Goal: Task Accomplishment & Management: Complete application form

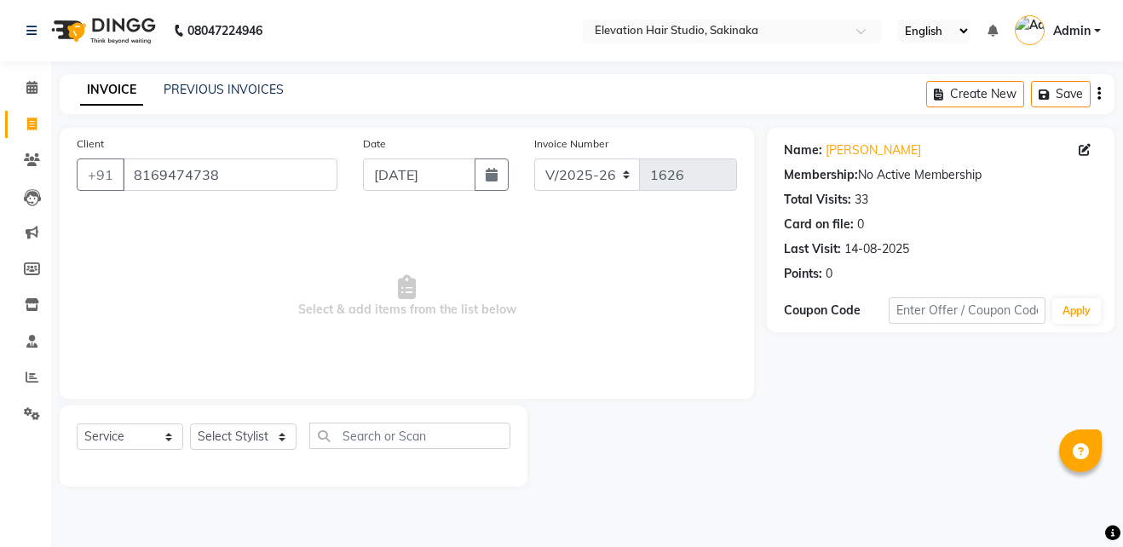
select select "4949"
select select "service"
click at [281, 431] on select "Select Stylist Admin (EHS Thane) ANEES DILIP KAPIL PRIYA RUPESH SAHIL Sarfaraz …" at bounding box center [243, 436] width 106 height 26
select select "50821"
click at [190, 423] on select "Select Stylist Admin (EHS Thane) ANEES DILIP KAPIL PRIYA RUPESH SAHIL Sarfaraz …" at bounding box center [243, 436] width 106 height 26
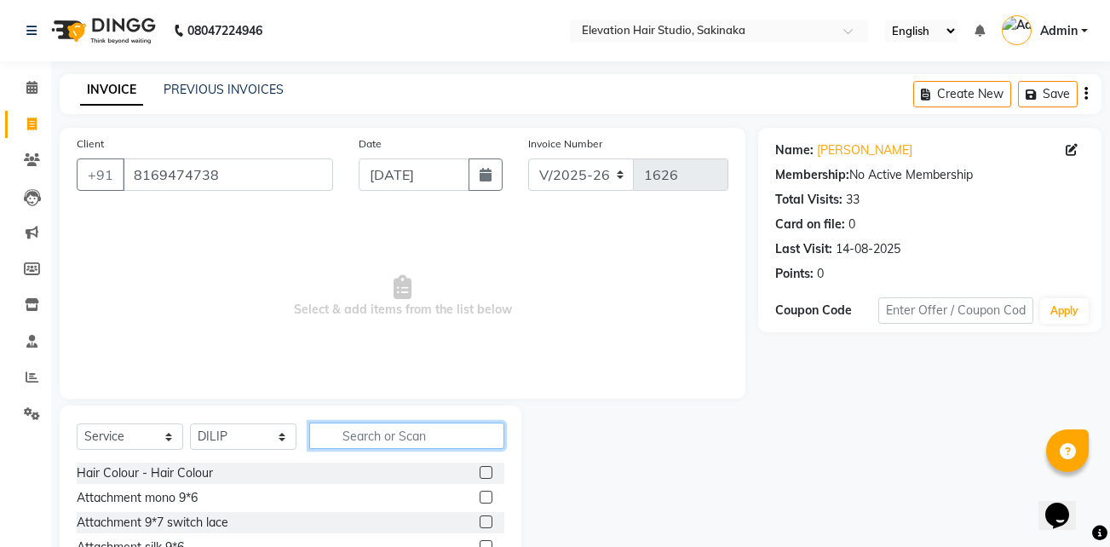
click at [353, 428] on input "text" at bounding box center [406, 435] width 195 height 26
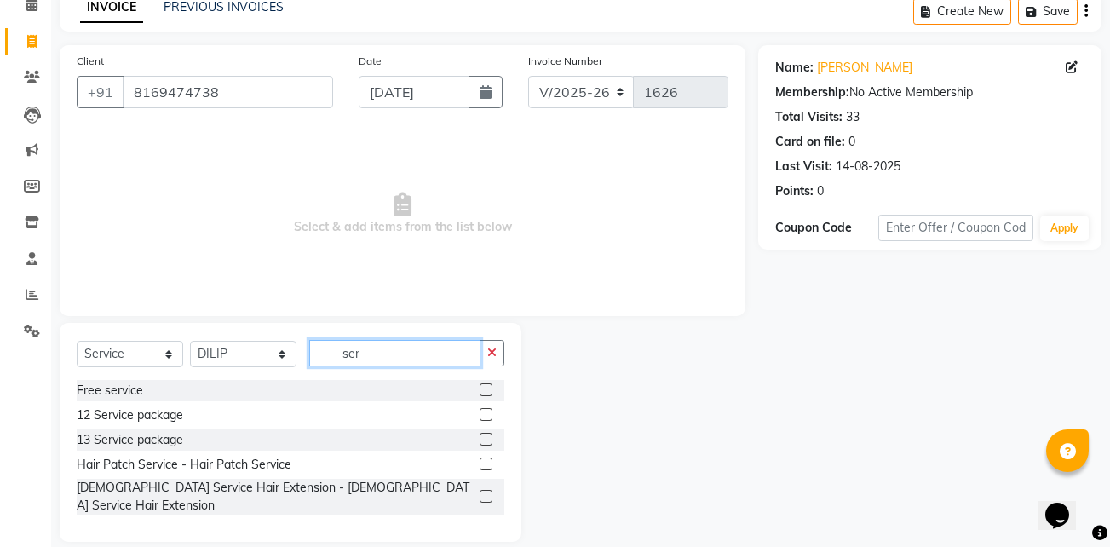
scroll to position [89, 0]
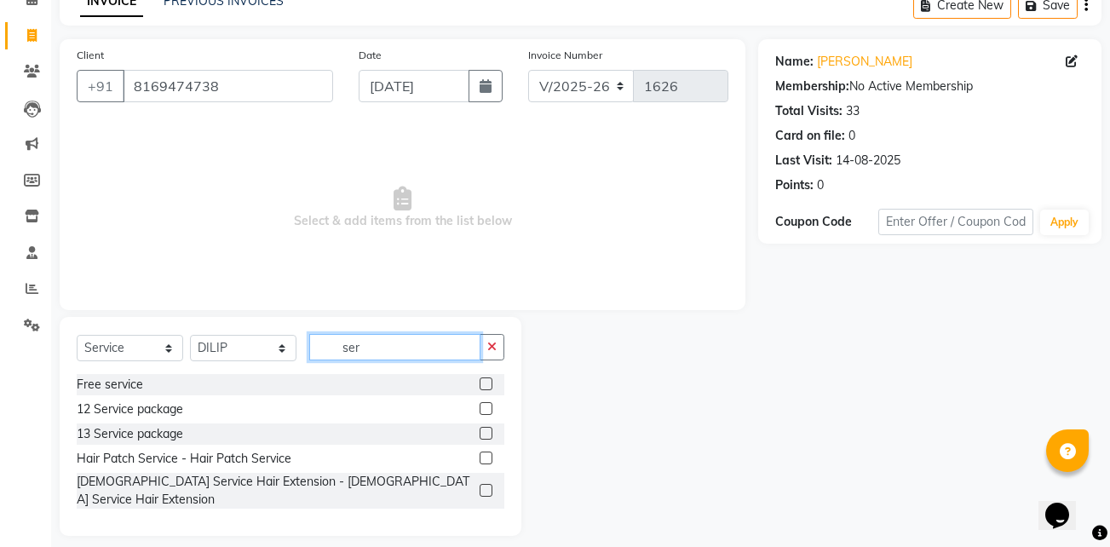
type input "ser"
click at [485, 460] on label at bounding box center [486, 457] width 13 height 13
click at [485, 460] on input "checkbox" at bounding box center [485, 458] width 11 height 11
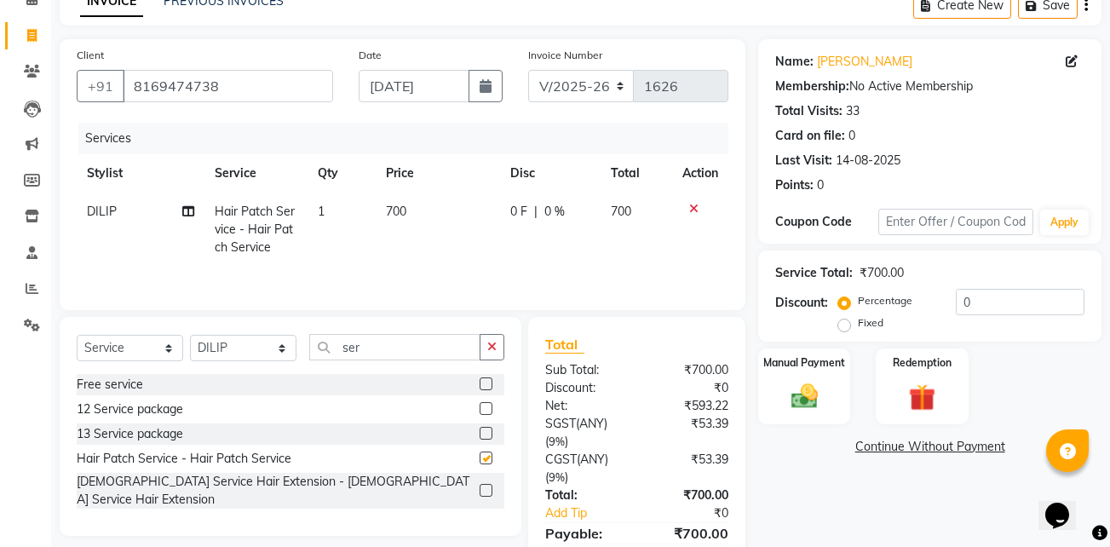
checkbox input "false"
click at [792, 389] on img at bounding box center [804, 396] width 45 height 32
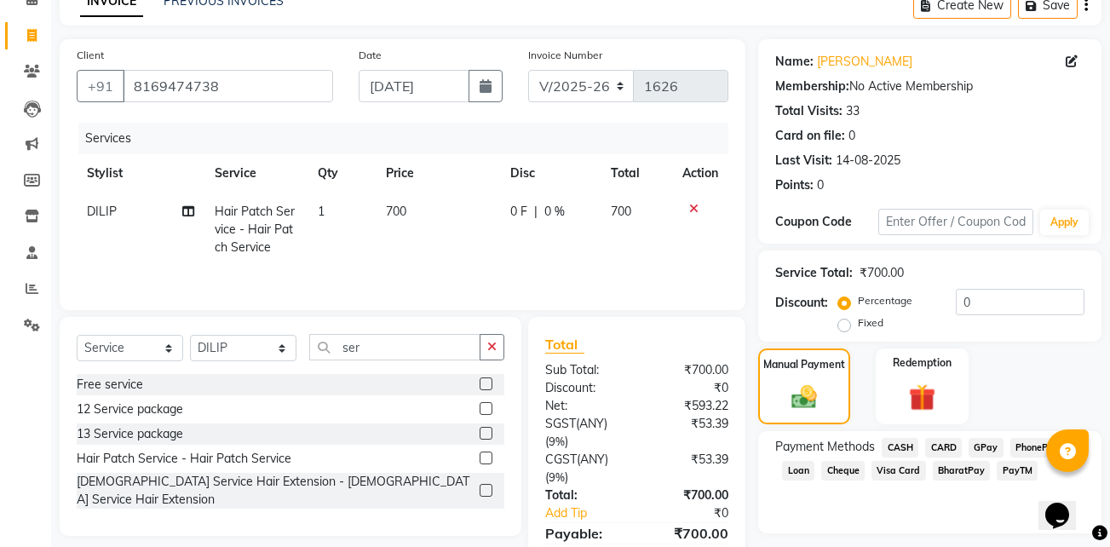
click at [986, 445] on span "GPay" at bounding box center [985, 448] width 35 height 20
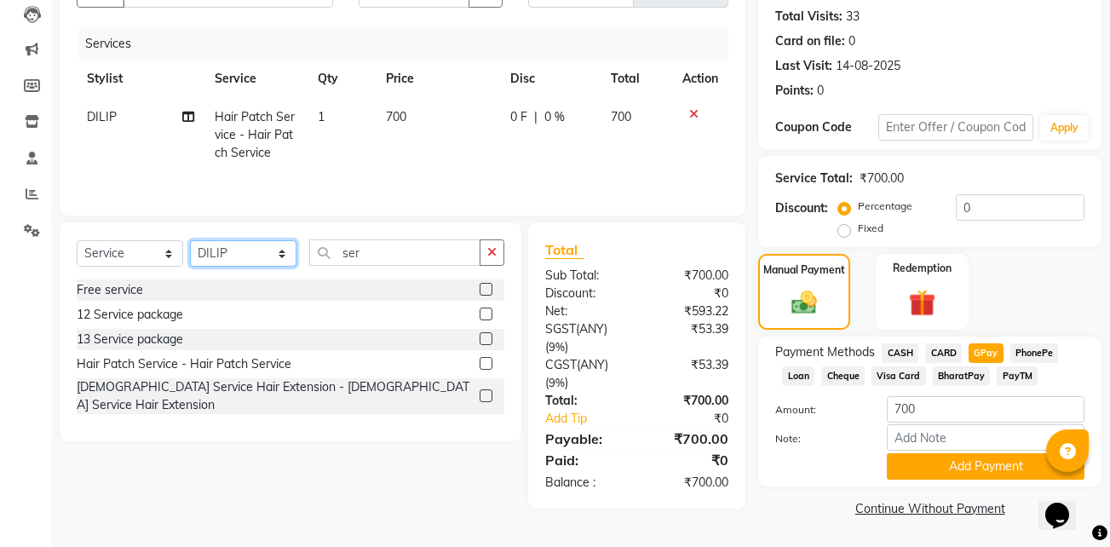
click at [279, 255] on select "Select Stylist Admin (EHS Thane) ANEES DILIP KAPIL PRIYA RUPESH SAHIL Sarfaraz …" at bounding box center [243, 253] width 106 height 26
select select "65659"
click at [190, 240] on select "Select Stylist Admin (EHS Thane) ANEES DILIP KAPIL PRIYA RUPESH SAHIL Sarfaraz …" at bounding box center [243, 253] width 106 height 26
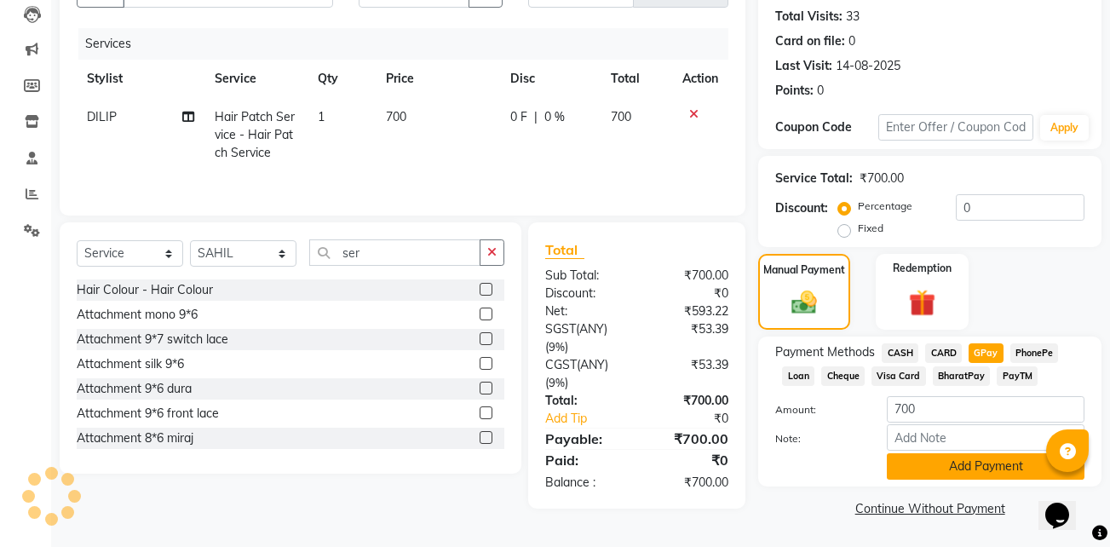
click at [954, 468] on button "Add Payment" at bounding box center [986, 466] width 198 height 26
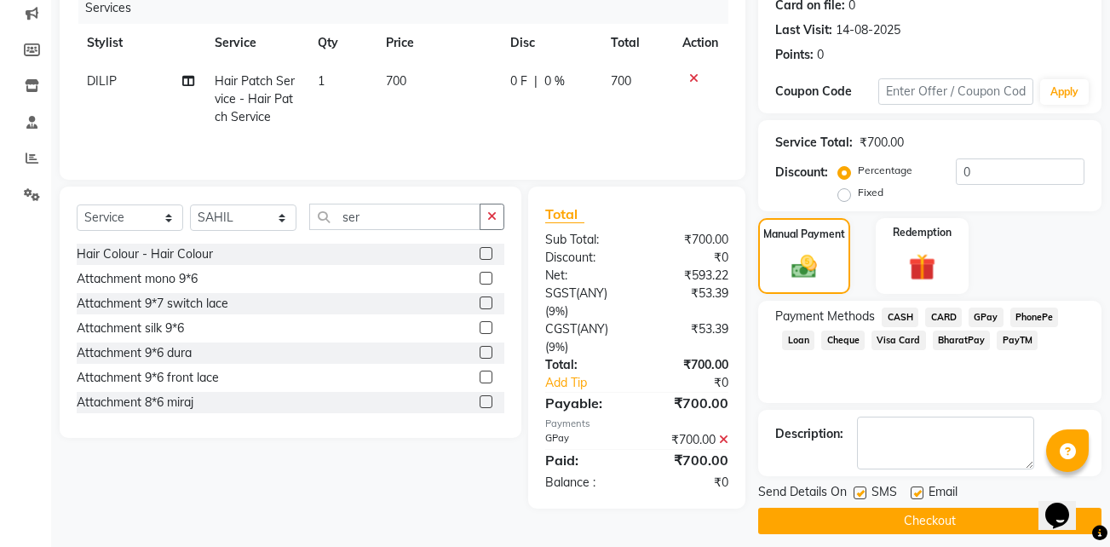
scroll to position [220, 0]
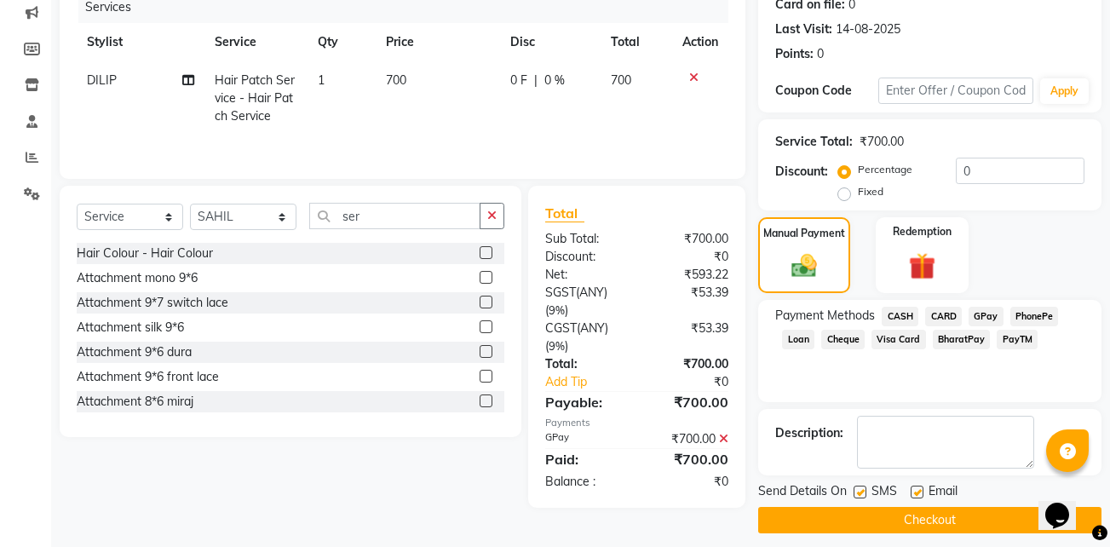
click at [918, 488] on label at bounding box center [917, 491] width 13 height 13
click at [918, 488] on input "checkbox" at bounding box center [916, 492] width 11 height 11
checkbox input "false"
click at [857, 493] on label at bounding box center [859, 491] width 13 height 13
click at [857, 493] on input "checkbox" at bounding box center [858, 492] width 11 height 11
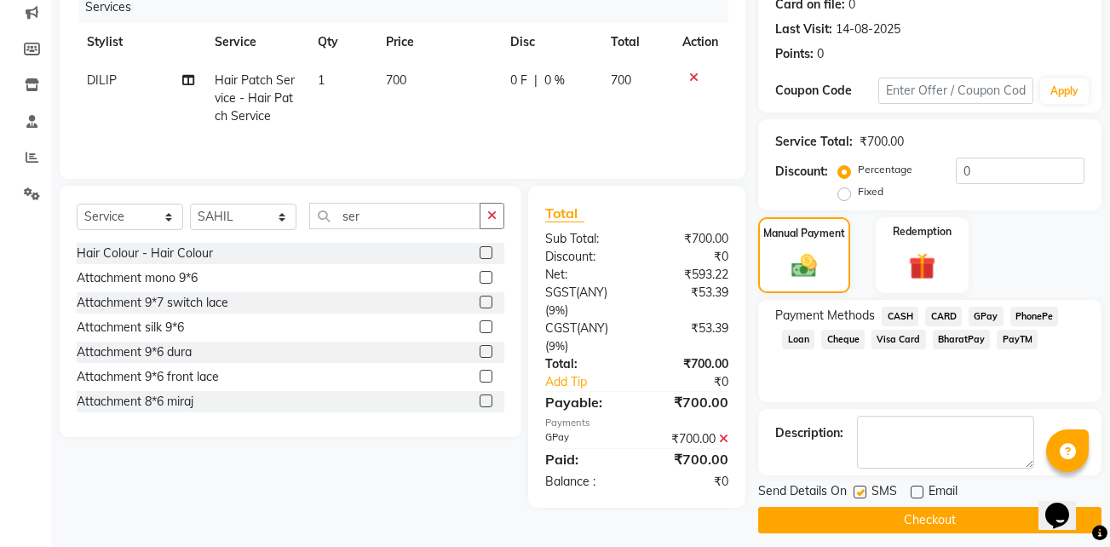
checkbox input "false"
click at [862, 515] on button "Checkout" at bounding box center [929, 520] width 343 height 26
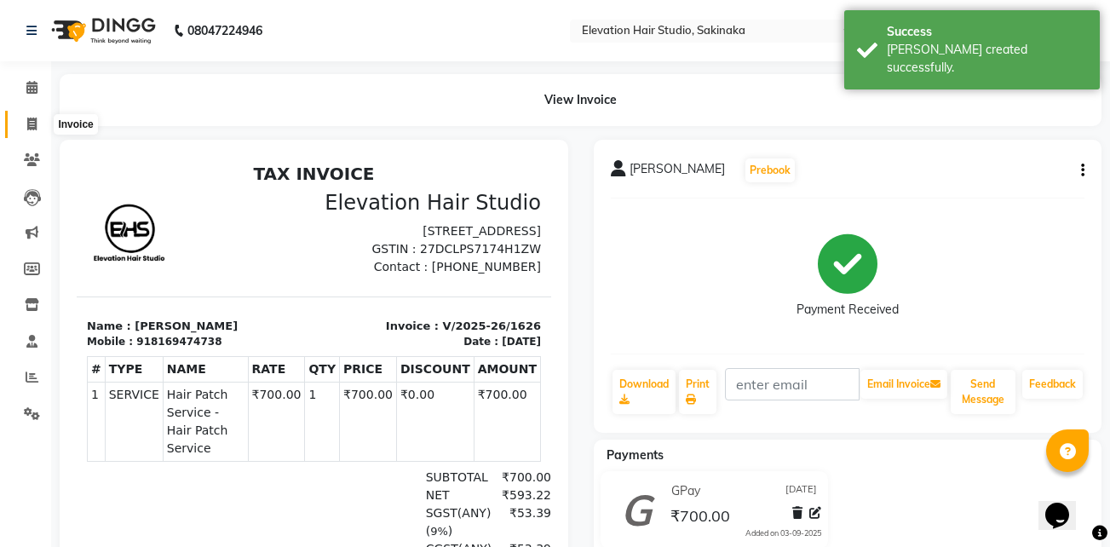
click at [34, 115] on span at bounding box center [32, 125] width 30 height 20
select select "service"
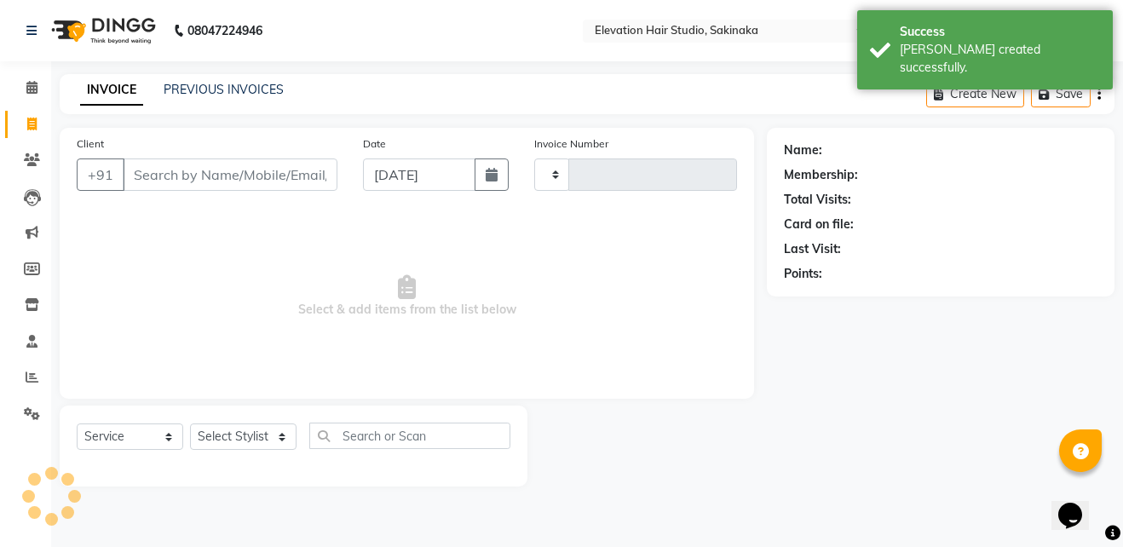
type input "1627"
select select "4949"
click at [192, 95] on link "PREVIOUS INVOICES" at bounding box center [224, 89] width 120 height 15
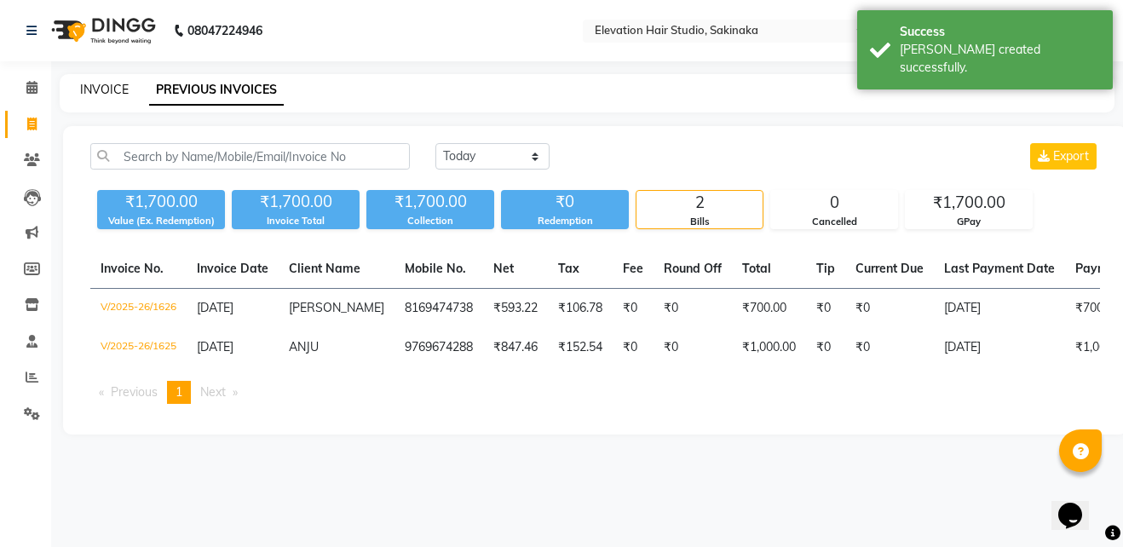
click at [118, 92] on link "INVOICE" at bounding box center [104, 89] width 49 height 15
select select "service"
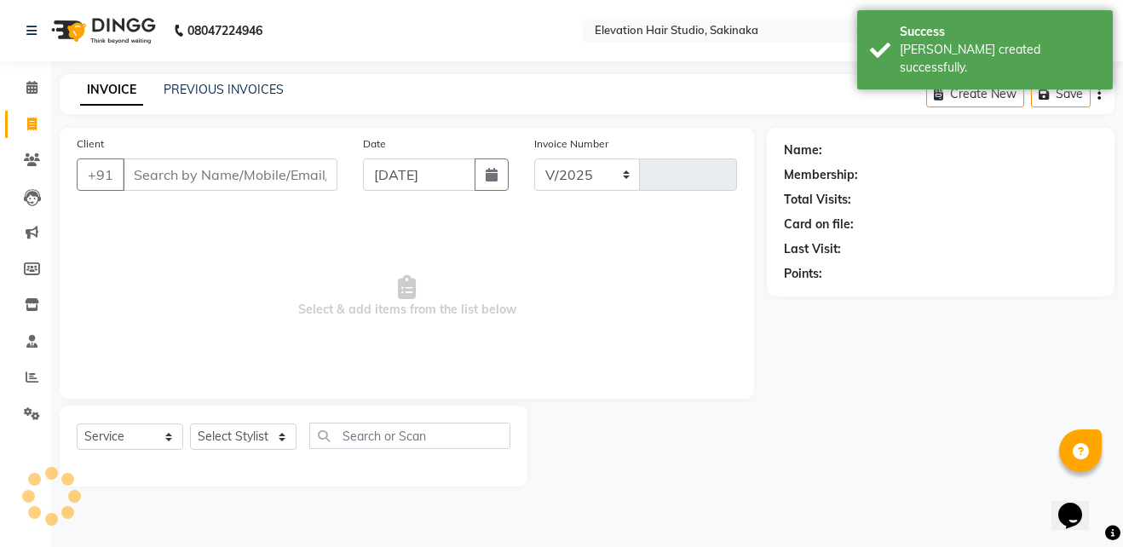
select select "4949"
type input "1627"
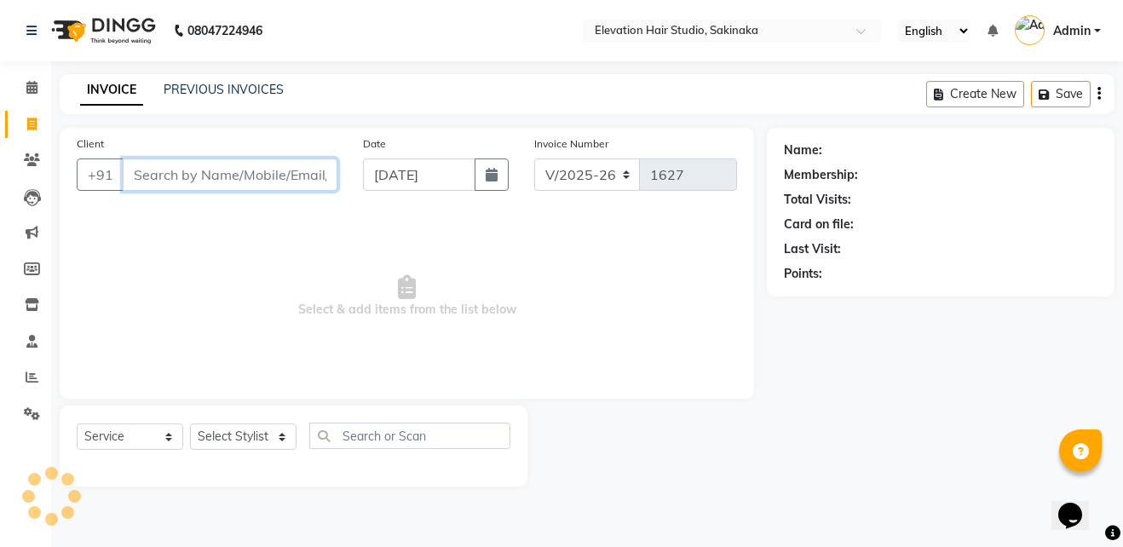
click at [256, 173] on input "Client" at bounding box center [230, 174] width 215 height 32
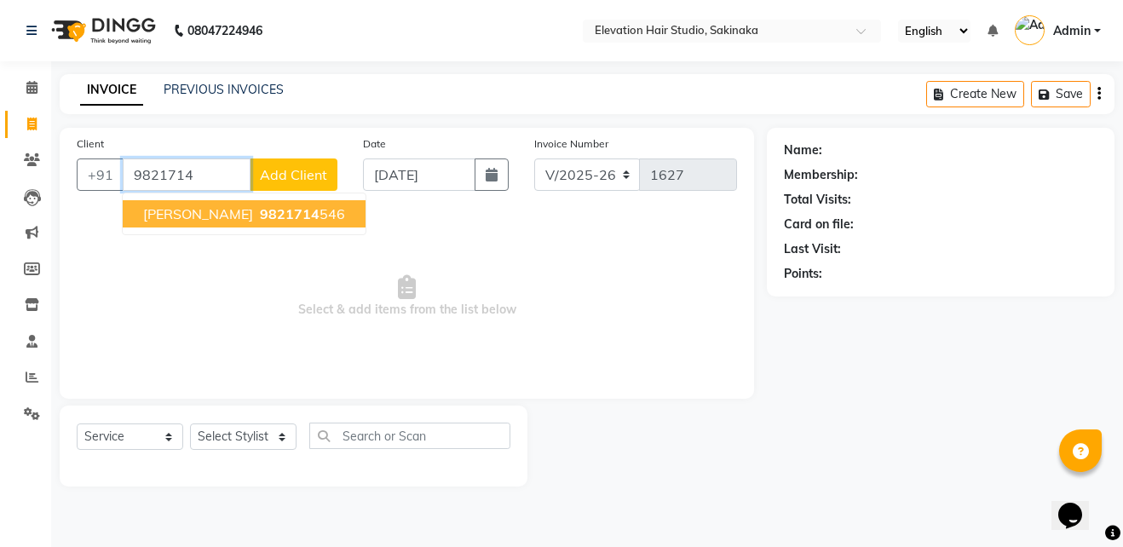
click at [319, 210] on span "9821714" at bounding box center [290, 213] width 60 height 17
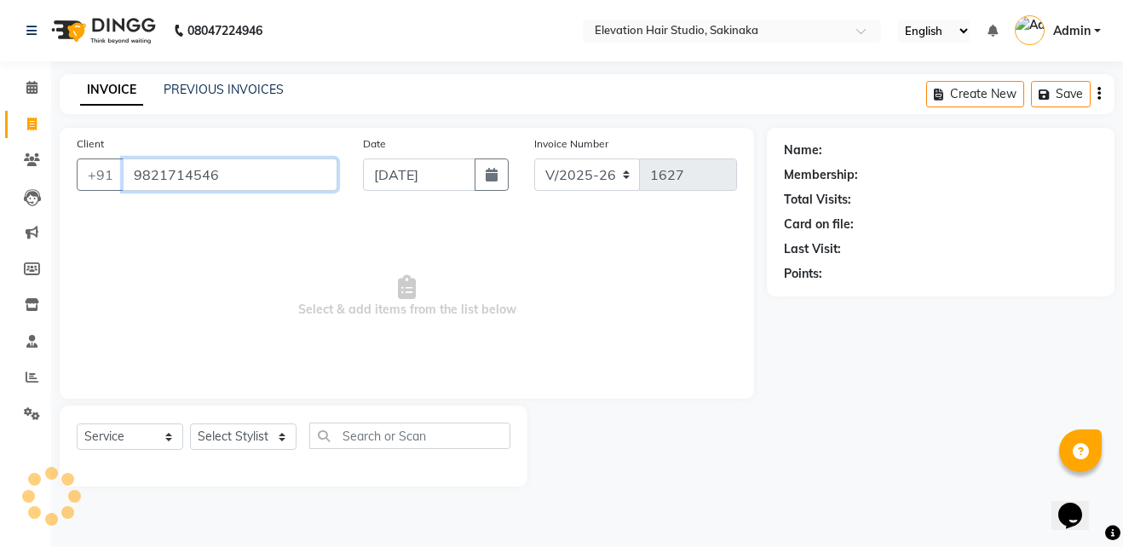
type input "9821714546"
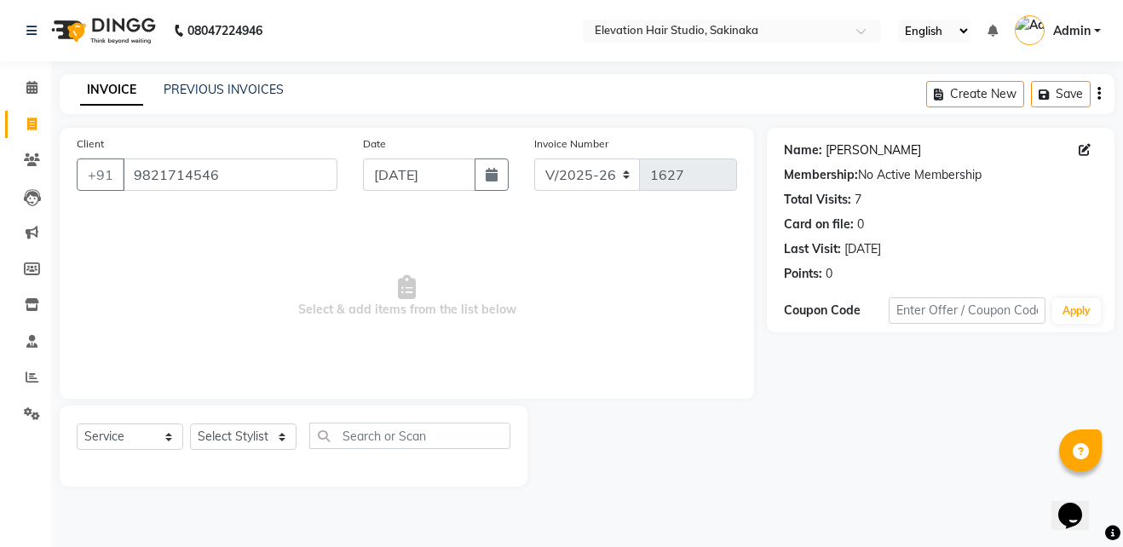
click at [862, 150] on link "Santosh Gaykar" at bounding box center [872, 150] width 95 height 18
drag, startPoint x: 135, startPoint y: 171, endPoint x: 330, endPoint y: 185, distance: 195.5
click at [330, 185] on input "9821714546" at bounding box center [230, 174] width 215 height 32
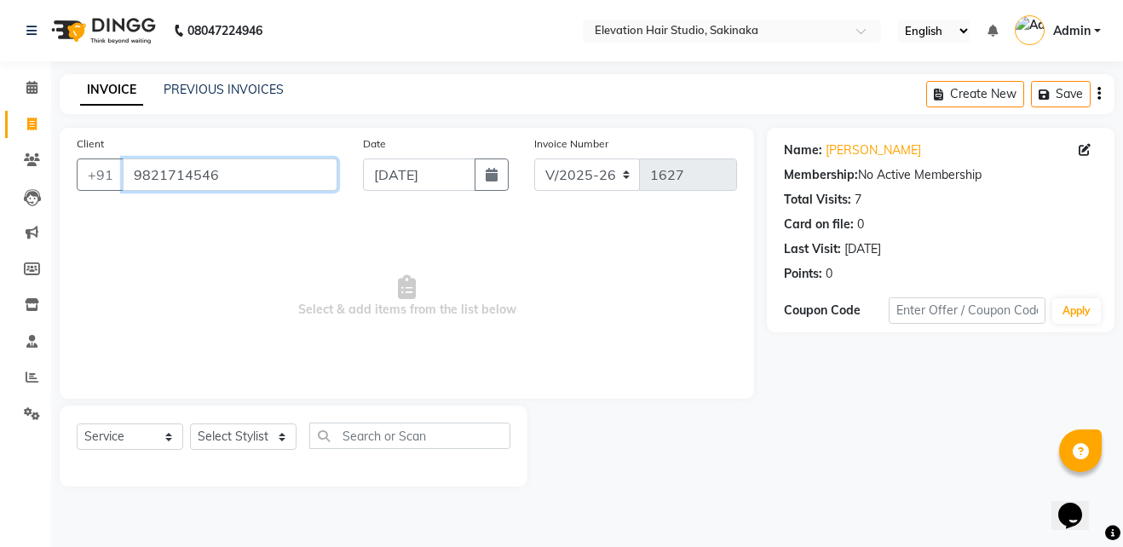
click at [330, 185] on input "9821714546" at bounding box center [230, 174] width 215 height 32
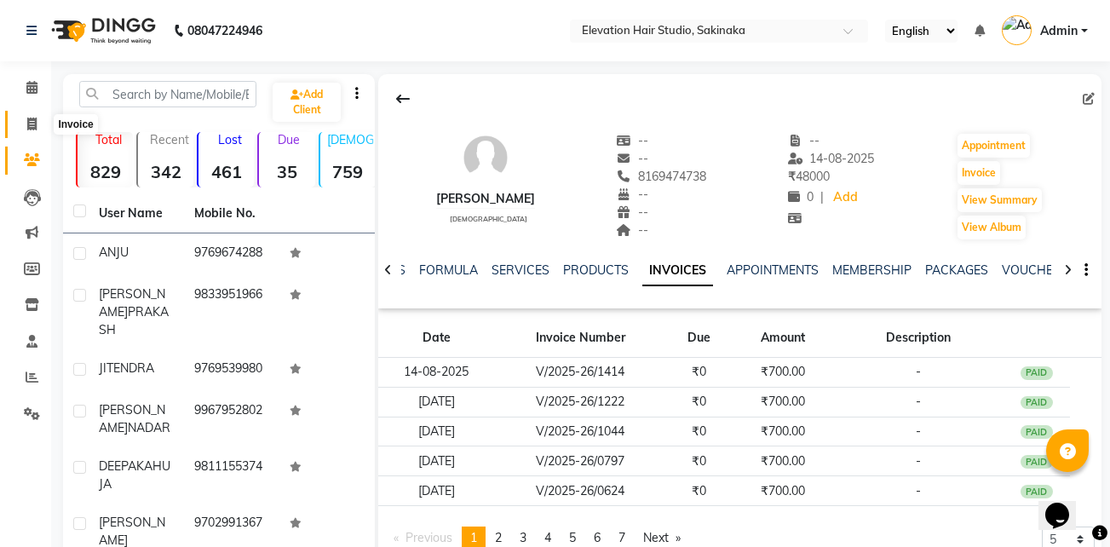
drag, startPoint x: 0, startPoint y: 0, endPoint x: 32, endPoint y: 132, distance: 135.7
click at [32, 132] on span at bounding box center [32, 125] width 30 height 20
select select "service"
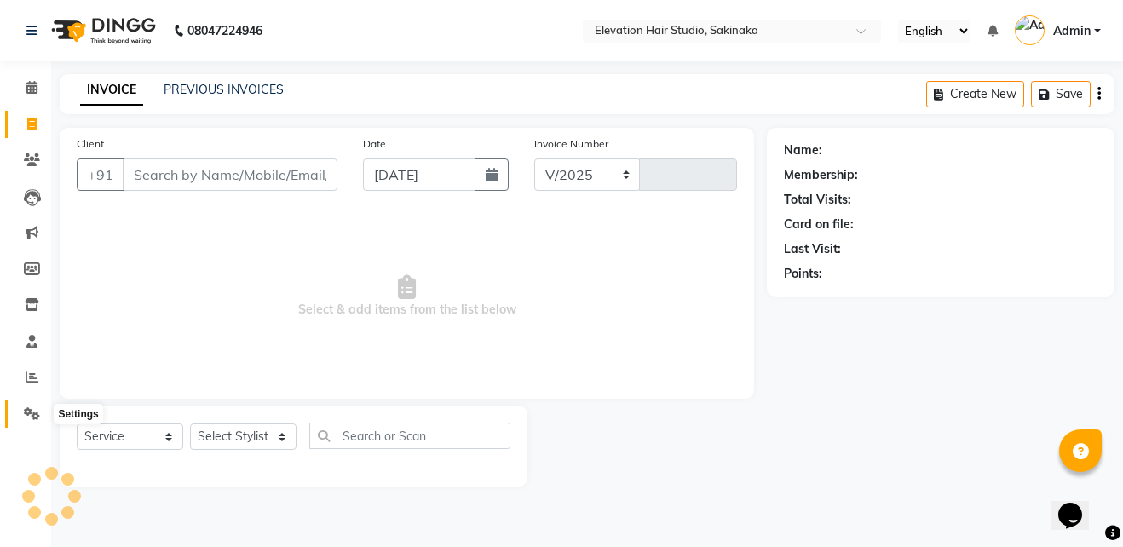
select select "4949"
type input "1626"
click at [39, 405] on span at bounding box center [32, 415] width 30 height 20
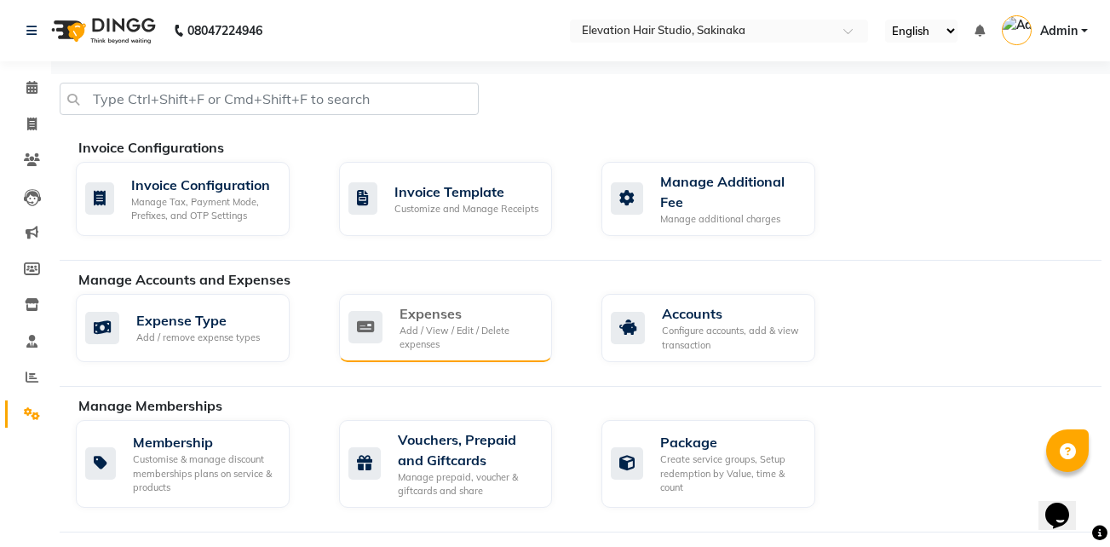
click at [447, 327] on div "Add / View / Edit / Delete expenses" at bounding box center [469, 338] width 140 height 28
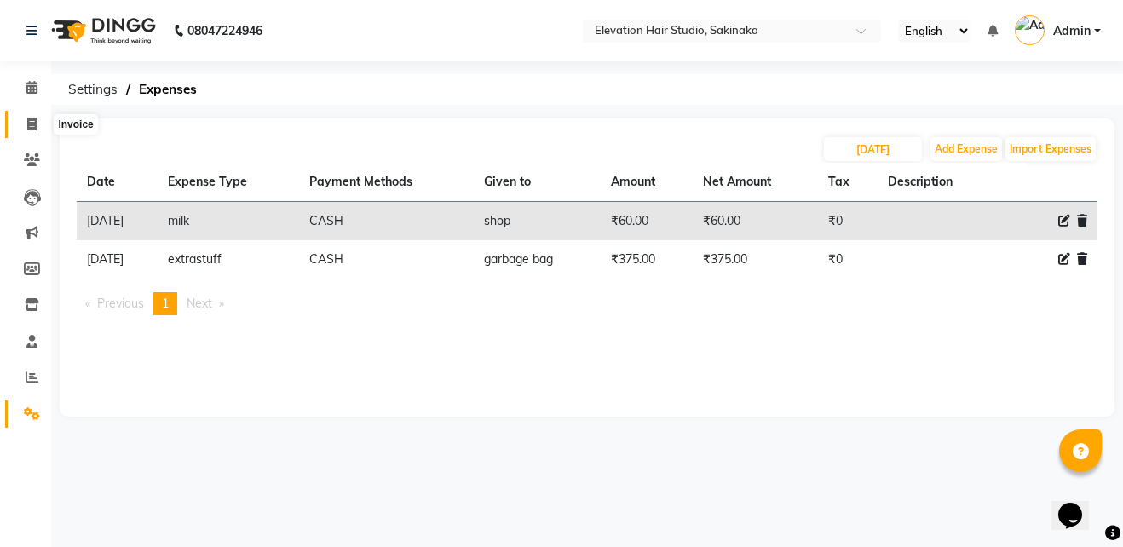
click at [29, 119] on icon at bounding box center [31, 124] width 9 height 13
select select "service"
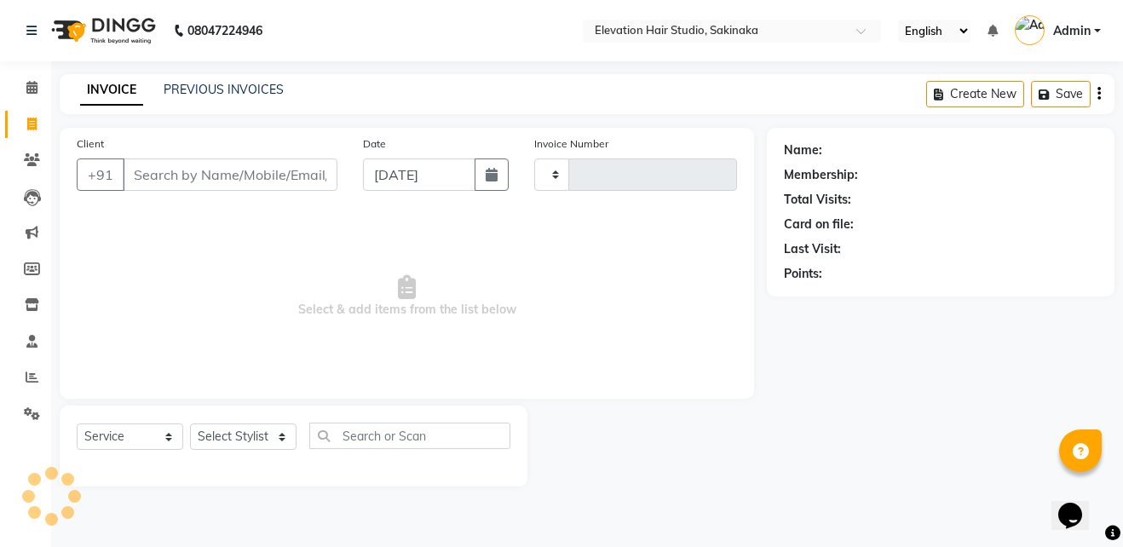
type input "1626"
select select "4949"
click at [250, 96] on link "PREVIOUS INVOICES" at bounding box center [224, 89] width 120 height 15
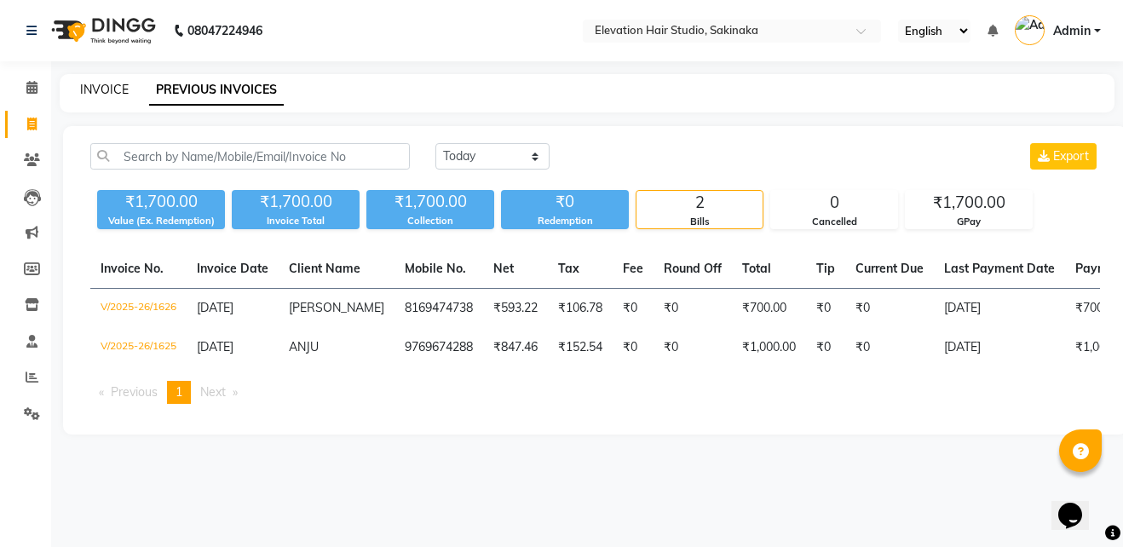
click at [89, 95] on link "INVOICE" at bounding box center [104, 89] width 49 height 15
select select "service"
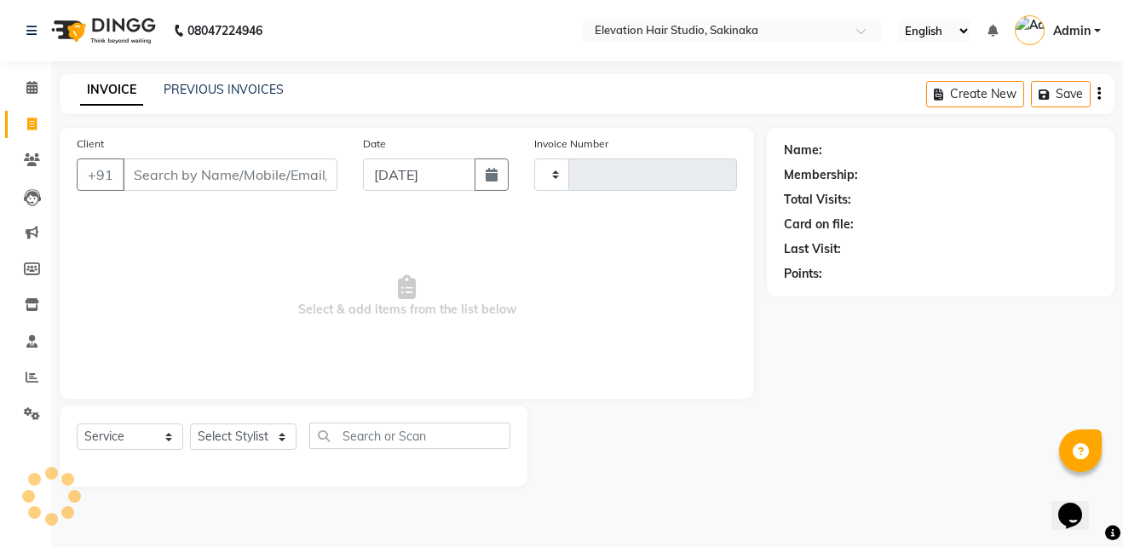
type input "1627"
select select "4949"
click at [256, 91] on link "PREVIOUS INVOICES" at bounding box center [224, 89] width 120 height 15
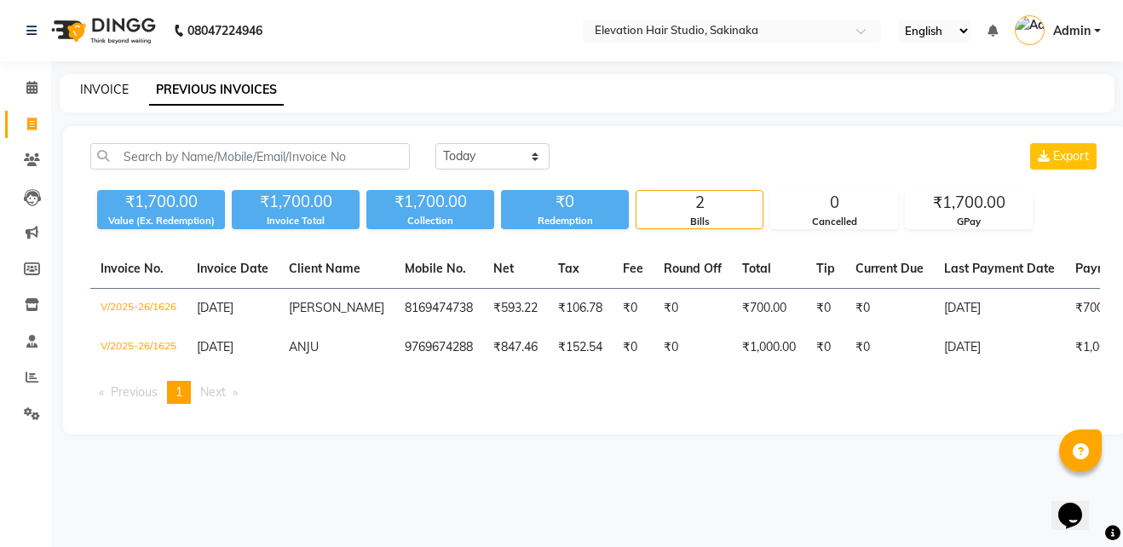
click at [122, 89] on link "INVOICE" at bounding box center [104, 89] width 49 height 15
select select "service"
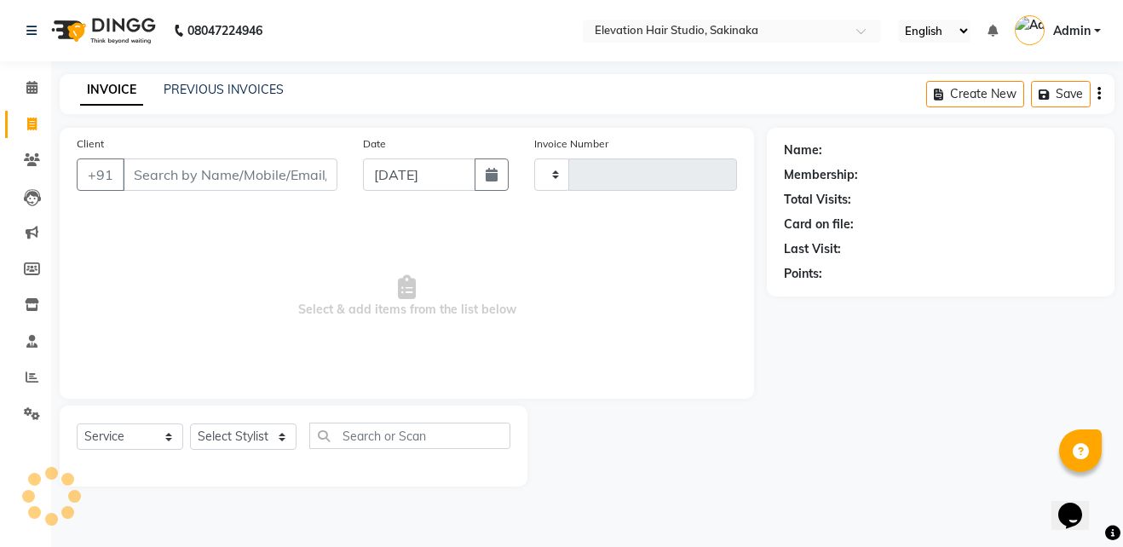
type input "1627"
select select "4949"
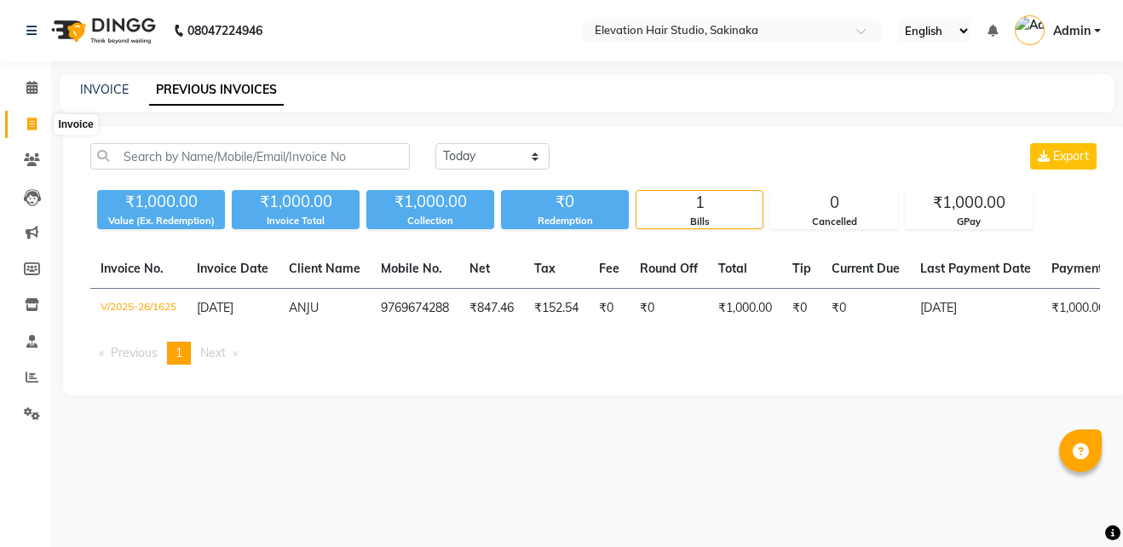
click at [28, 126] on icon at bounding box center [31, 124] width 9 height 13
select select "service"
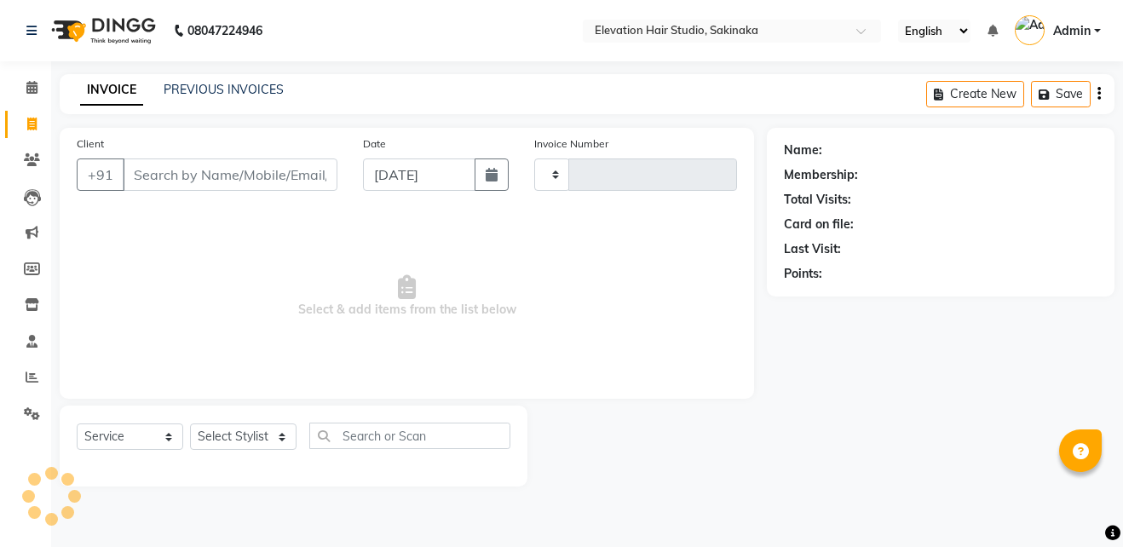
type input "1627"
select select "4949"
click at [175, 86] on link "PREVIOUS INVOICES" at bounding box center [224, 89] width 120 height 15
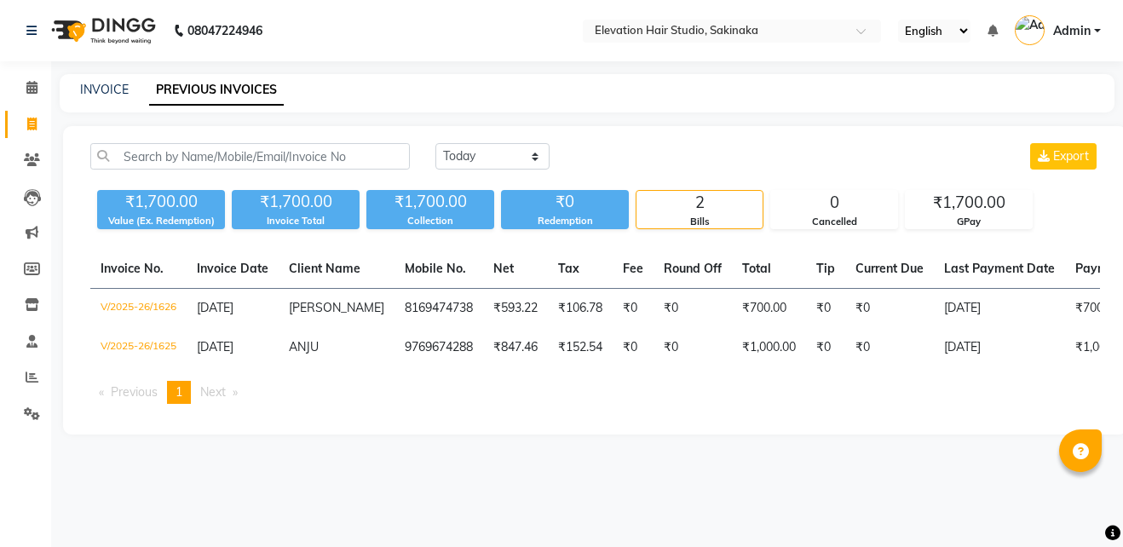
click at [79, 94] on div "INVOICE PREVIOUS INVOICES" at bounding box center [577, 90] width 1034 height 18
click at [95, 94] on link "INVOICE" at bounding box center [104, 89] width 49 height 15
select select "service"
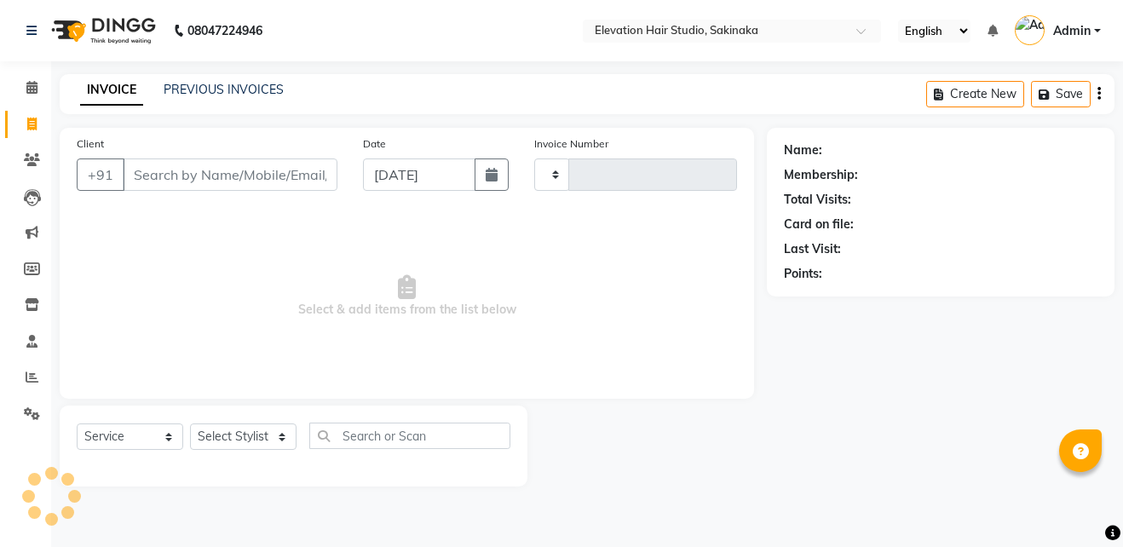
type input "1627"
select select "4949"
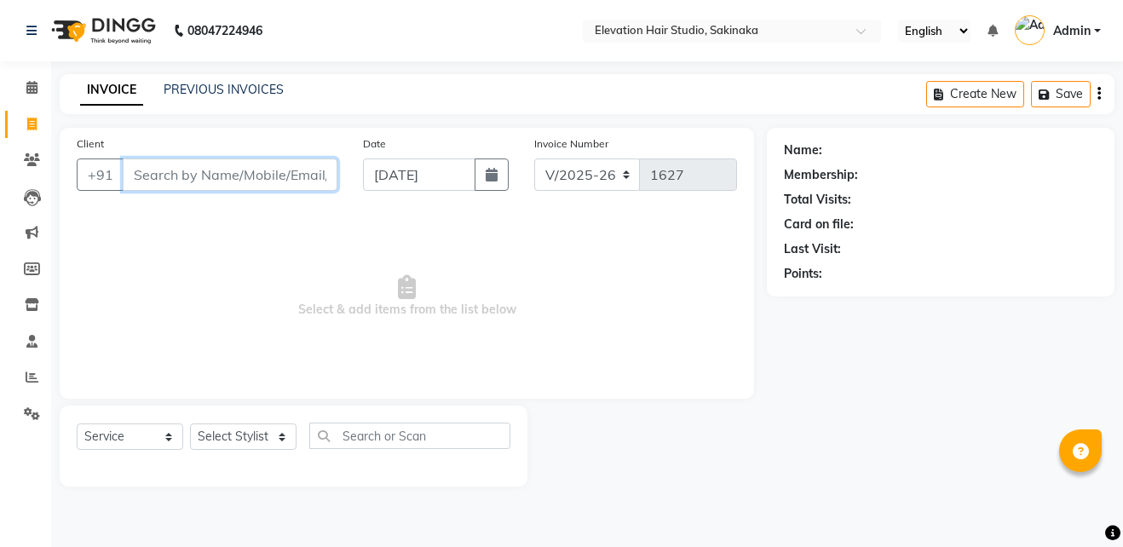
click at [274, 164] on input "Client" at bounding box center [230, 174] width 215 height 32
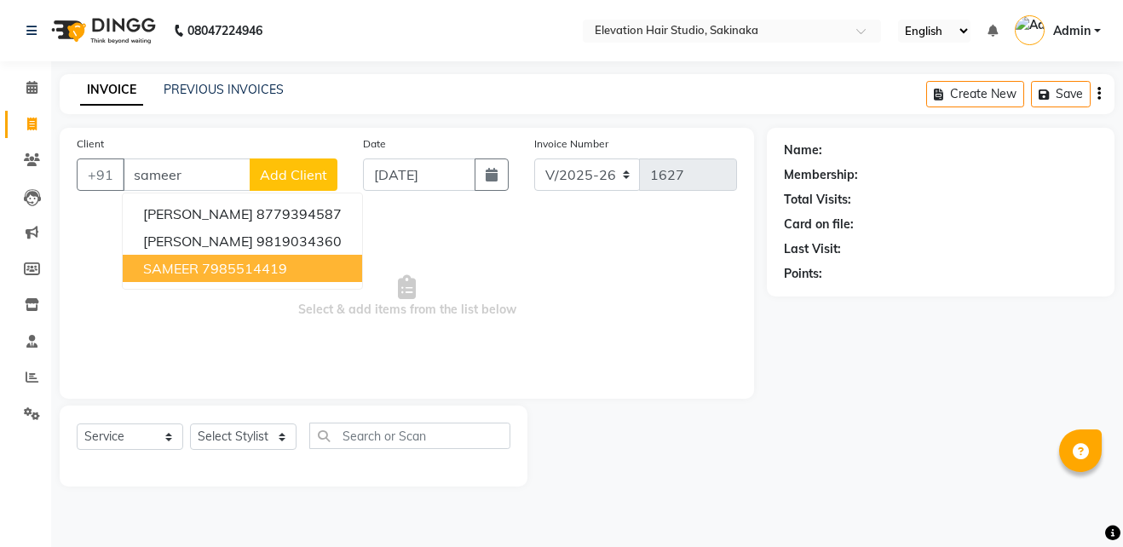
click at [202, 363] on span "Select & add items from the list below" at bounding box center [407, 296] width 660 height 170
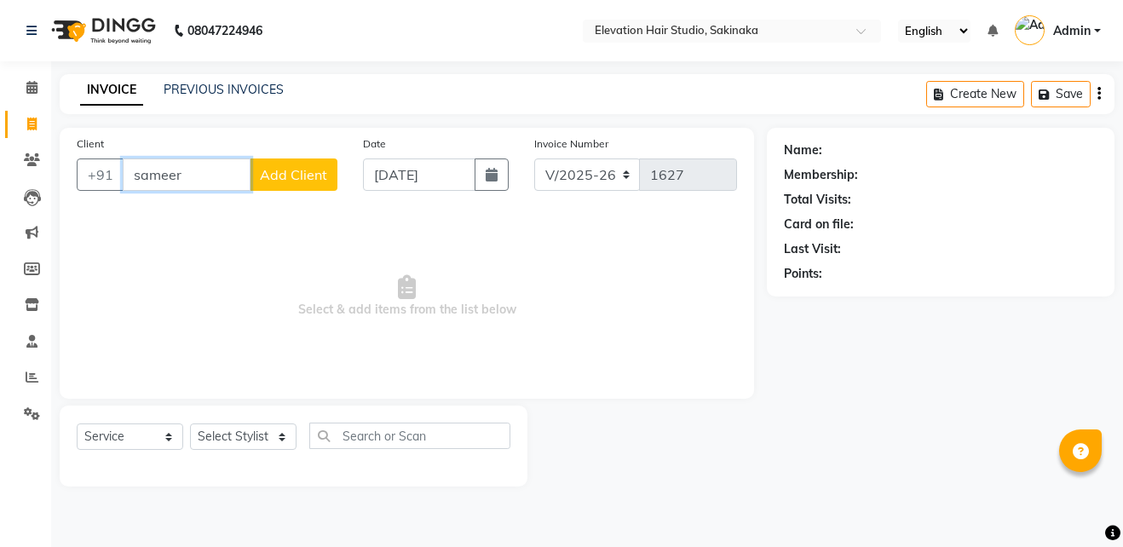
click at [195, 169] on input "sameer" at bounding box center [187, 174] width 128 height 32
type input "s"
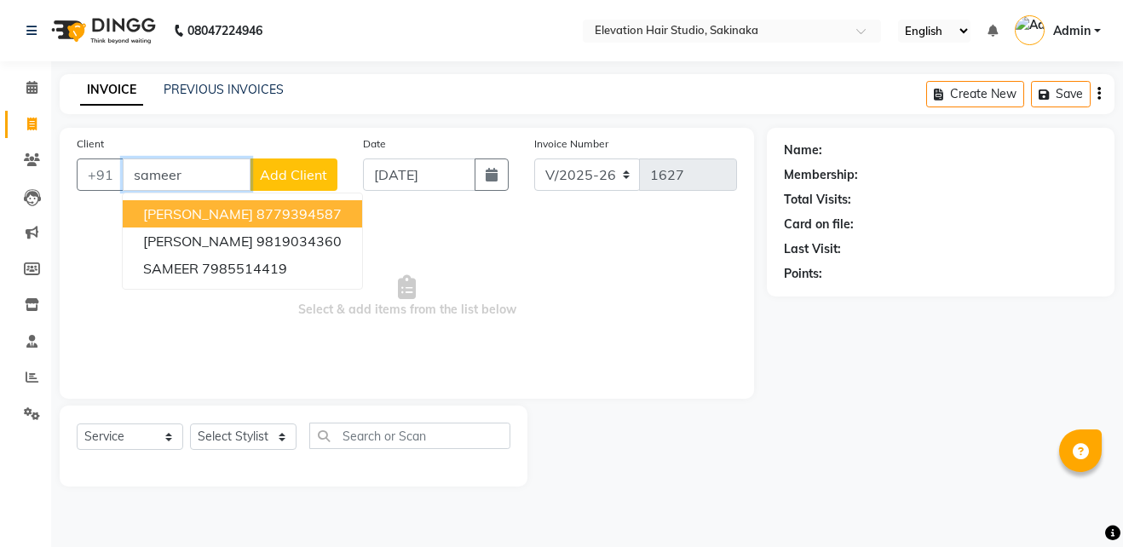
click at [212, 210] on span "[PERSON_NAME]" at bounding box center [198, 213] width 110 height 17
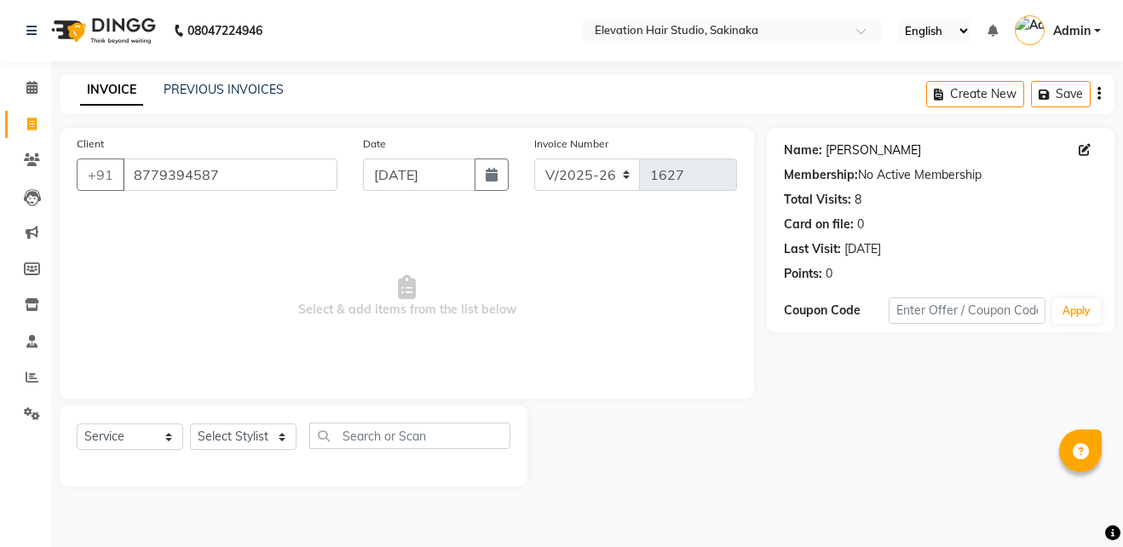
click at [882, 144] on link "[PERSON_NAME]" at bounding box center [872, 150] width 95 height 18
click at [253, 168] on input "8779394587" at bounding box center [230, 174] width 215 height 32
click at [259, 187] on input "8779394587" at bounding box center [230, 174] width 215 height 32
click at [252, 177] on input "8779394587" at bounding box center [230, 174] width 215 height 32
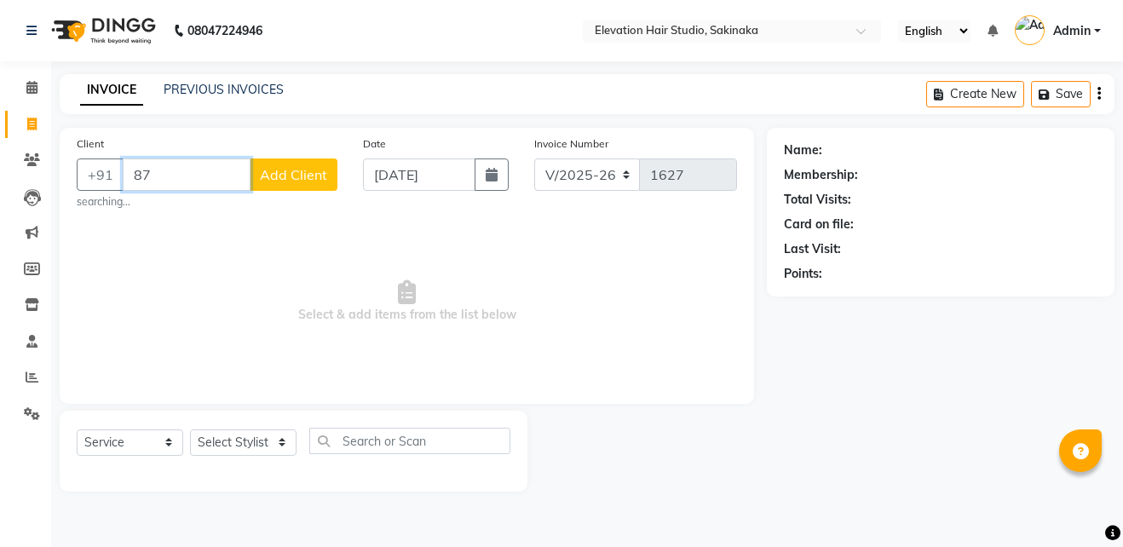
type input "8"
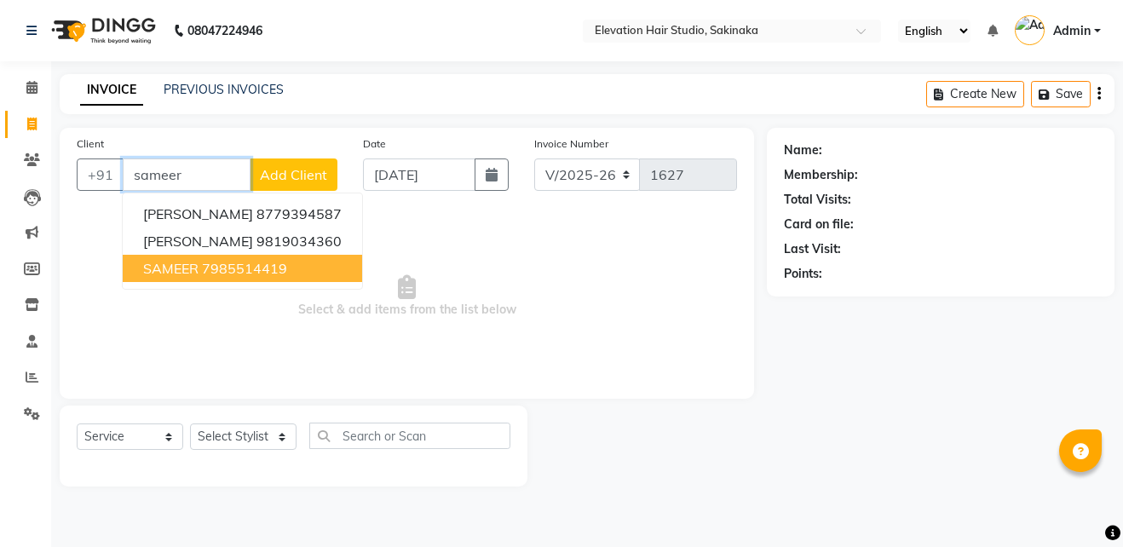
click at [247, 266] on ngb-highlight "7985514419" at bounding box center [244, 268] width 85 height 17
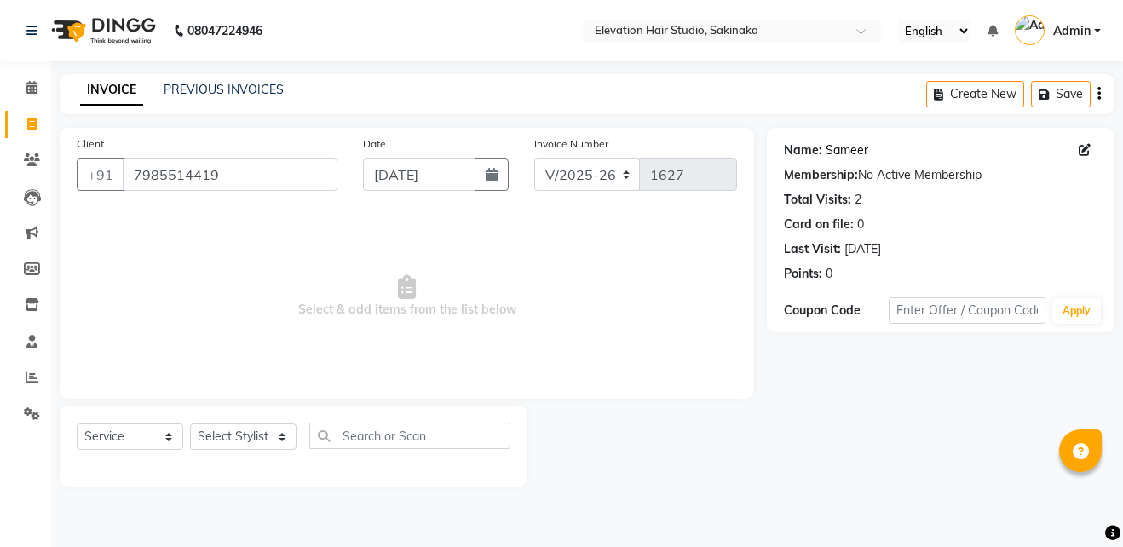
click at [844, 147] on link "Sameer" at bounding box center [846, 150] width 43 height 18
click at [325, 173] on input "7985514419" at bounding box center [230, 174] width 215 height 32
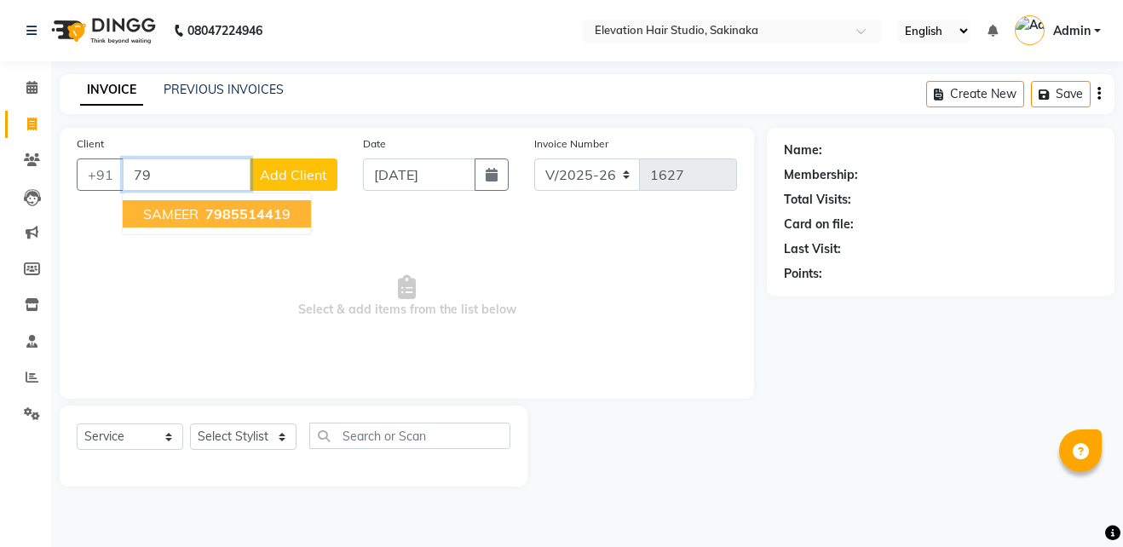
type input "7"
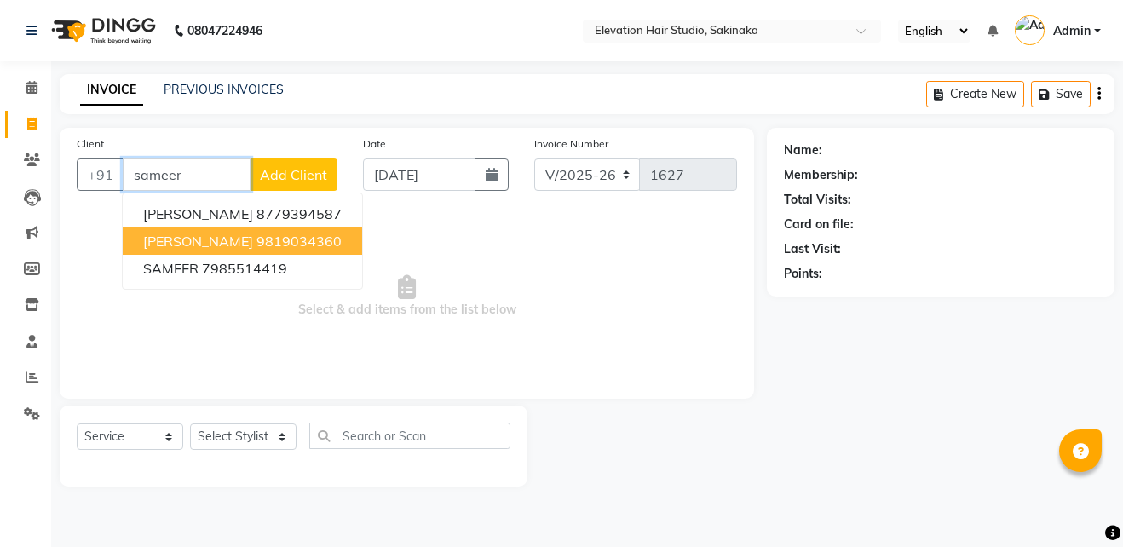
click at [227, 244] on span "SAMEER NAGWEKAR" at bounding box center [198, 241] width 110 height 17
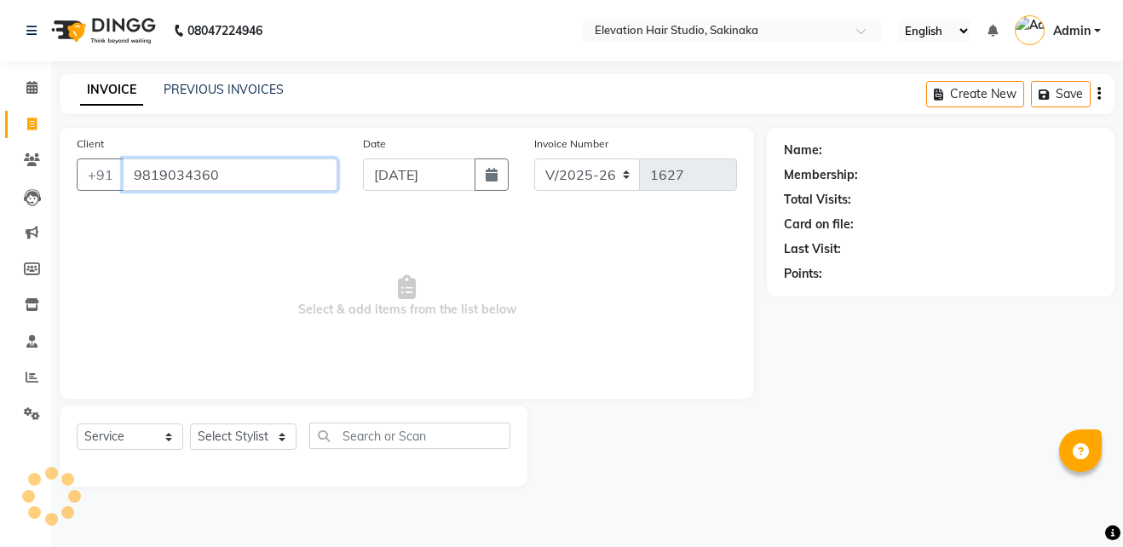
type input "9819034360"
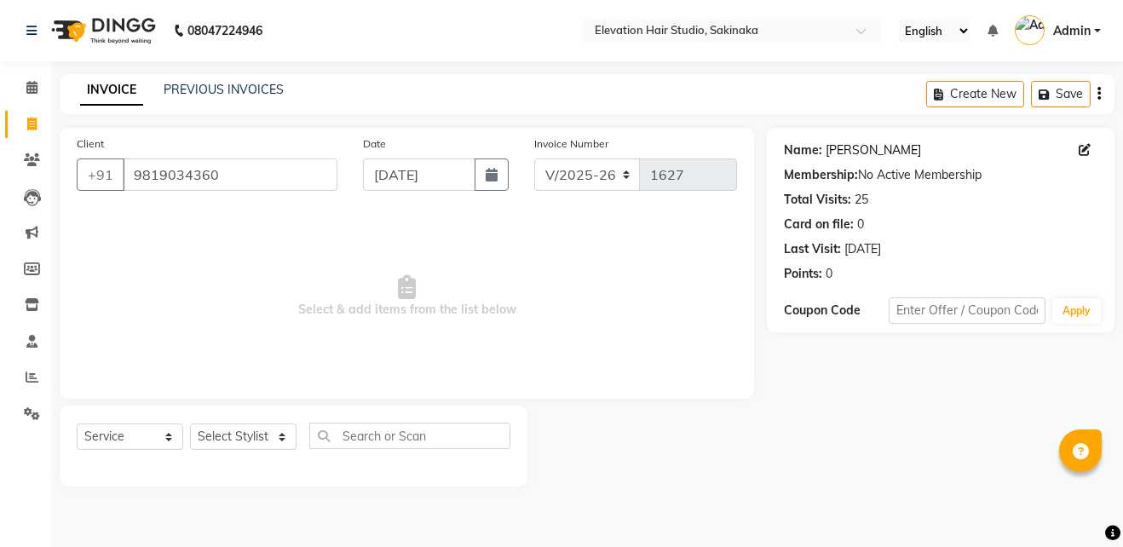
click at [888, 151] on link "Sameer Nagwekar" at bounding box center [872, 150] width 95 height 18
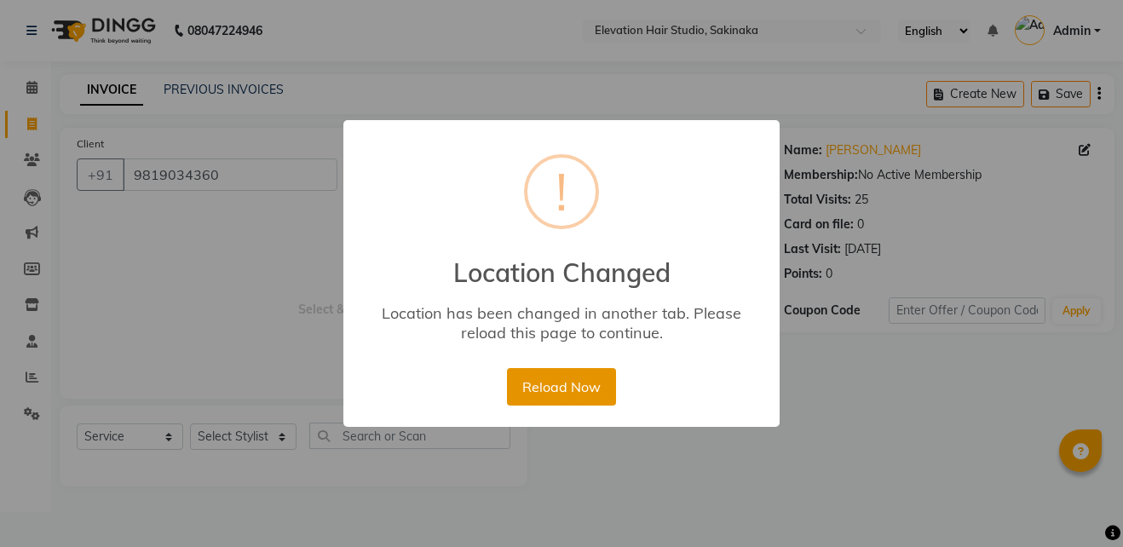
click at [583, 381] on button "Reload Now" at bounding box center [561, 386] width 108 height 37
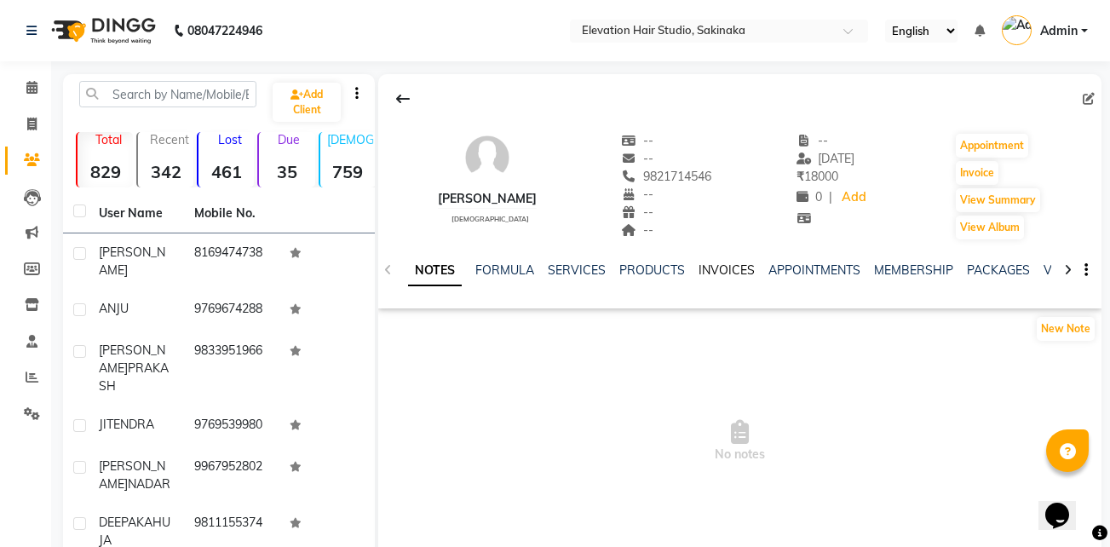
click at [728, 271] on link "INVOICES" at bounding box center [726, 269] width 56 height 15
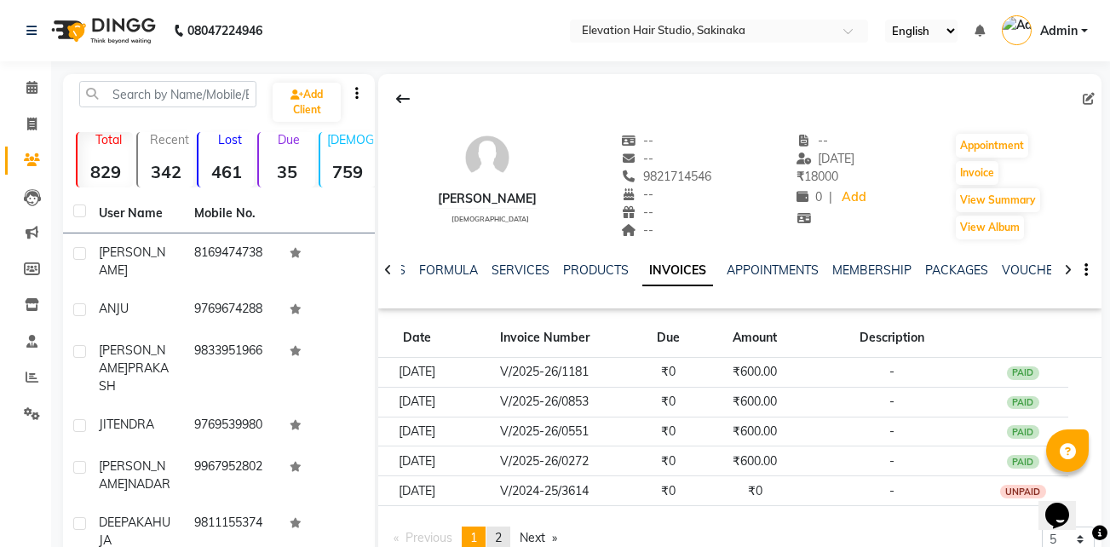
click at [506, 531] on link "page 2" at bounding box center [498, 537] width 24 height 23
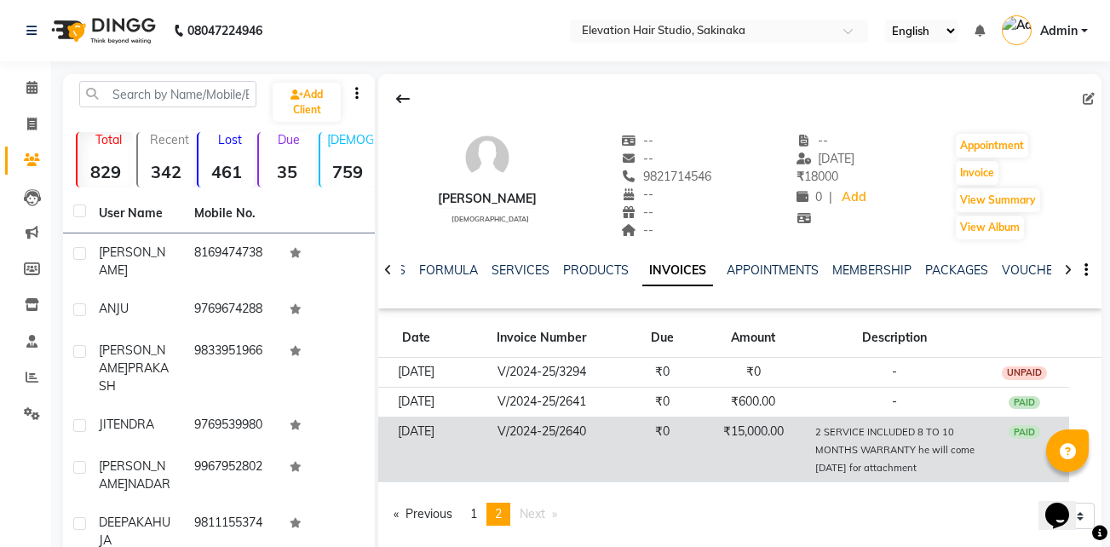
click at [728, 462] on td "₹15,000.00" at bounding box center [753, 450] width 112 height 66
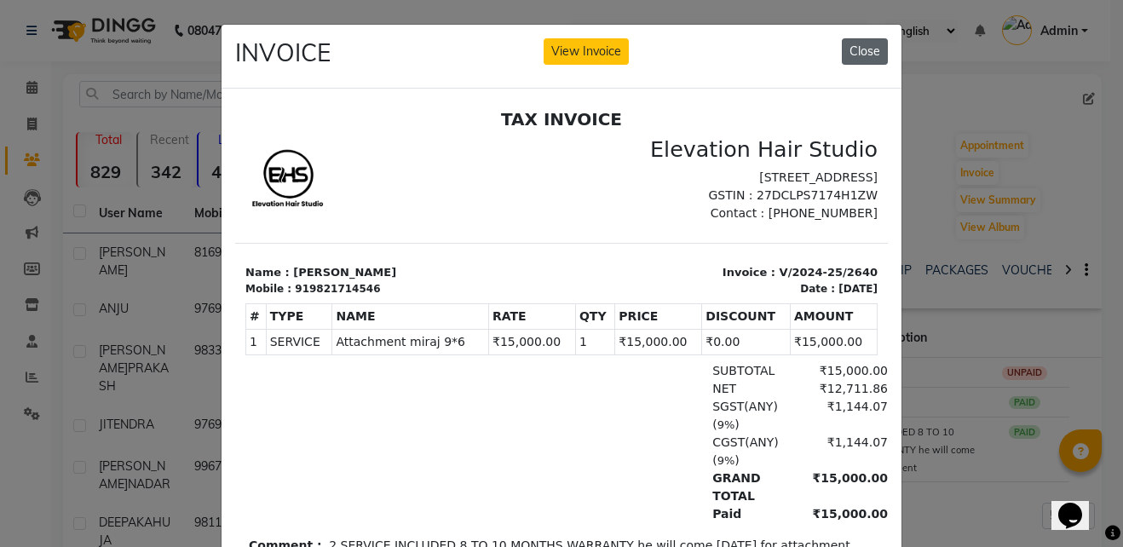
click at [870, 51] on button "Close" at bounding box center [865, 51] width 46 height 26
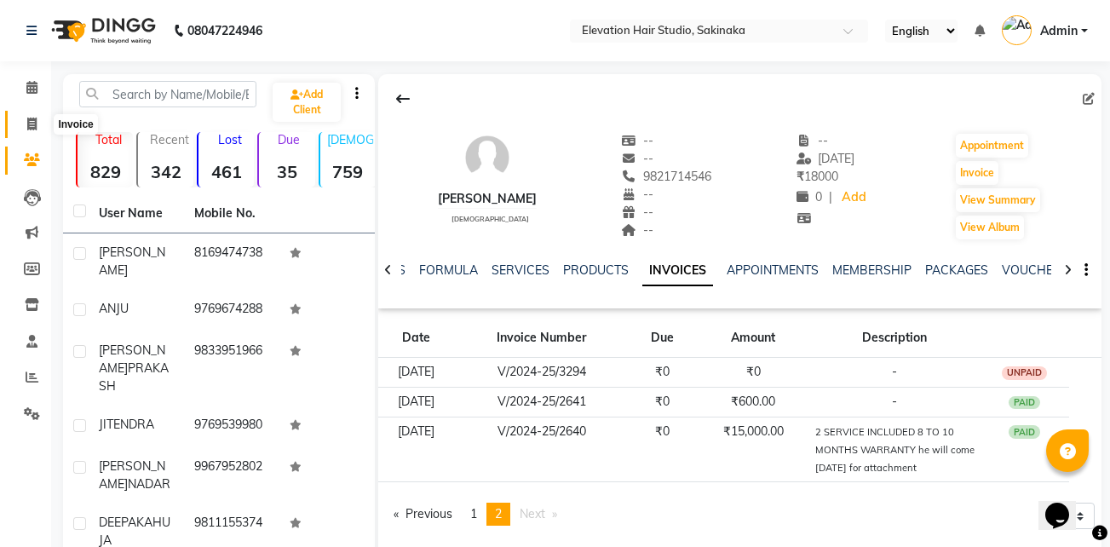
click at [35, 119] on icon at bounding box center [31, 124] width 9 height 13
select select "service"
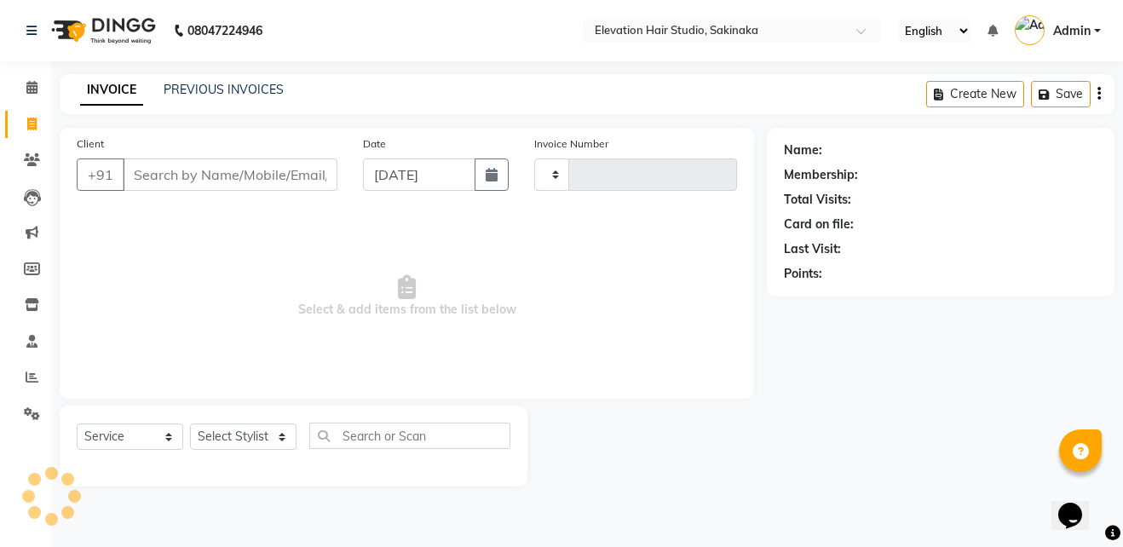
type input "1627"
select select "4949"
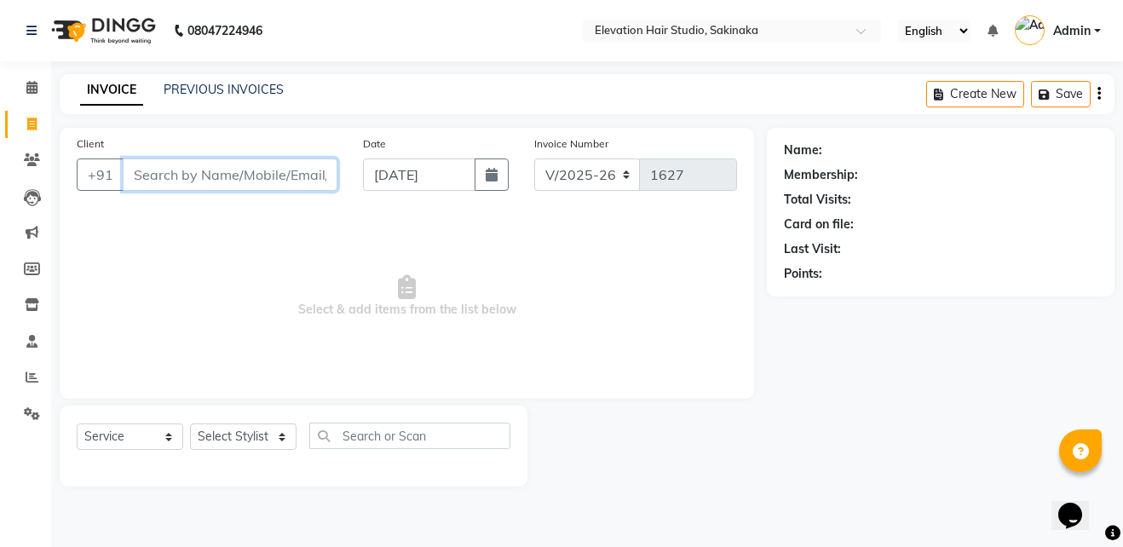
click at [307, 165] on input "Client" at bounding box center [230, 174] width 215 height 32
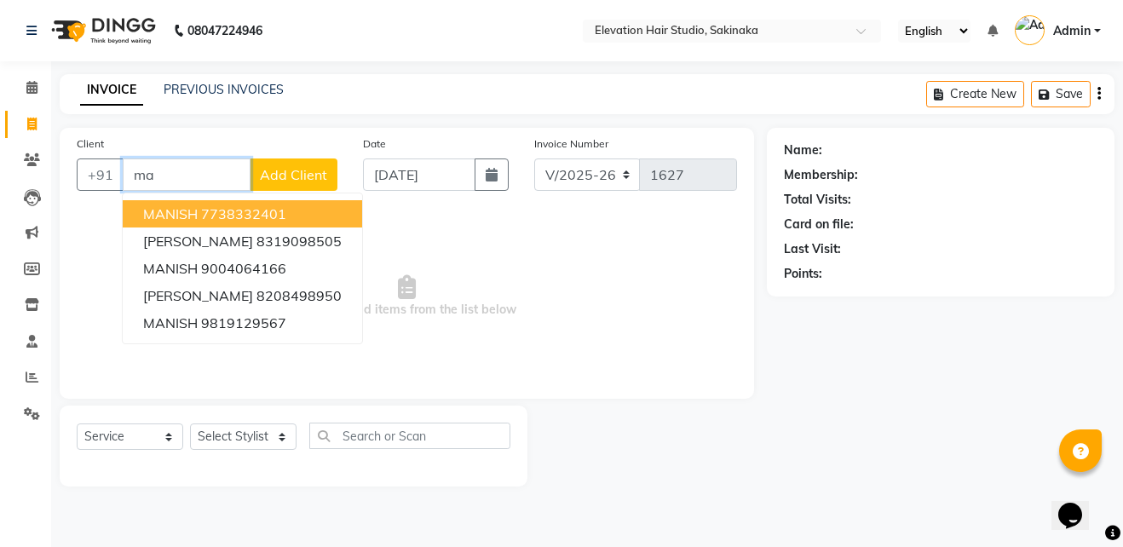
type input "m"
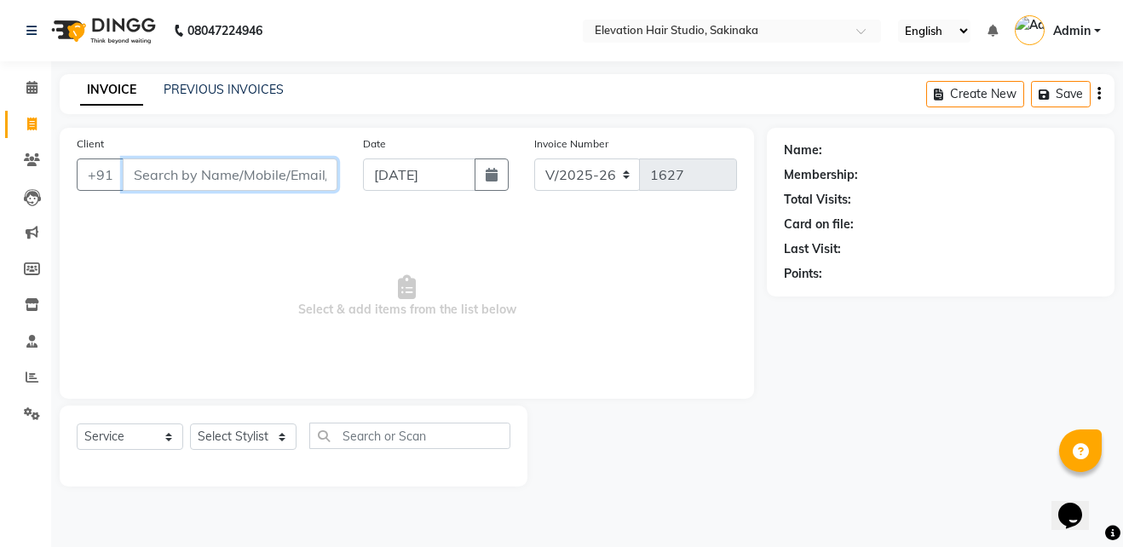
click at [152, 170] on input "Client" at bounding box center [230, 174] width 215 height 32
type input "m"
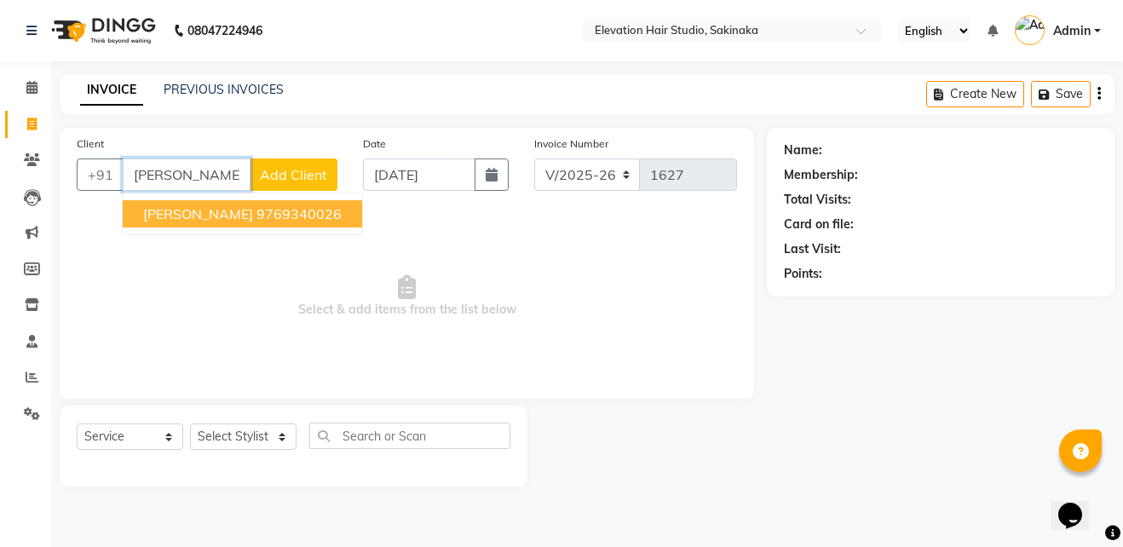
click at [181, 208] on span "MAHESH MARATHE" at bounding box center [198, 213] width 110 height 17
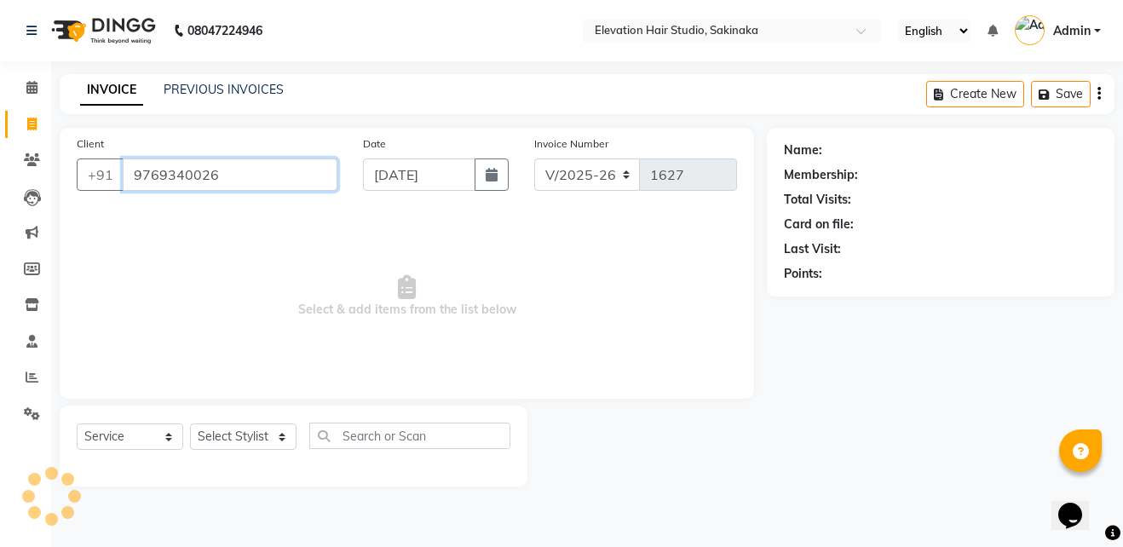
type input "9769340026"
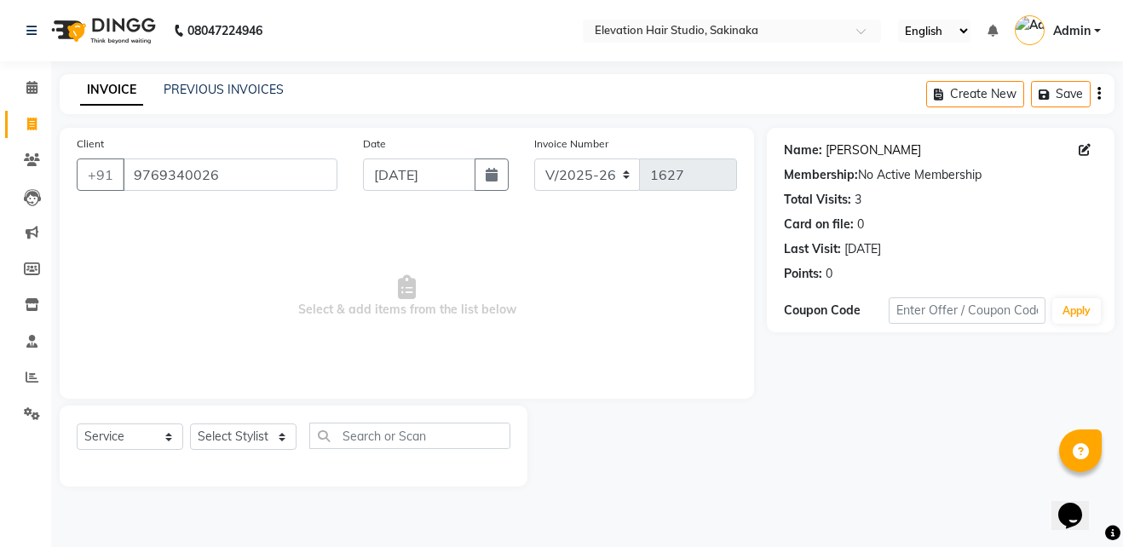
click at [896, 146] on link "Mahesh Marathe" at bounding box center [872, 150] width 95 height 18
click at [871, 152] on link "Mahesh Marathe" at bounding box center [872, 150] width 95 height 18
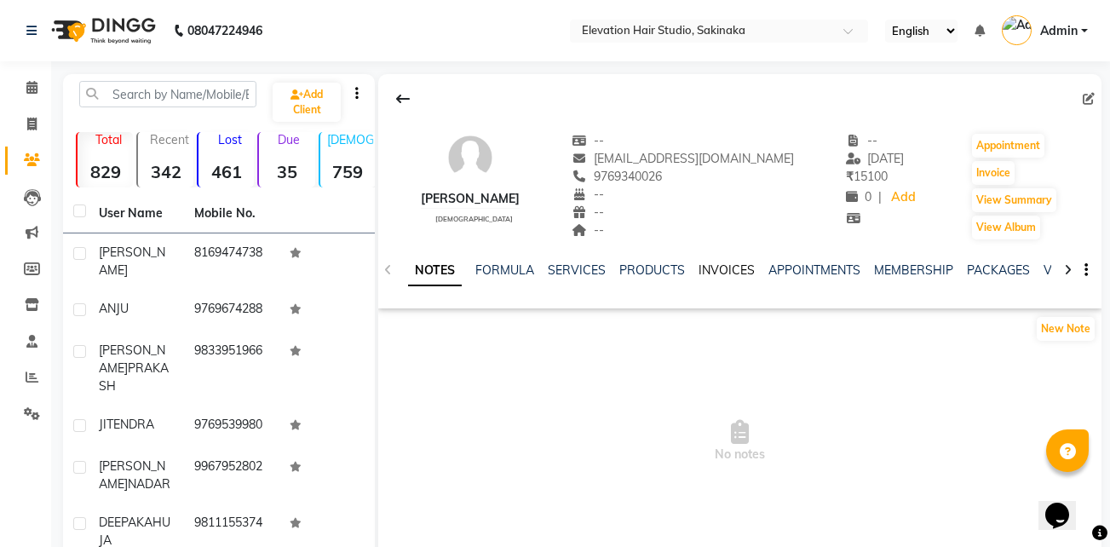
click at [719, 268] on link "INVOICES" at bounding box center [726, 269] width 56 height 15
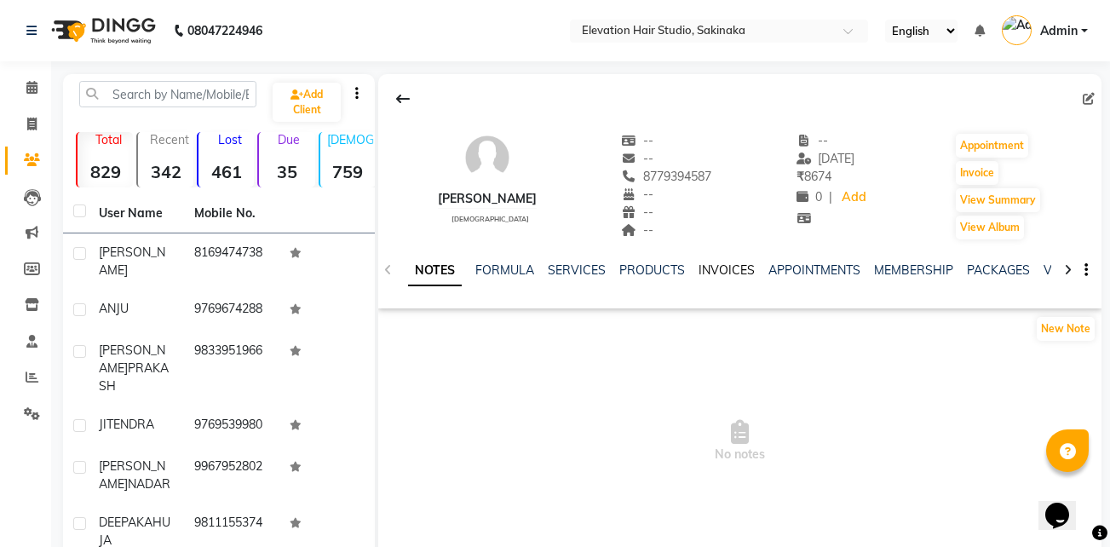
click at [718, 273] on link "INVOICES" at bounding box center [726, 269] width 56 height 15
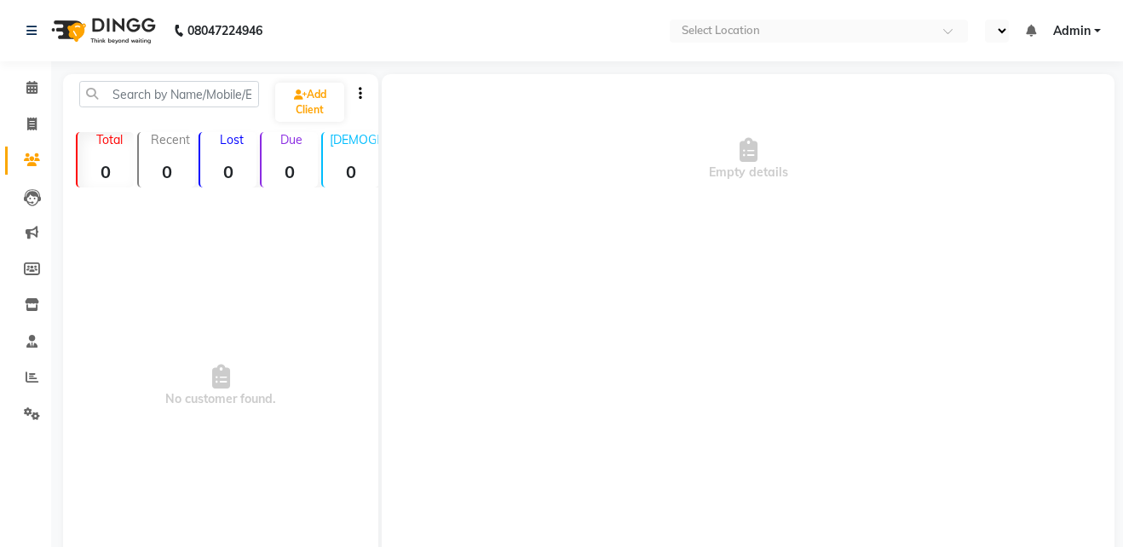
select select "en"
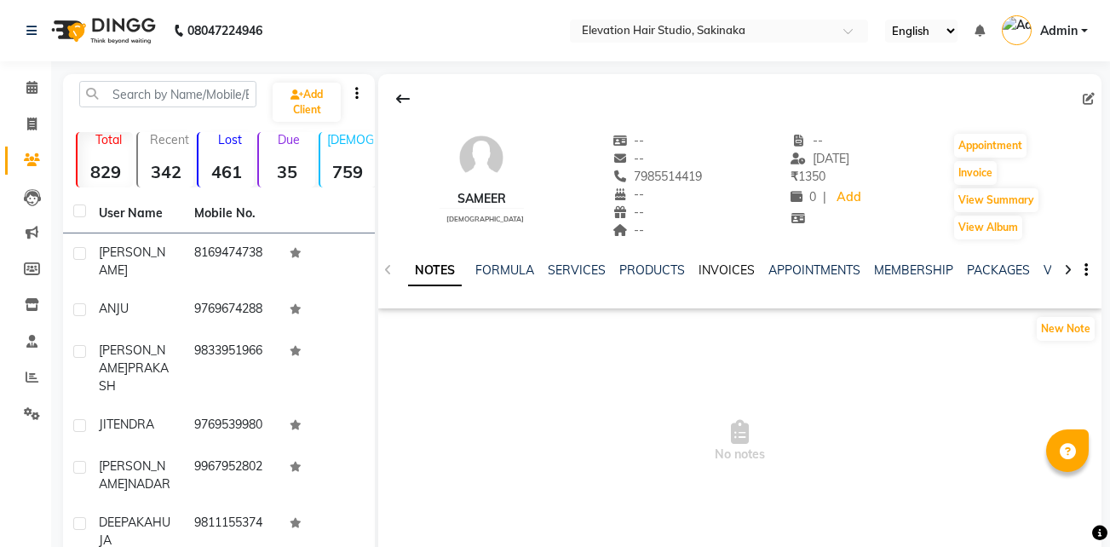
click at [725, 264] on link "INVOICES" at bounding box center [726, 269] width 56 height 15
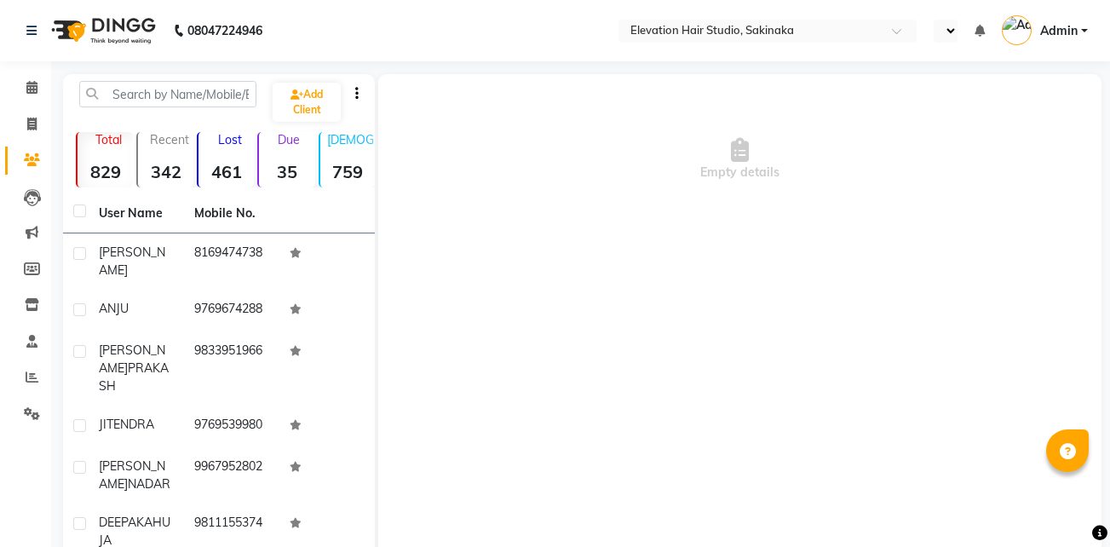
select select "en"
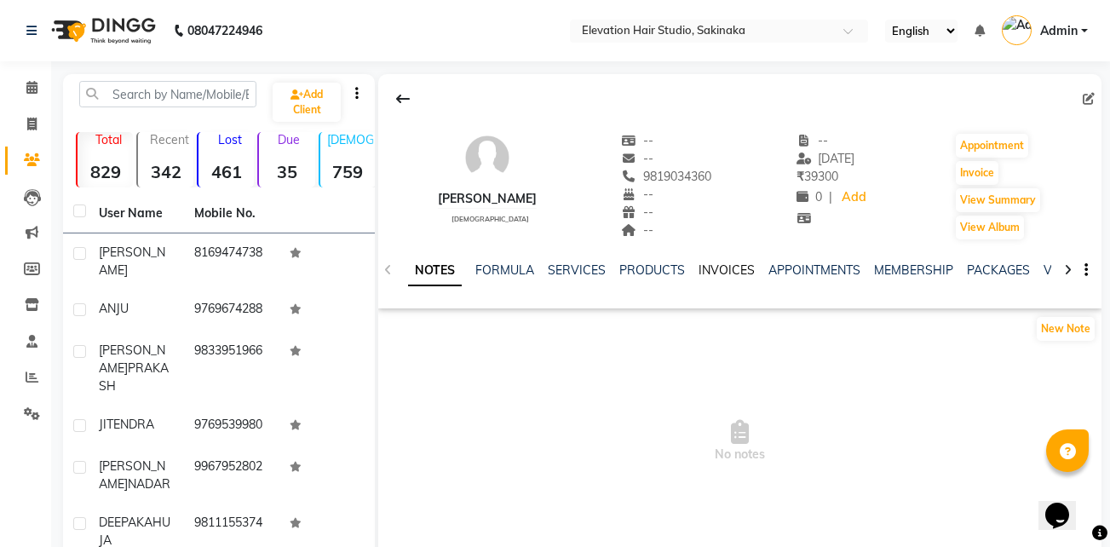
click at [742, 267] on link "INVOICES" at bounding box center [726, 269] width 56 height 15
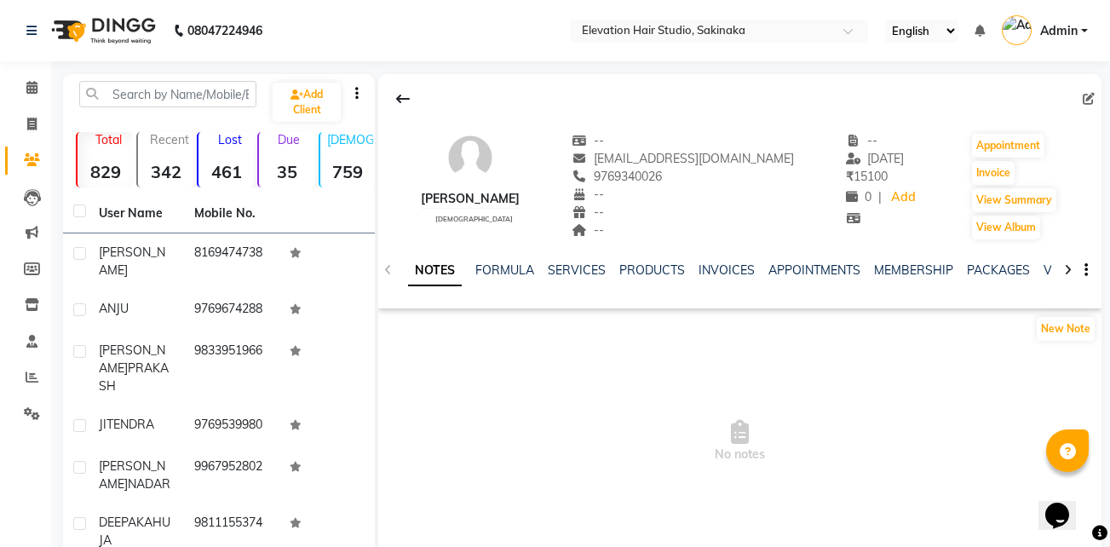
click at [729, 261] on div "INVOICES" at bounding box center [726, 270] width 56 height 18
click at [583, 267] on link "SERVICES" at bounding box center [577, 269] width 58 height 15
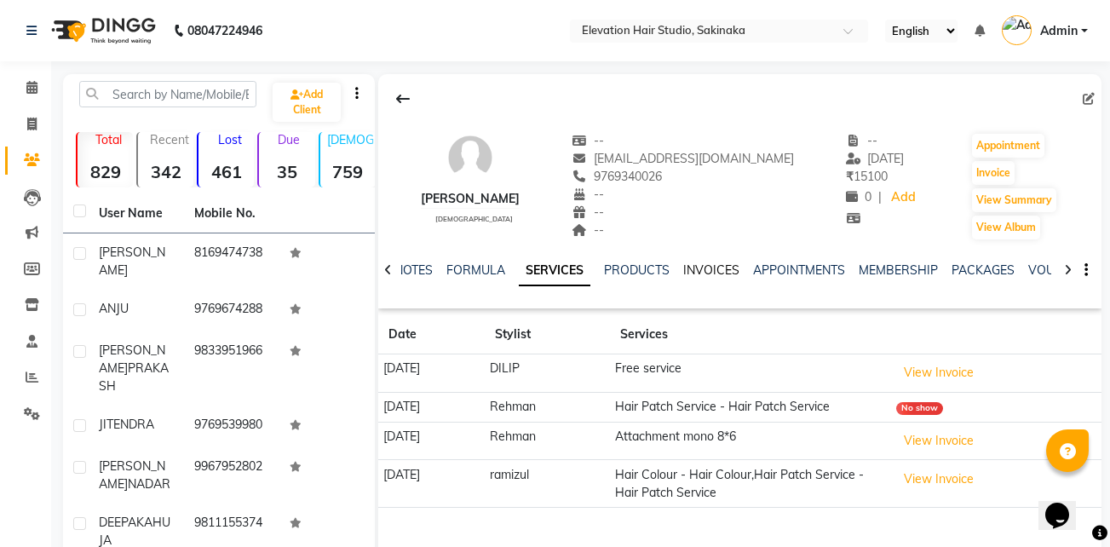
click at [711, 269] on link "INVOICES" at bounding box center [711, 269] width 56 height 15
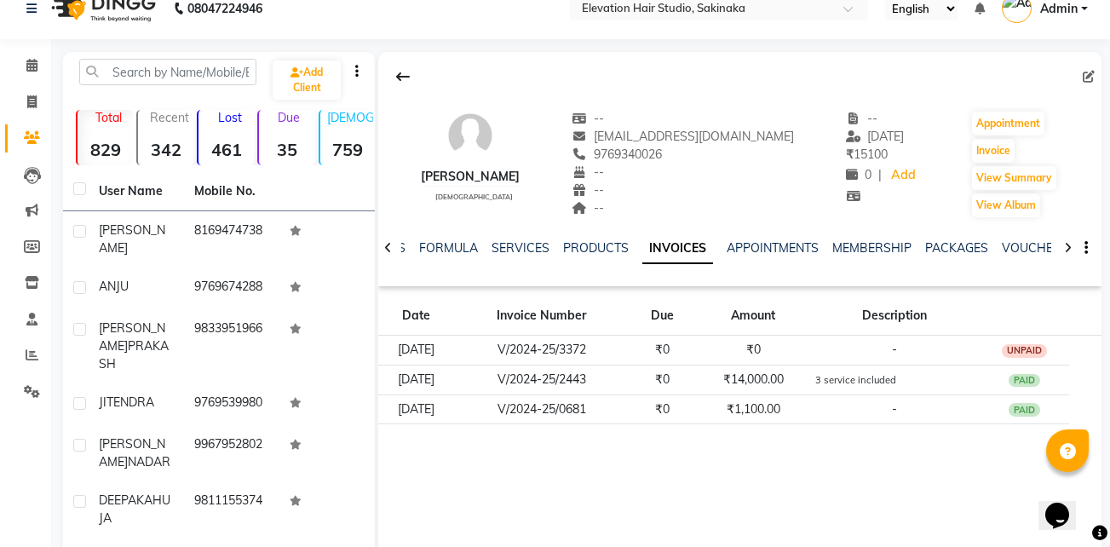
scroll to position [21, 0]
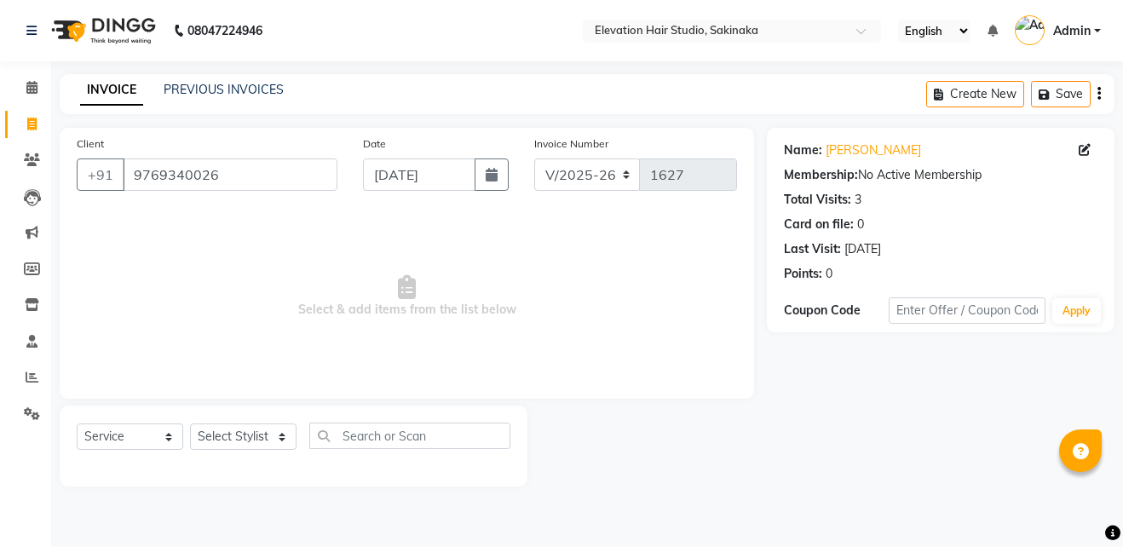
select select "4949"
select select "service"
click at [325, 183] on input "9769340026" at bounding box center [230, 174] width 215 height 32
click at [865, 144] on link "Mahesh Marathe" at bounding box center [872, 150] width 95 height 18
click at [262, 429] on select "Select Stylist Admin (EHS Thane) ANEES DILIP KAPIL PRIYA RUPESH SAHIL Sarfaraz …" at bounding box center [243, 436] width 106 height 26
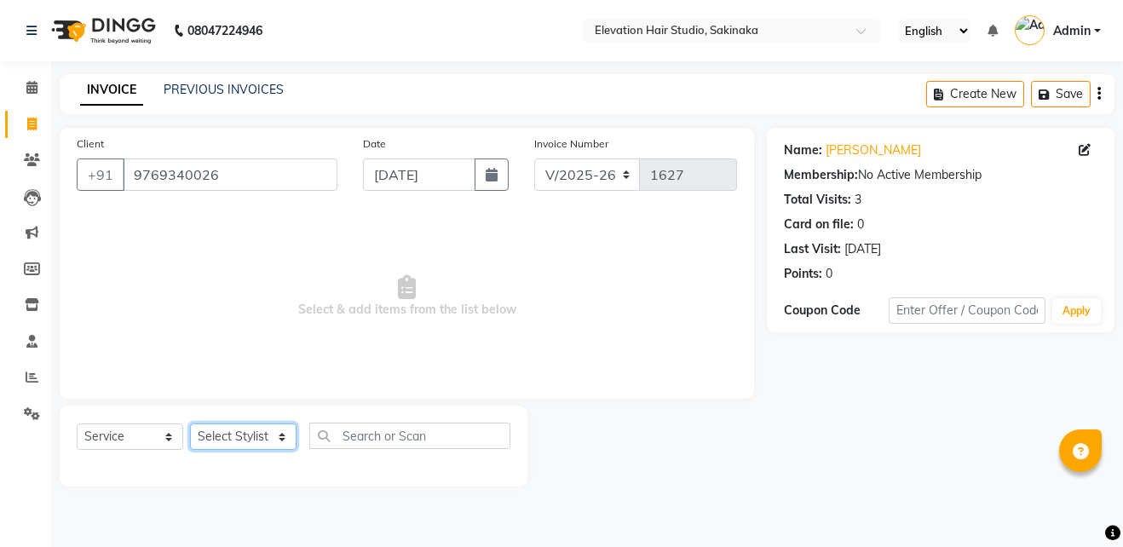
select select "50821"
click at [190, 423] on select "Select Stylist Admin (EHS Thane) ANEES DILIP KAPIL PRIYA RUPESH SAHIL Sarfaraz …" at bounding box center [243, 436] width 106 height 26
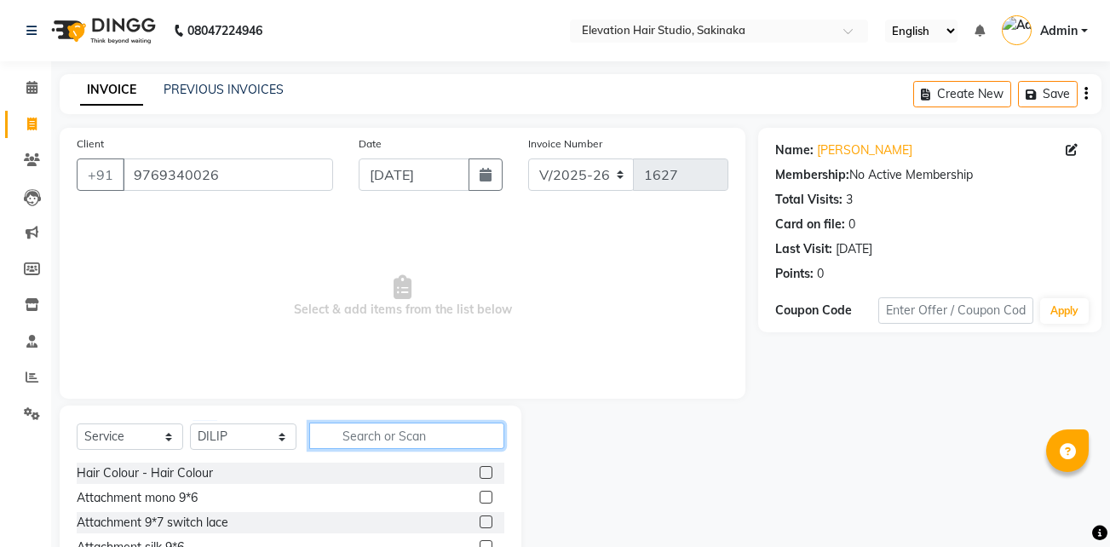
click at [380, 435] on input "text" at bounding box center [406, 435] width 195 height 26
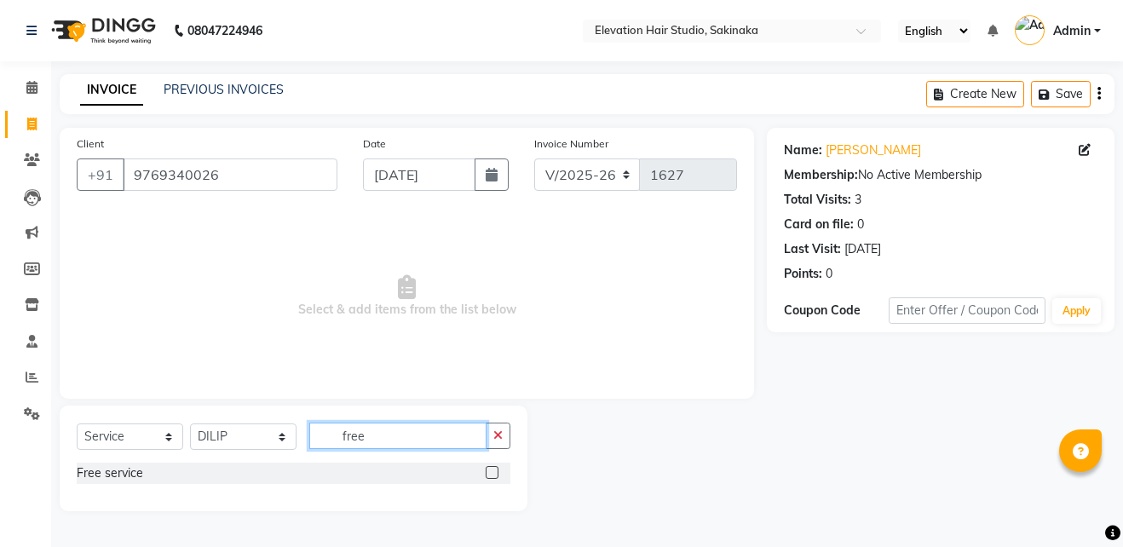
type input "free"
click at [497, 469] on label at bounding box center [491, 472] width 13 height 13
click at [497, 469] on input "checkbox" at bounding box center [490, 473] width 11 height 11
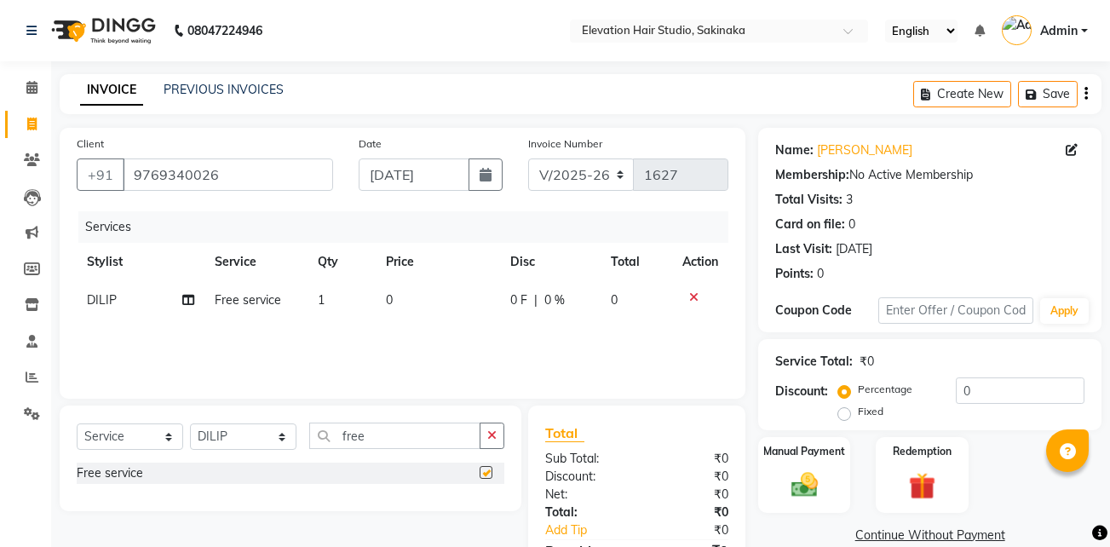
checkbox input "false"
click at [882, 532] on link "Continue Without Payment" at bounding box center [929, 535] width 336 height 18
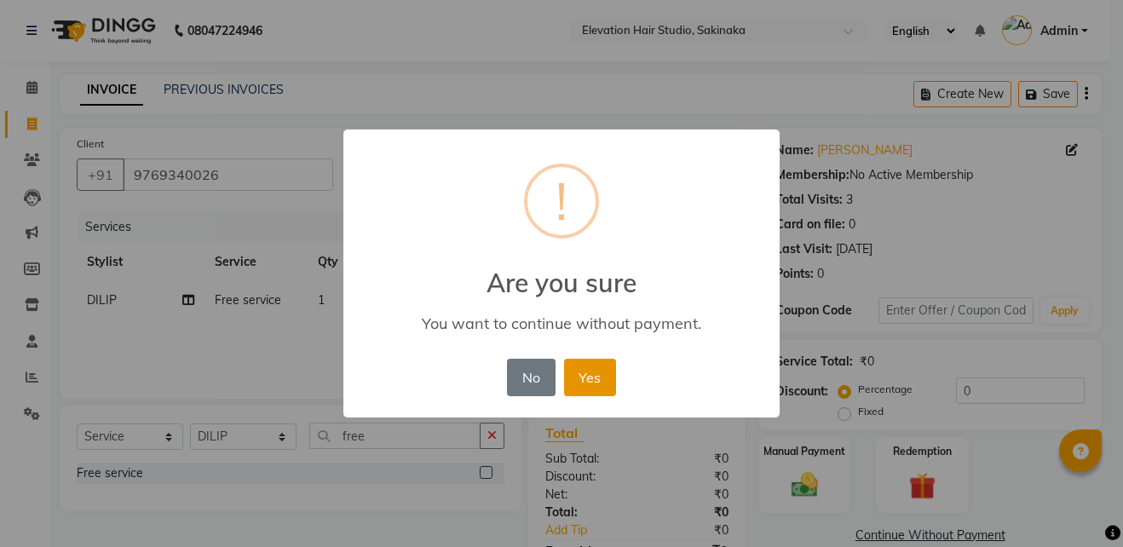
click at [606, 367] on button "Yes" at bounding box center [590, 377] width 52 height 37
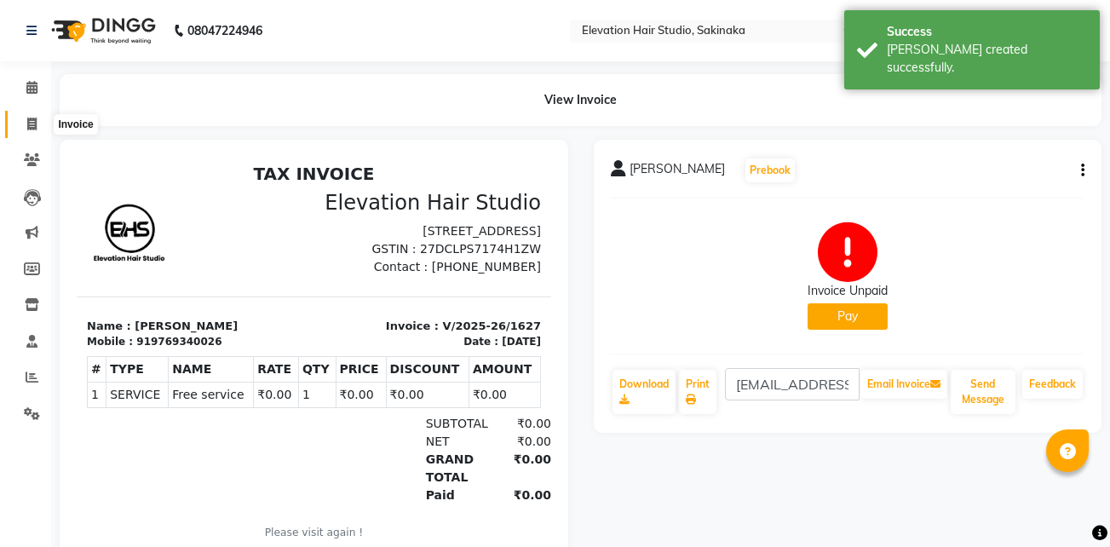
click at [28, 119] on icon at bounding box center [31, 124] width 9 height 13
select select "service"
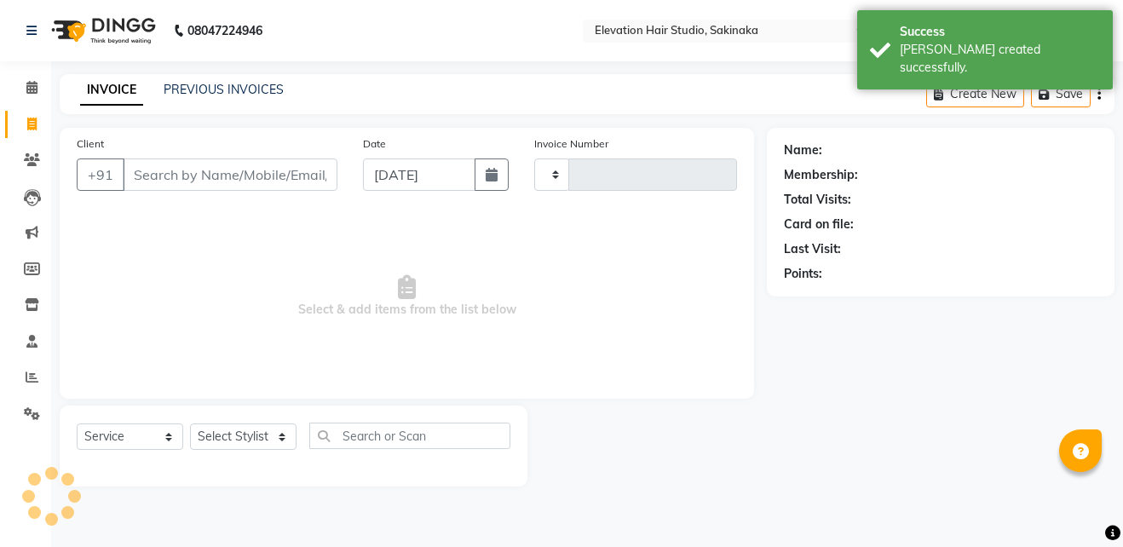
type input "1628"
select select "4949"
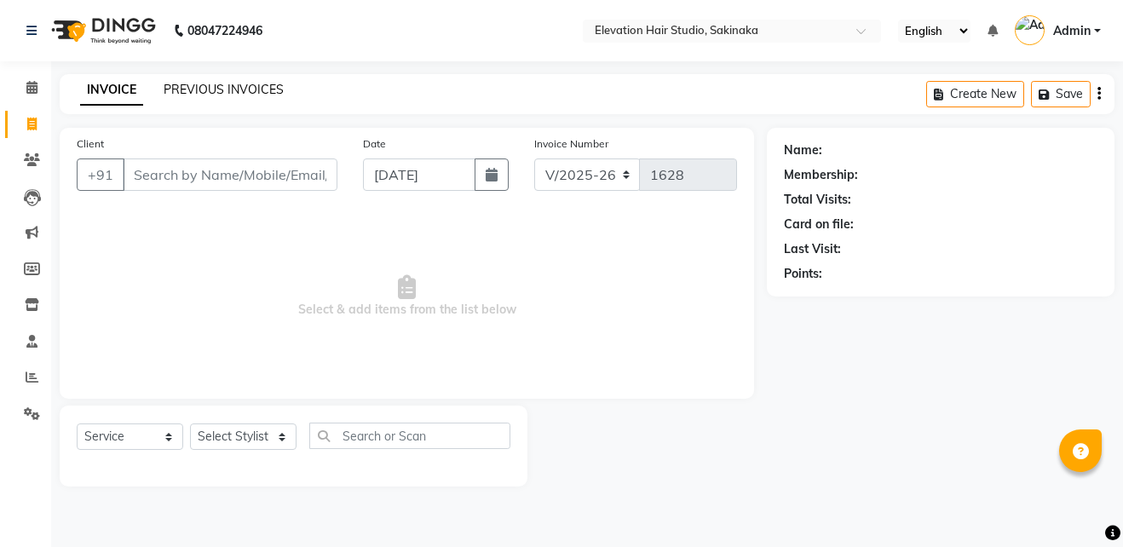
click at [187, 89] on link "PREVIOUS INVOICES" at bounding box center [224, 89] width 120 height 15
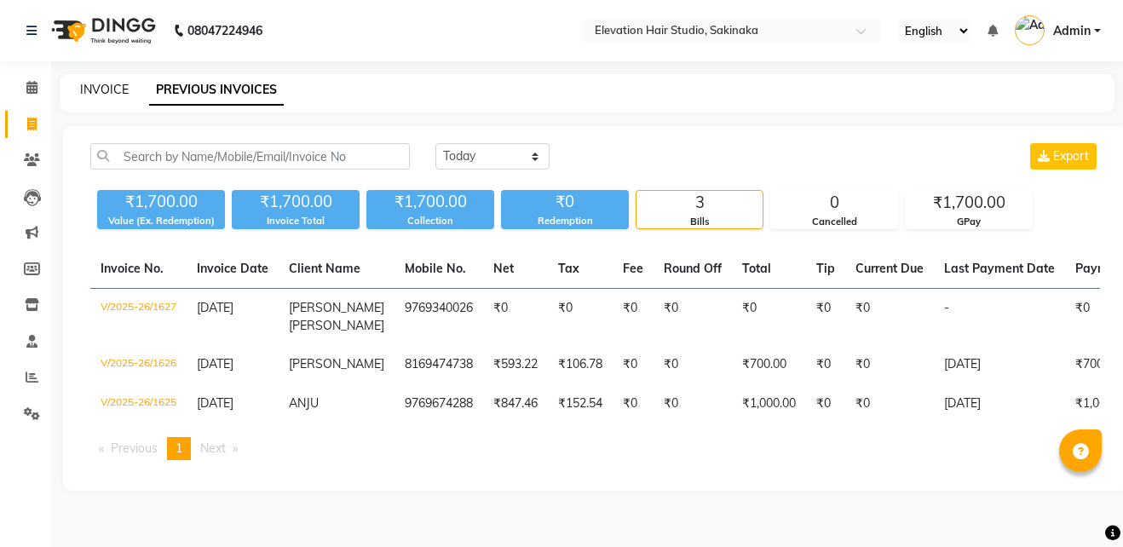
click at [105, 94] on link "INVOICE" at bounding box center [104, 89] width 49 height 15
select select "service"
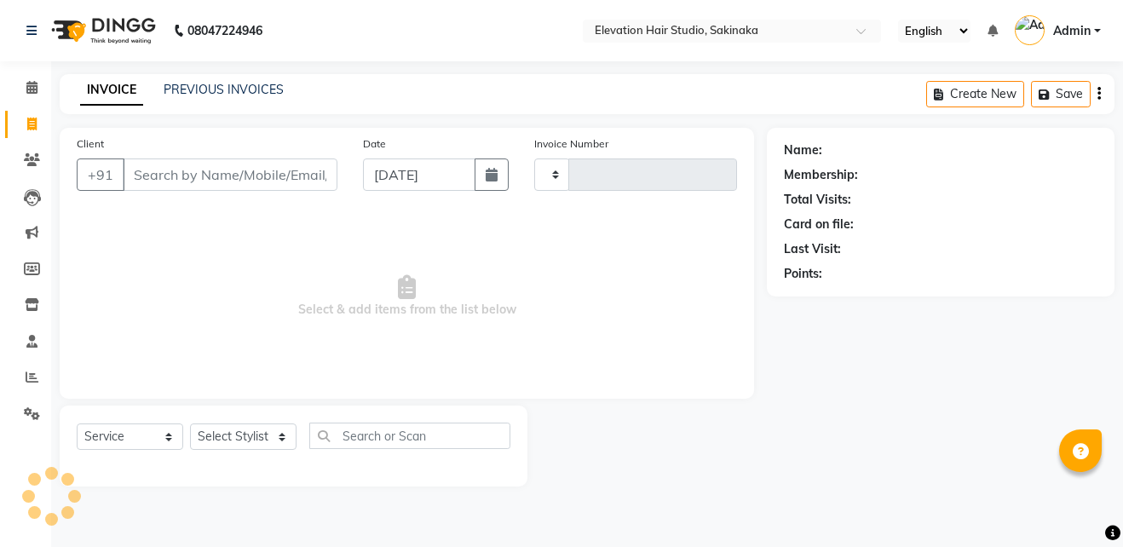
type input "1628"
select select "4949"
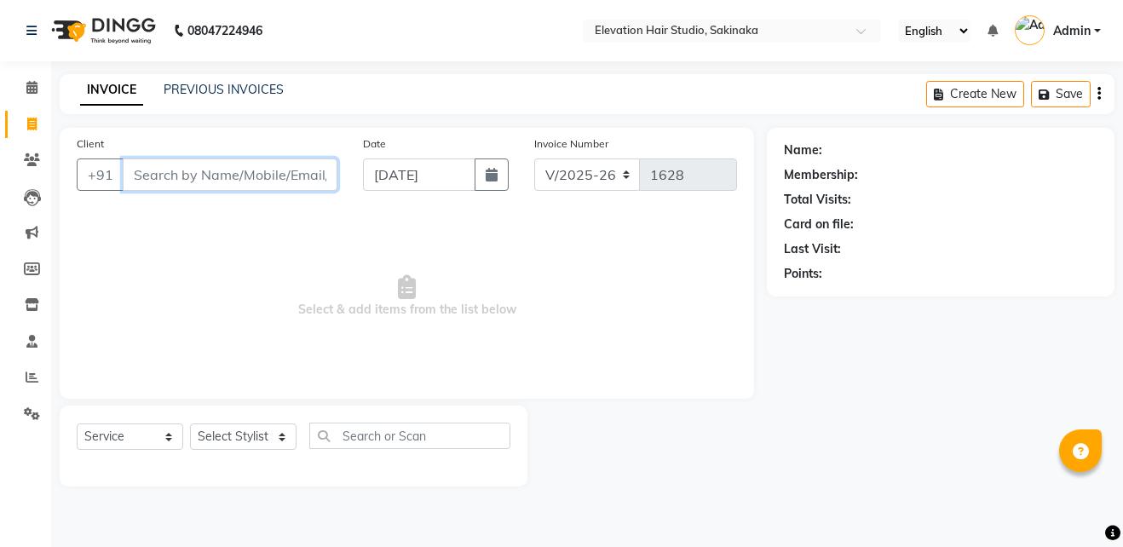
click at [230, 161] on input "Client" at bounding box center [230, 174] width 215 height 32
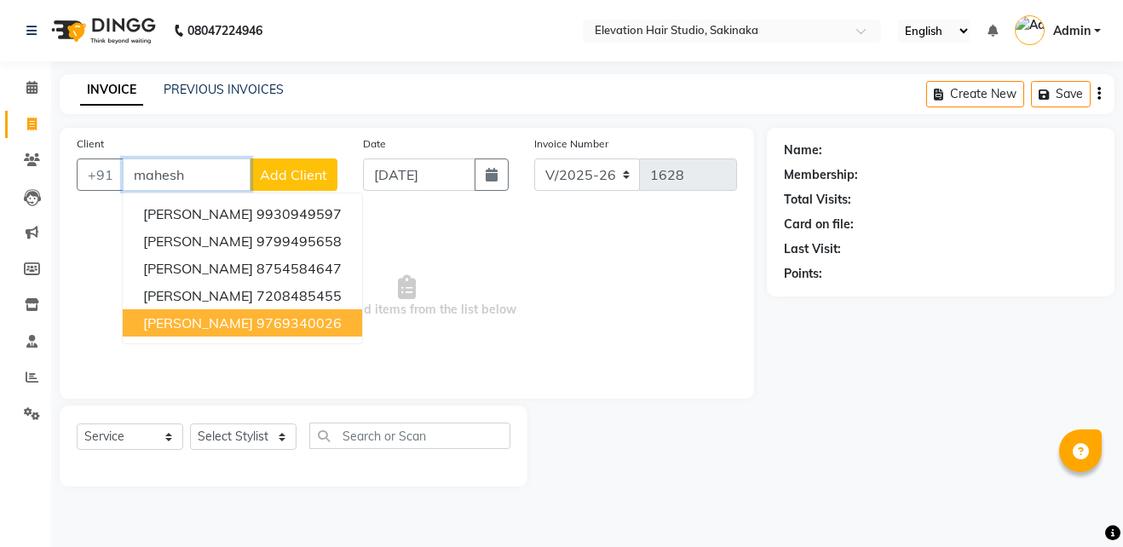
click at [301, 312] on button "MAHESH MARATHE 9769340026" at bounding box center [242, 322] width 239 height 27
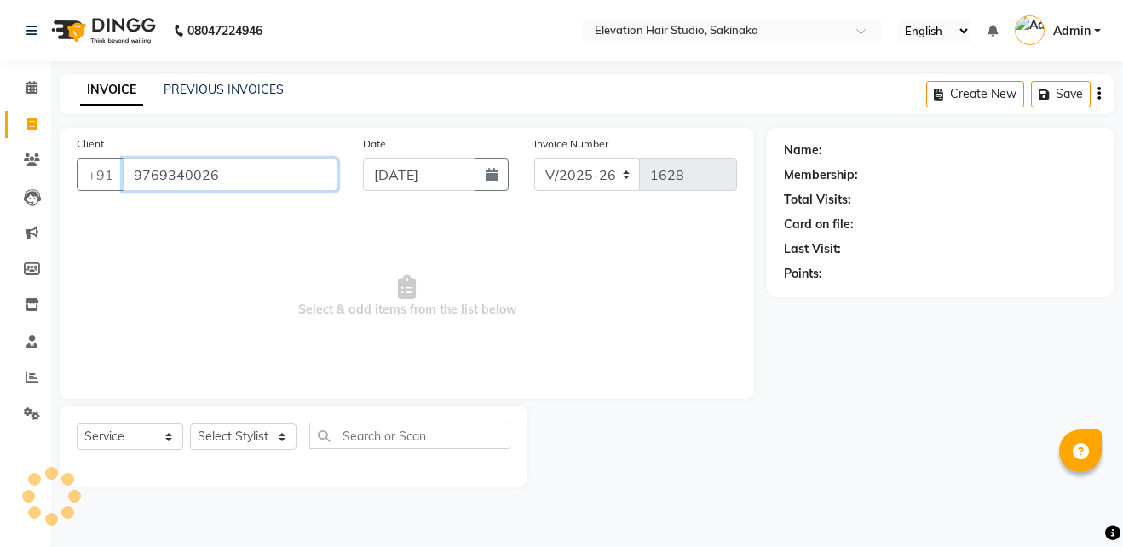
type input "9769340026"
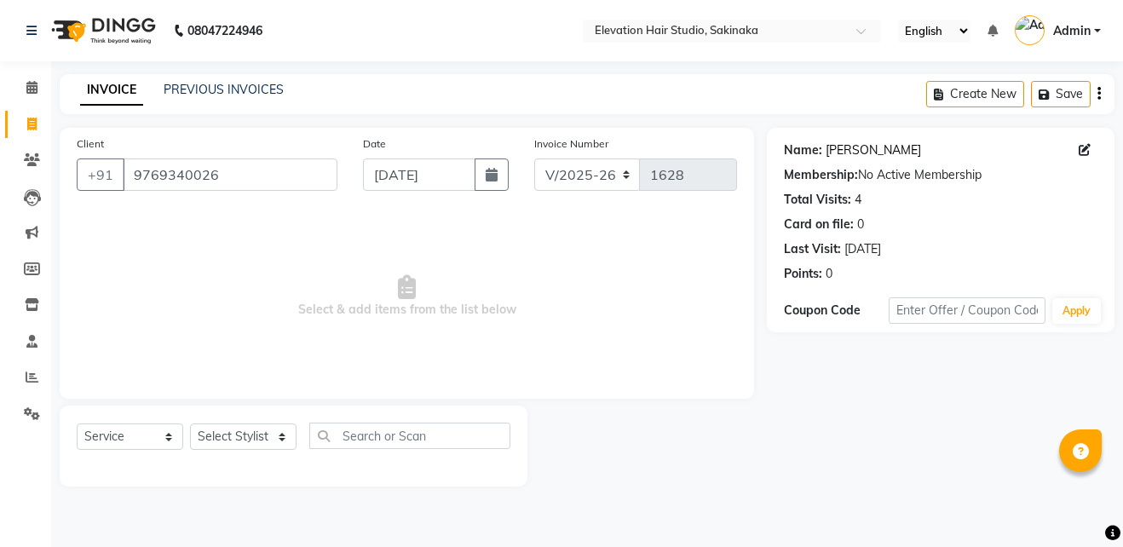
click at [850, 153] on link "Mahesh Marathe" at bounding box center [872, 150] width 95 height 18
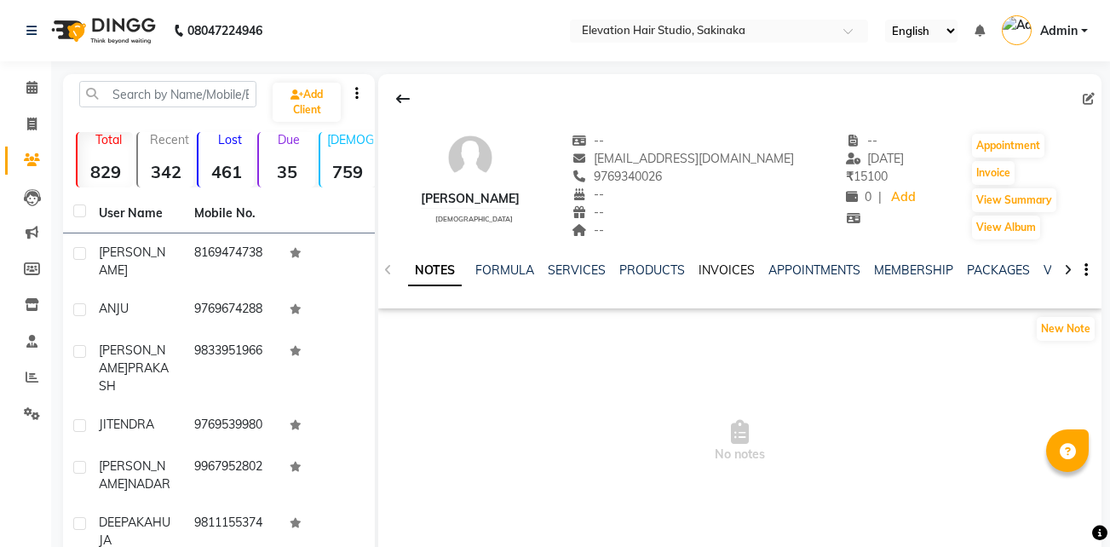
click at [731, 273] on link "INVOICES" at bounding box center [726, 269] width 56 height 15
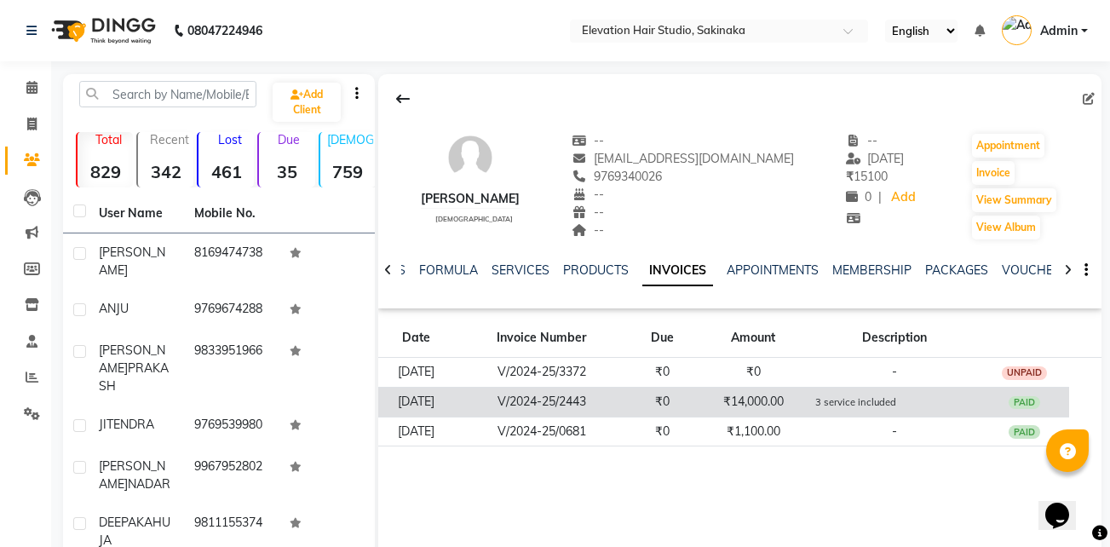
click at [719, 397] on td "₹14,000.00" at bounding box center [753, 402] width 112 height 30
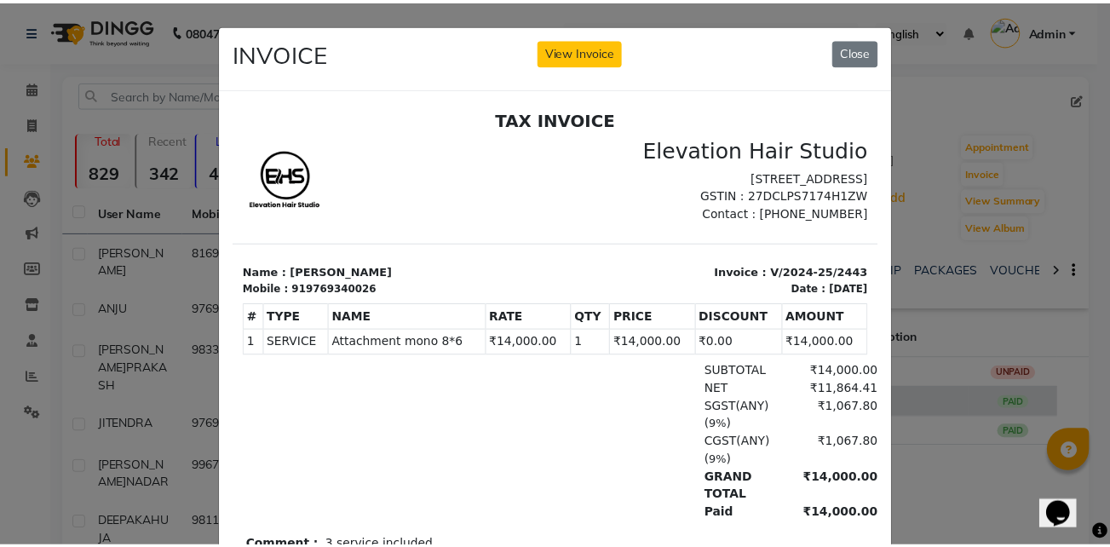
scroll to position [14, 0]
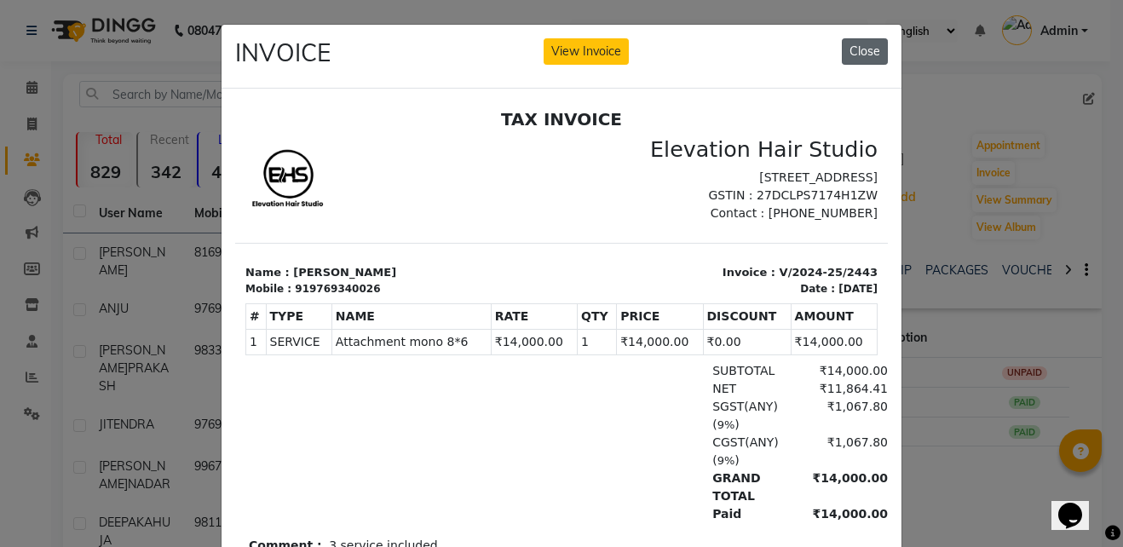
click at [859, 45] on button "Close" at bounding box center [865, 51] width 46 height 26
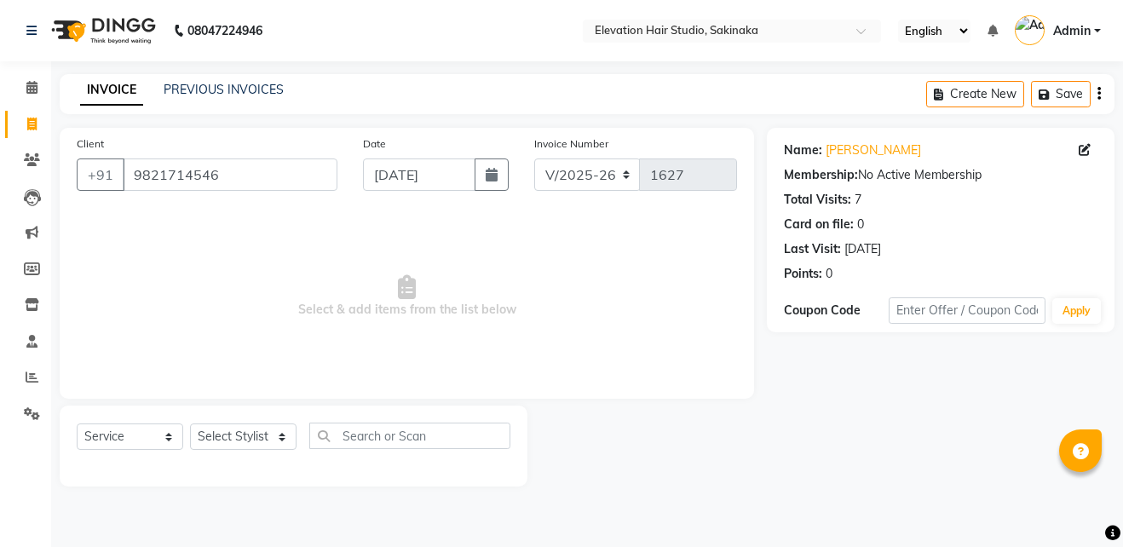
select select "4949"
select select "service"
click at [857, 152] on link "[PERSON_NAME]" at bounding box center [872, 150] width 95 height 18
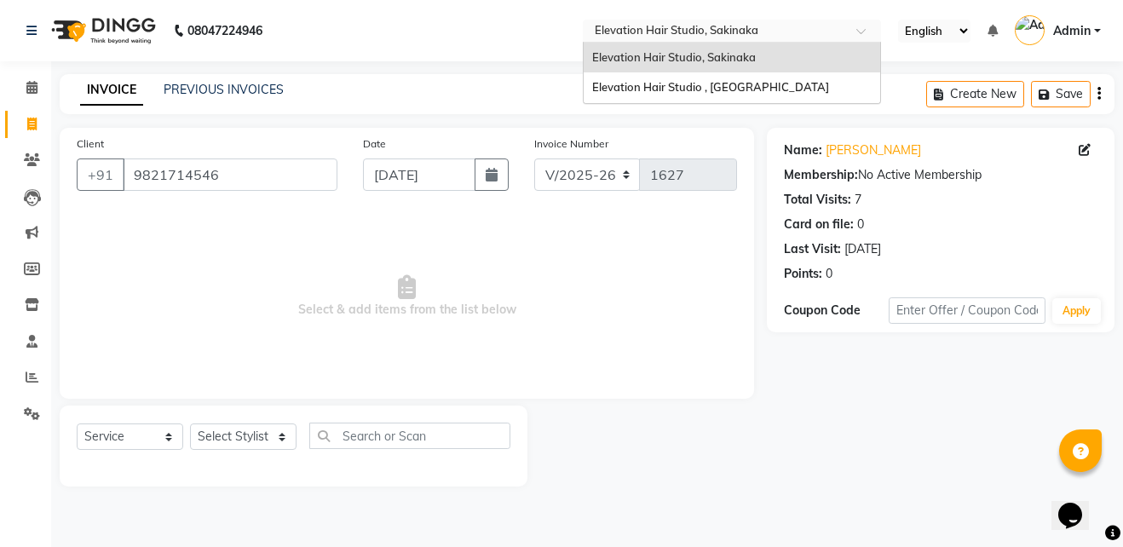
click at [621, 35] on input "text" at bounding box center [714, 32] width 247 height 17
click at [635, 89] on span "Elevation Hair Studio , Thane West" at bounding box center [710, 87] width 237 height 14
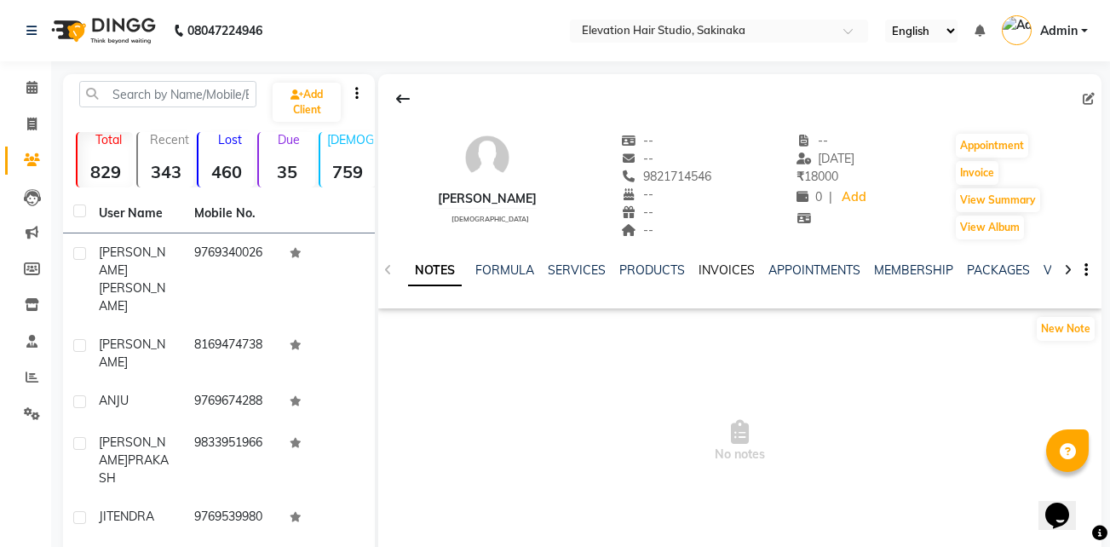
click at [725, 274] on link "INVOICES" at bounding box center [726, 269] width 56 height 15
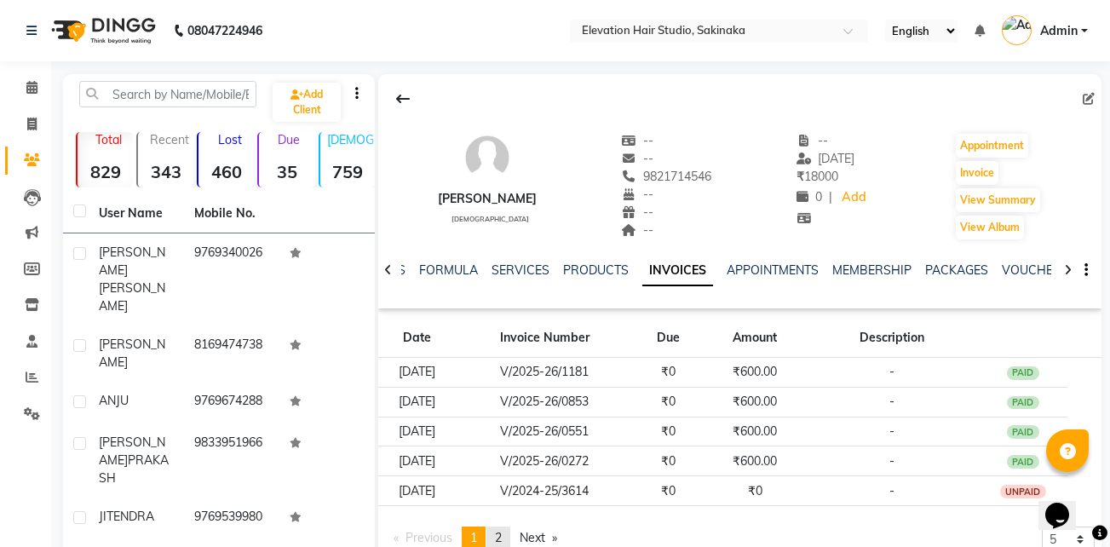
click at [502, 530] on span "2" at bounding box center [498, 537] width 7 height 15
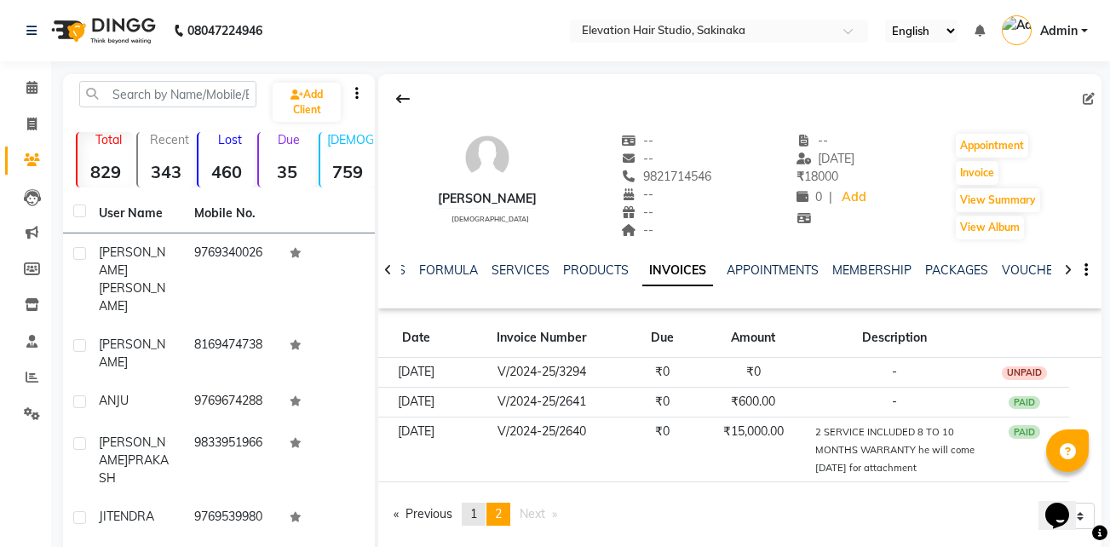
click at [474, 512] on span "1" at bounding box center [473, 513] width 7 height 15
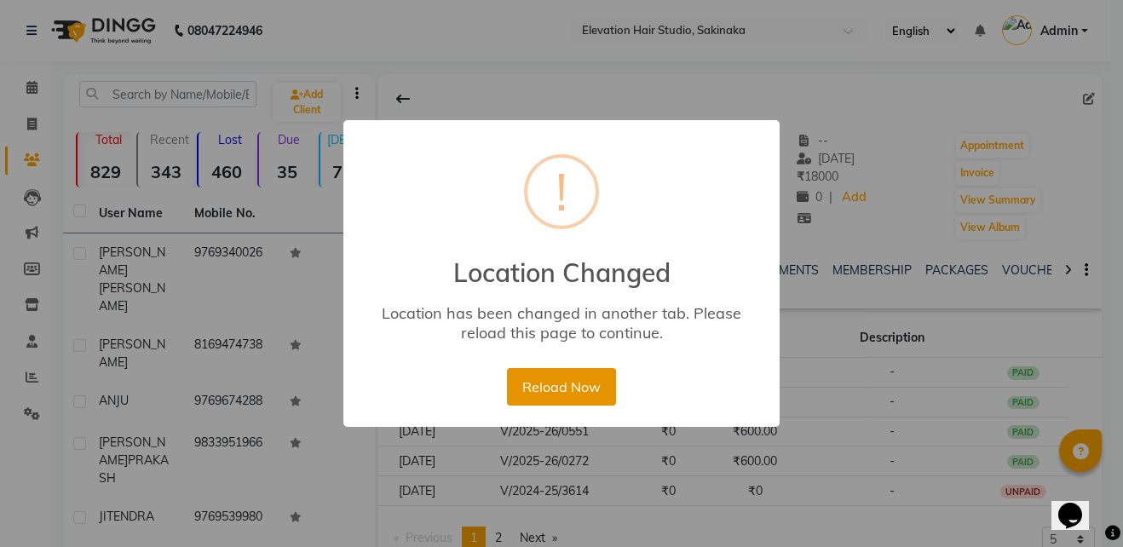
click at [556, 382] on button "Reload Now" at bounding box center [561, 386] width 108 height 37
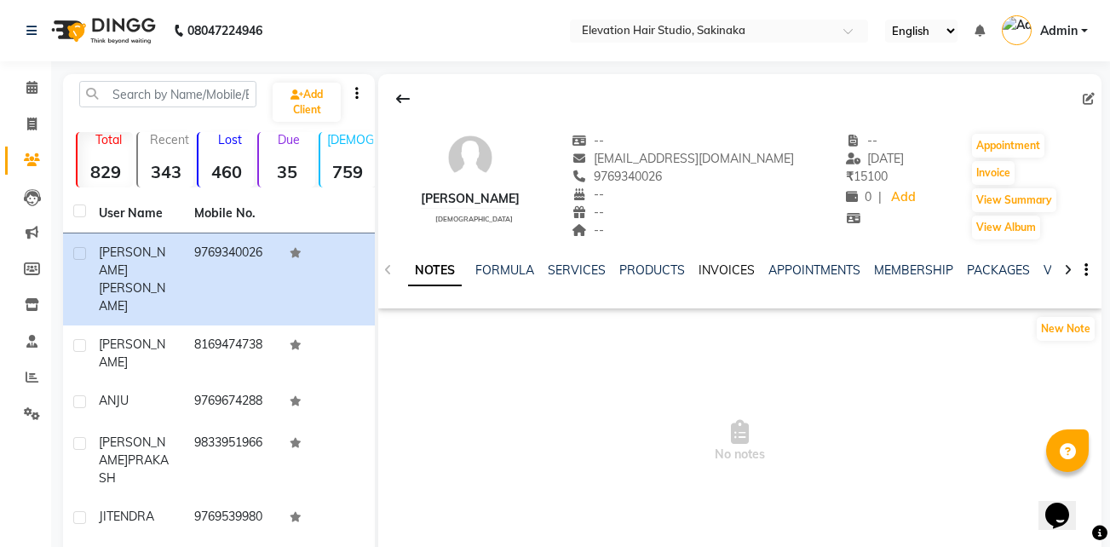
click at [727, 264] on link "INVOICES" at bounding box center [726, 269] width 56 height 15
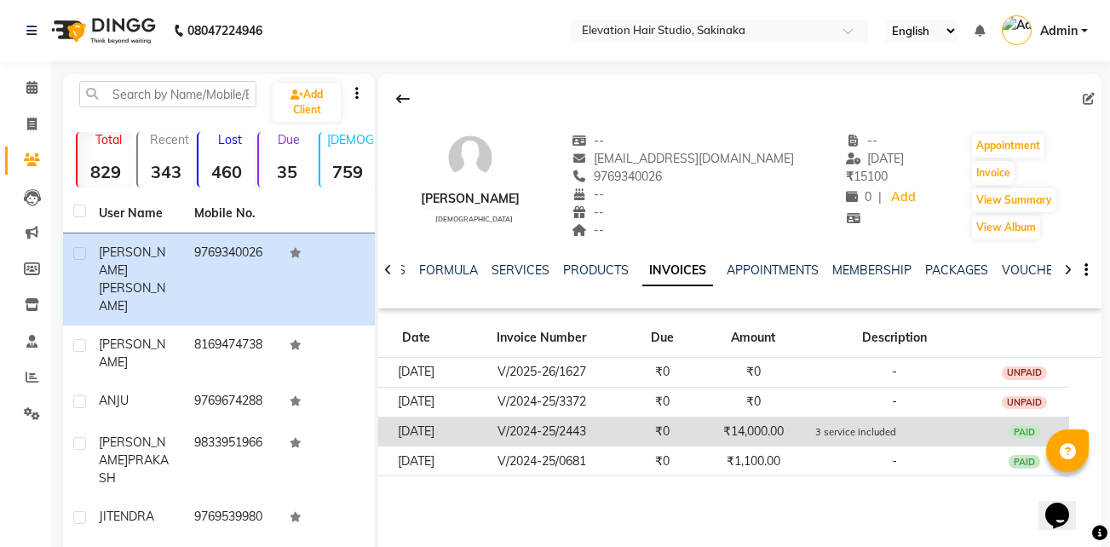
click at [695, 424] on td "₹0" at bounding box center [662, 432] width 69 height 30
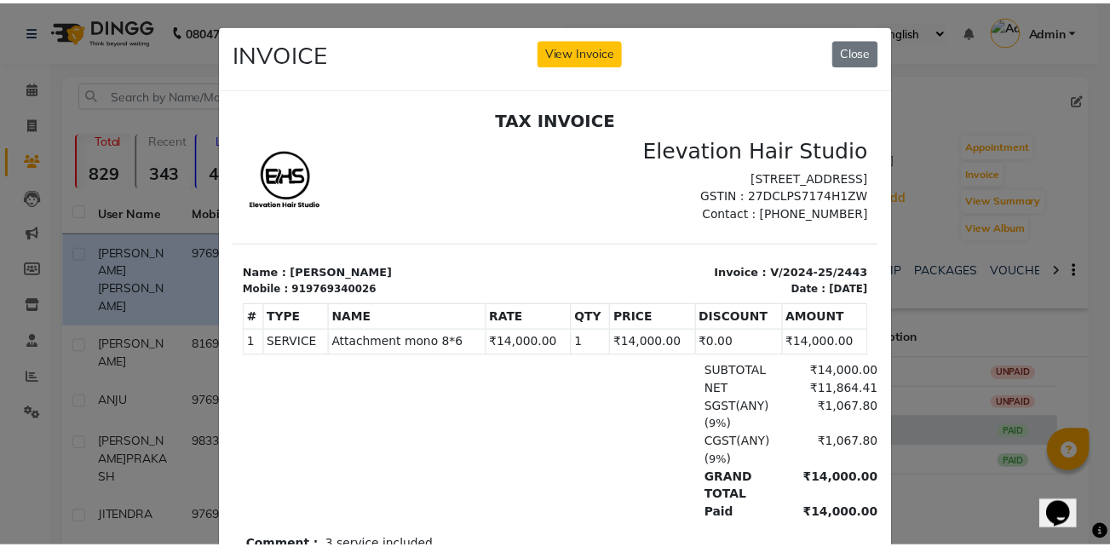
scroll to position [14, 0]
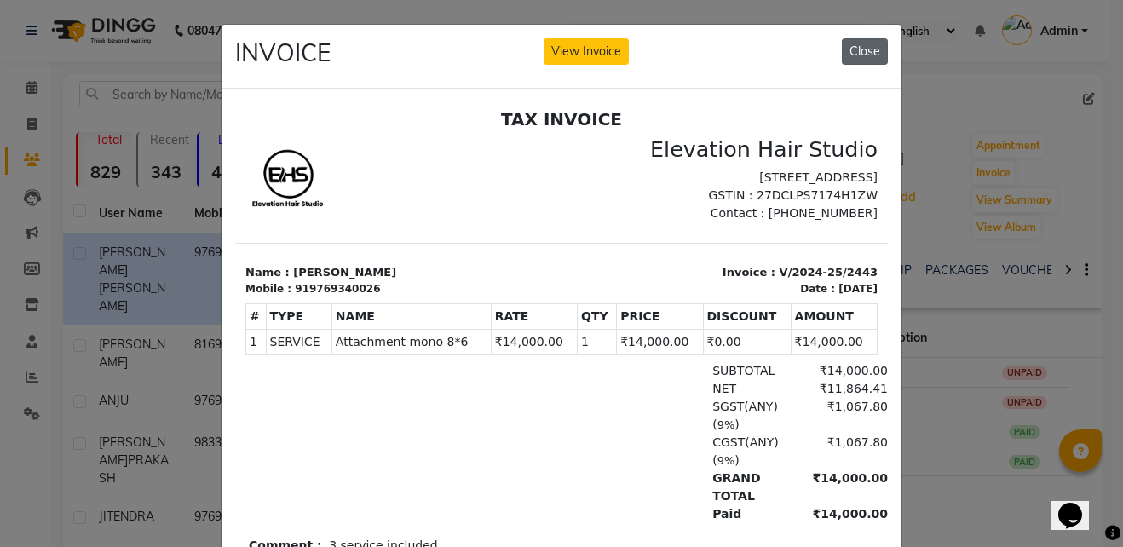
click at [861, 55] on button "Close" at bounding box center [865, 51] width 46 height 26
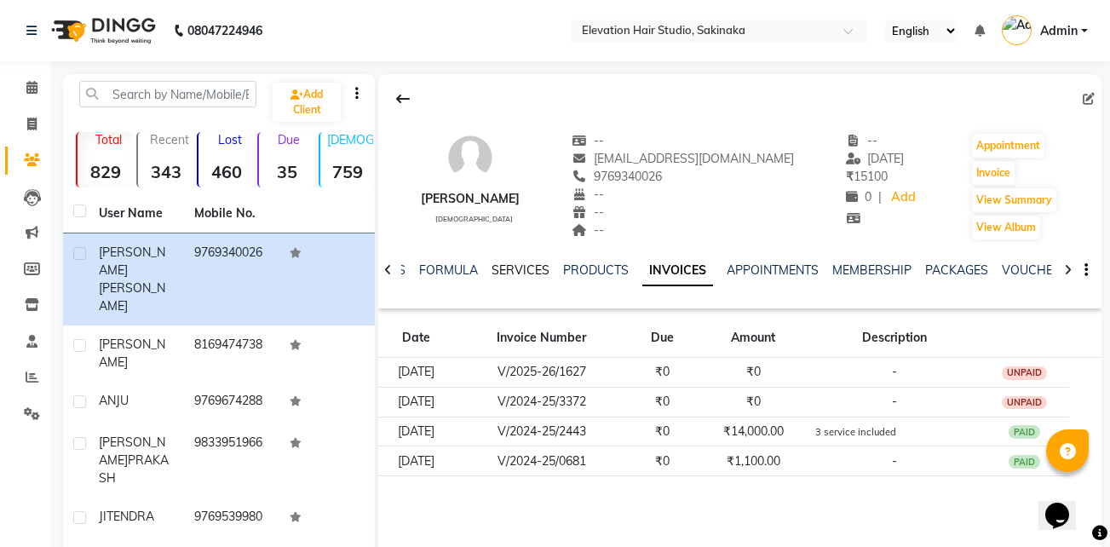
click at [523, 269] on link "SERVICES" at bounding box center [520, 269] width 58 height 15
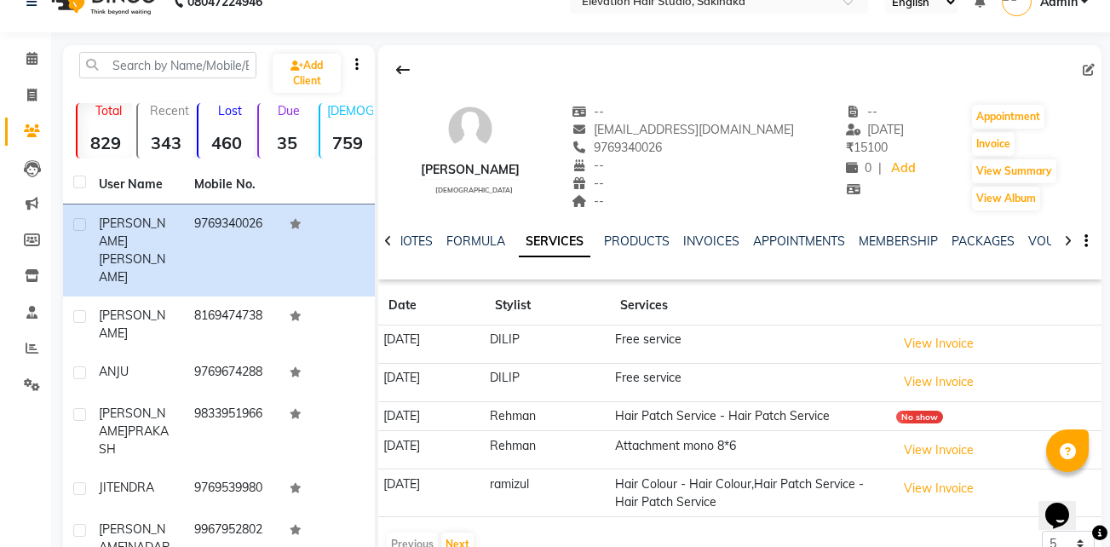
scroll to position [23, 0]
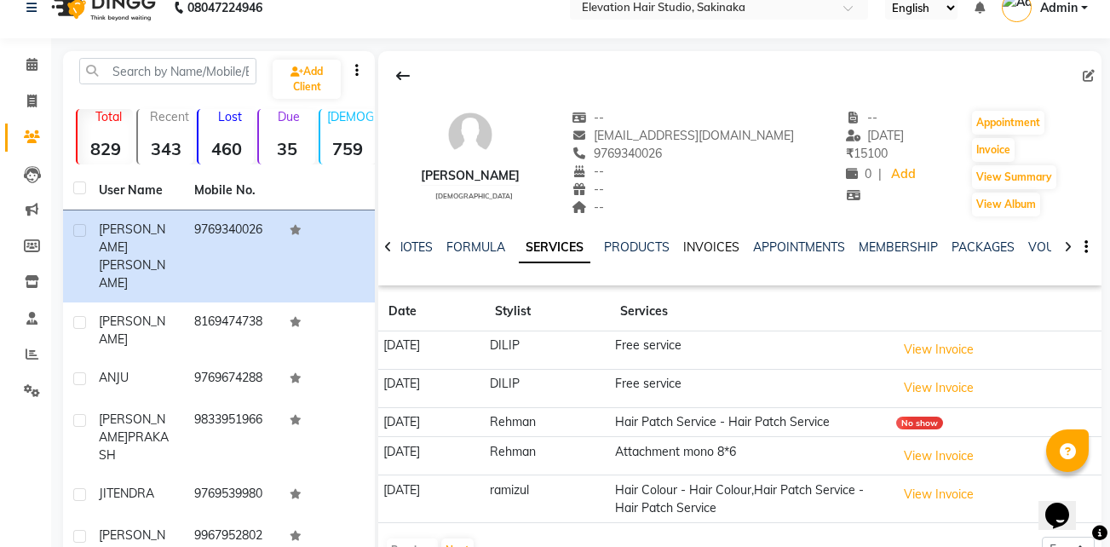
click at [725, 241] on link "INVOICES" at bounding box center [711, 246] width 56 height 15
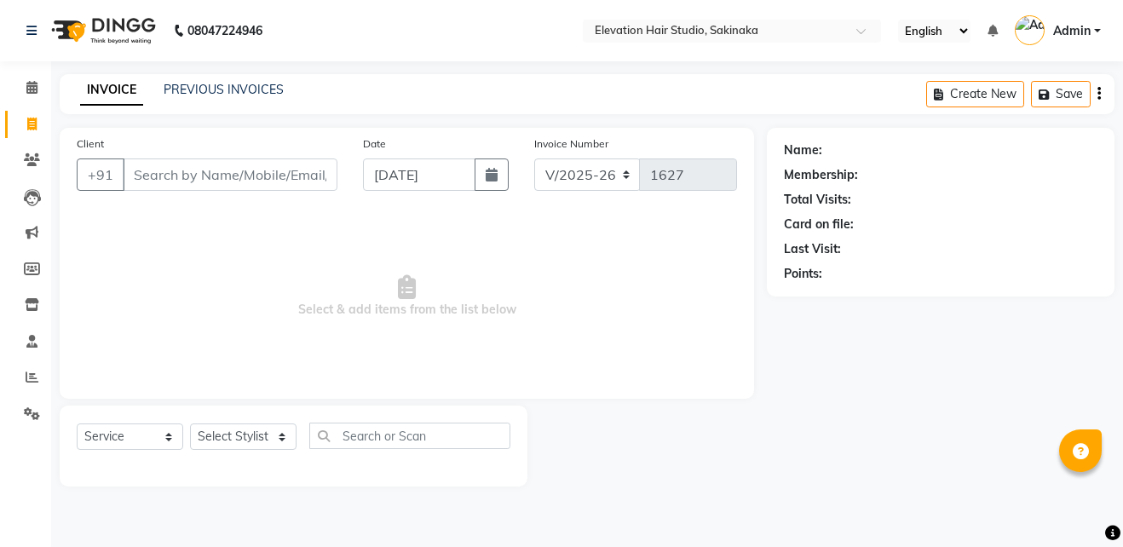
select select "4949"
select select "service"
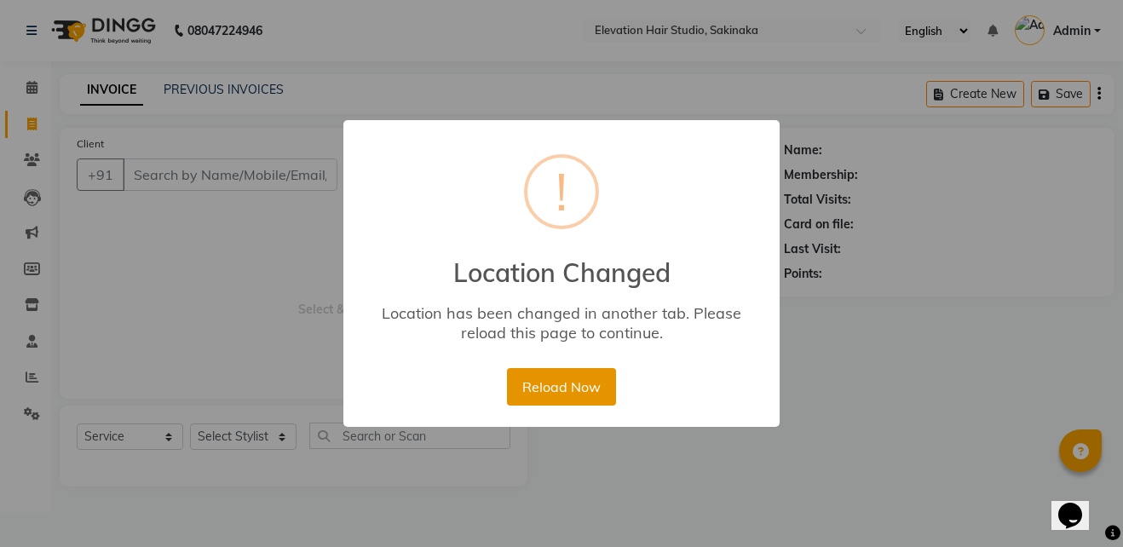
click at [542, 382] on button "Reload Now" at bounding box center [561, 386] width 108 height 37
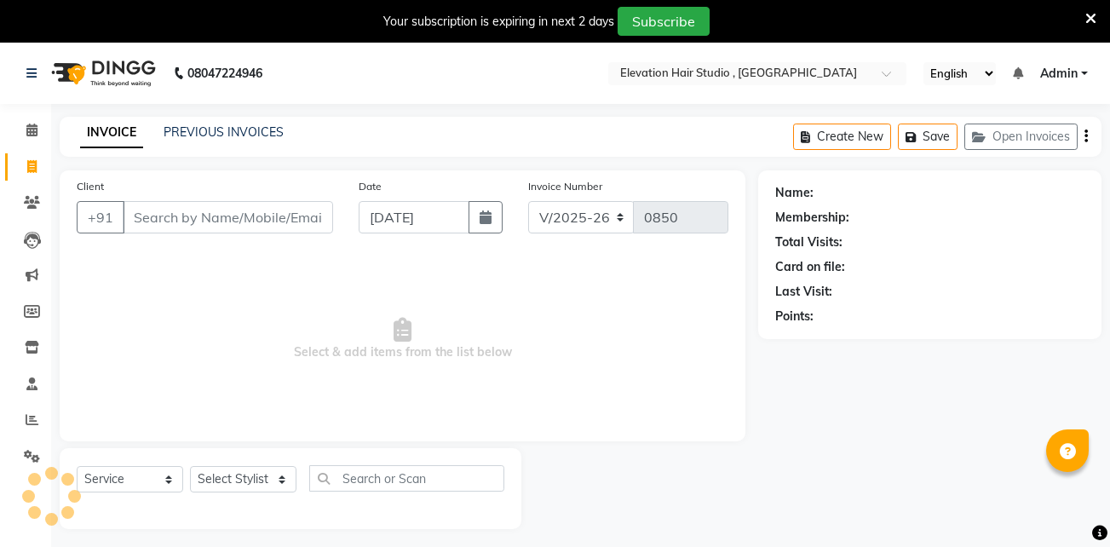
select select "6886"
select select "service"
click at [258, 129] on link "PREVIOUS INVOICES" at bounding box center [224, 131] width 120 height 15
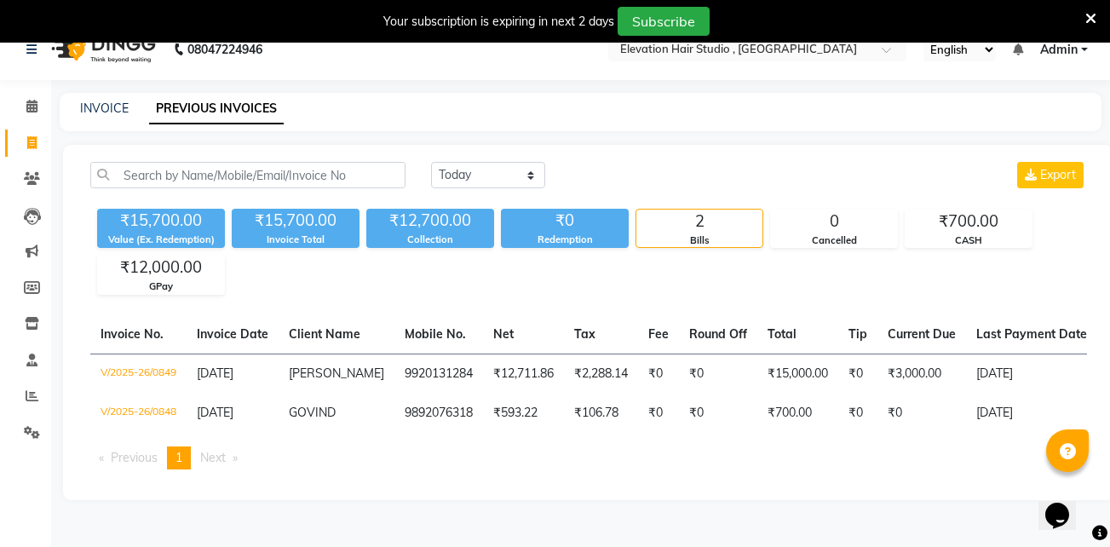
scroll to position [6, 0]
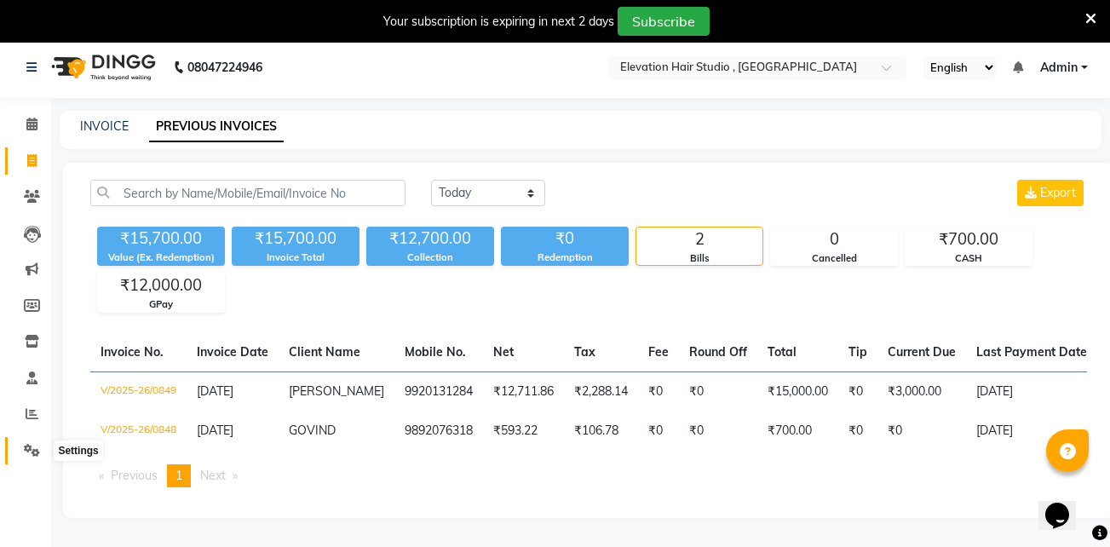
click at [34, 444] on icon at bounding box center [32, 450] width 16 height 13
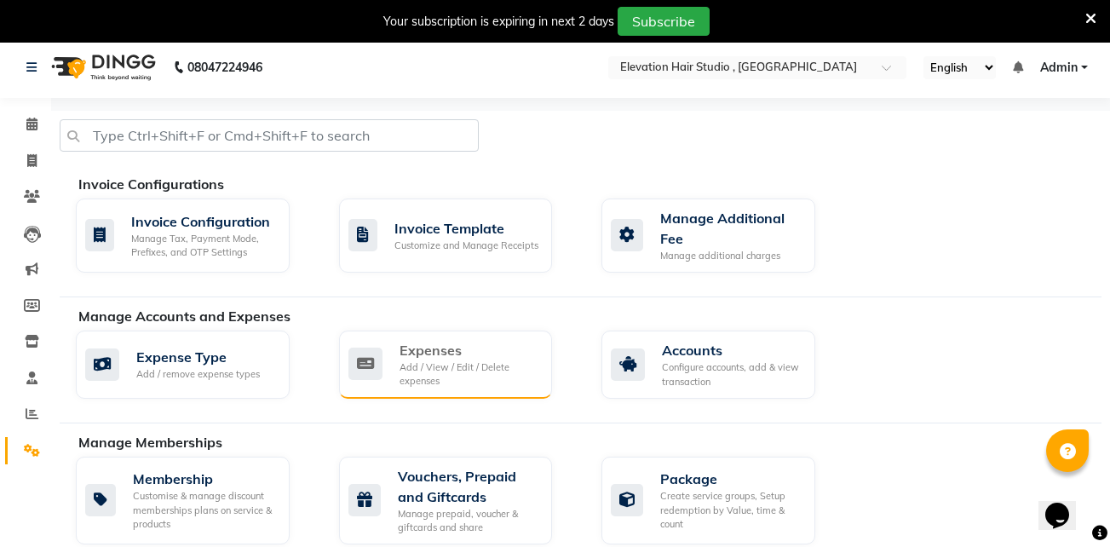
click at [385, 373] on div "Expenses Add / View / Edit / Delete expenses" at bounding box center [443, 364] width 191 height 49
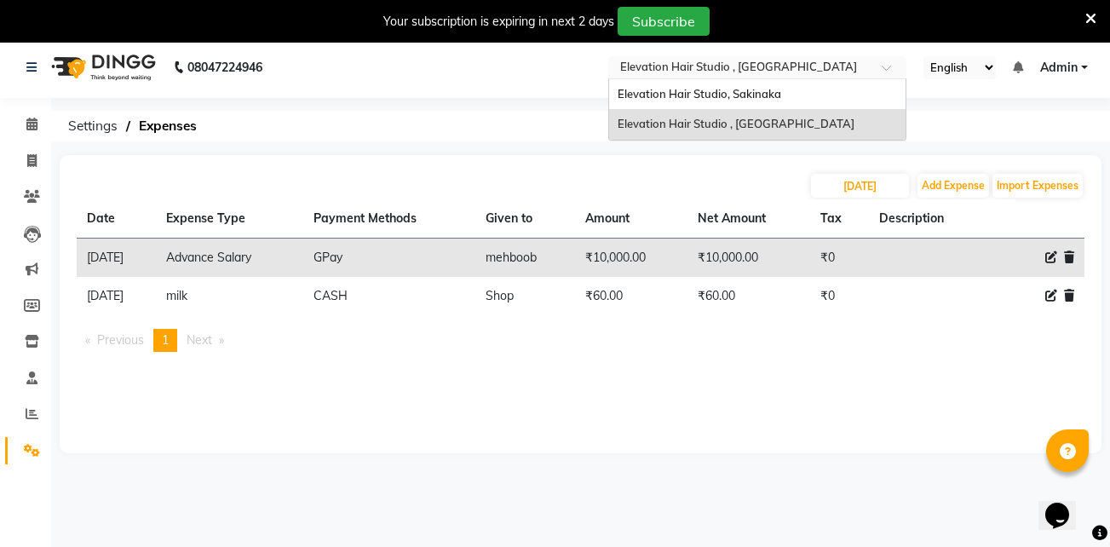
click at [857, 72] on input "text" at bounding box center [740, 68] width 247 height 17
click at [763, 92] on span "Elevation Hair Studio, Sakinaka" at bounding box center [700, 94] width 164 height 14
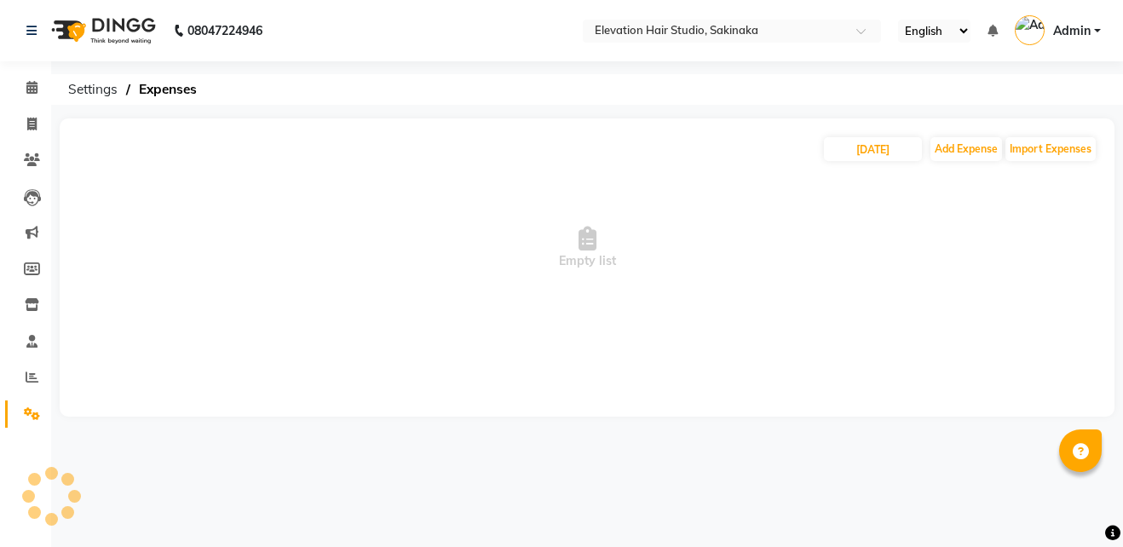
select select "en"
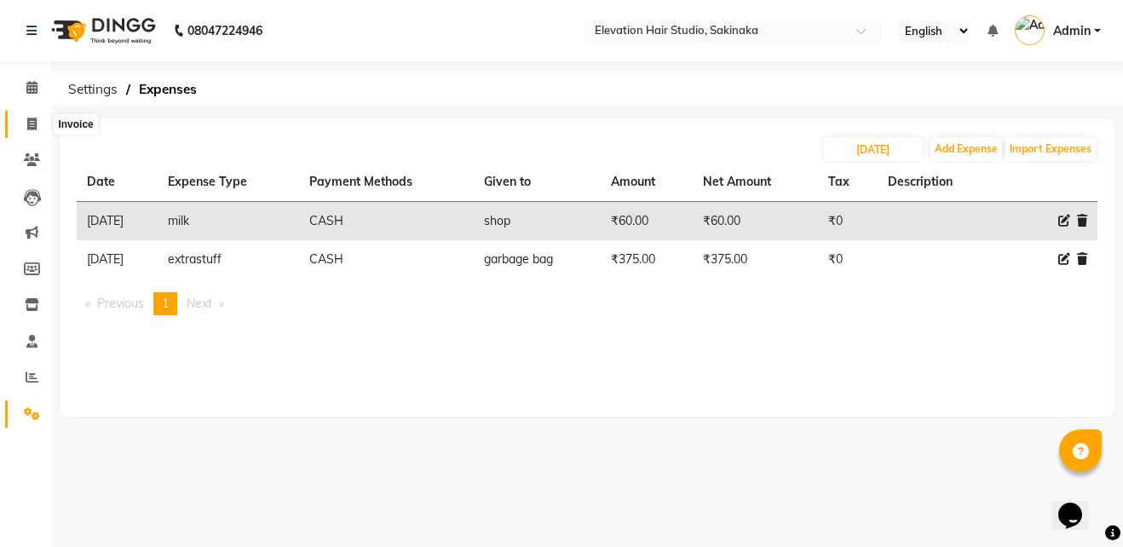
click at [31, 126] on icon at bounding box center [31, 124] width 9 height 13
select select "service"
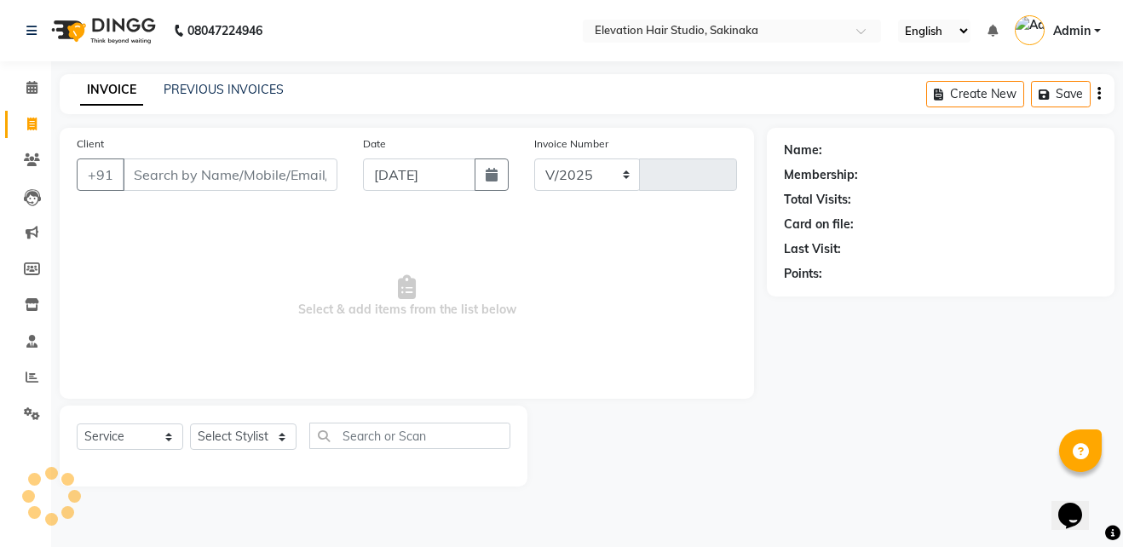
select select "4949"
type input "1628"
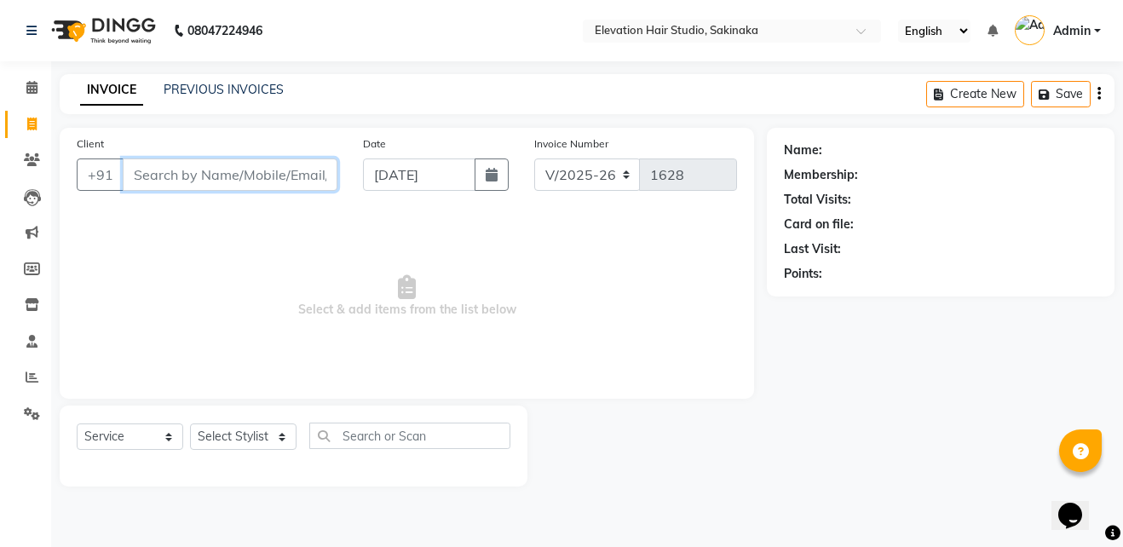
paste input "[PERSON_NAME]"
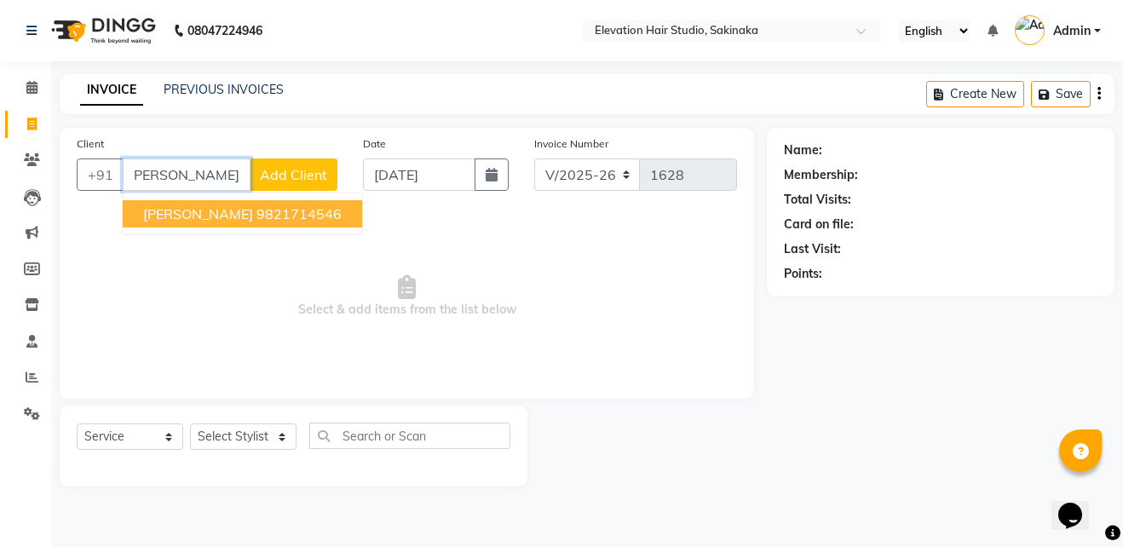
click at [206, 210] on span "[PERSON_NAME]" at bounding box center [198, 213] width 110 height 17
type input "9821714546"
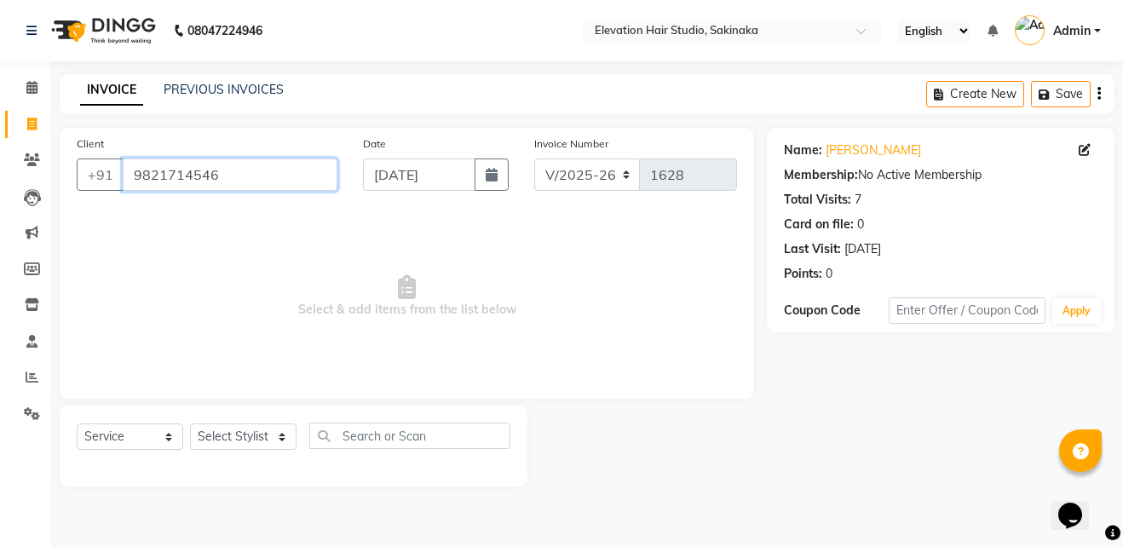
click at [269, 181] on input "9821714546" at bounding box center [230, 174] width 215 height 32
click at [887, 152] on link "Santosh Gaykar" at bounding box center [872, 150] width 95 height 18
click at [192, 89] on link "PREVIOUS INVOICES" at bounding box center [224, 89] width 120 height 15
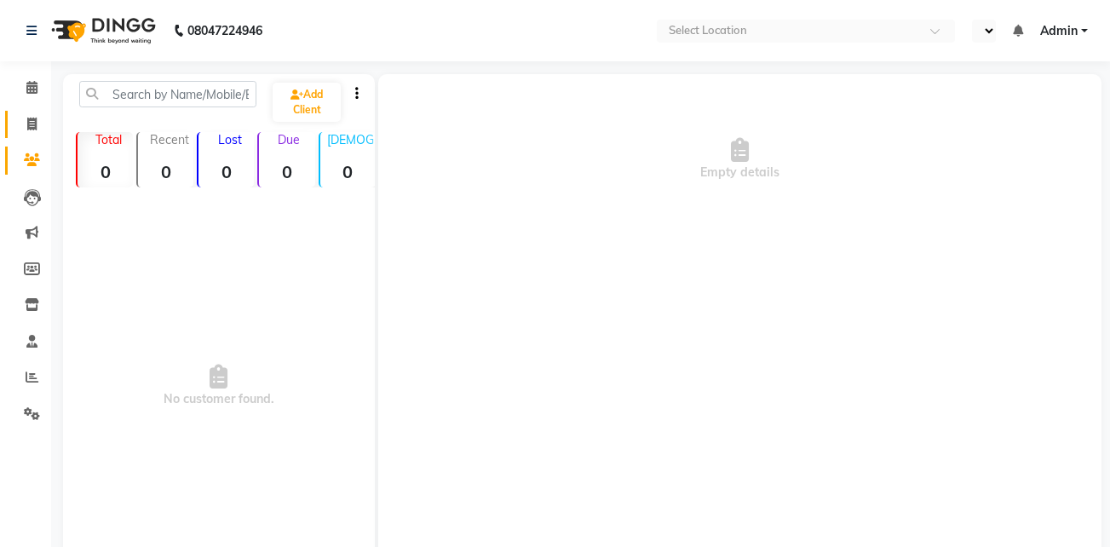
select select "en"
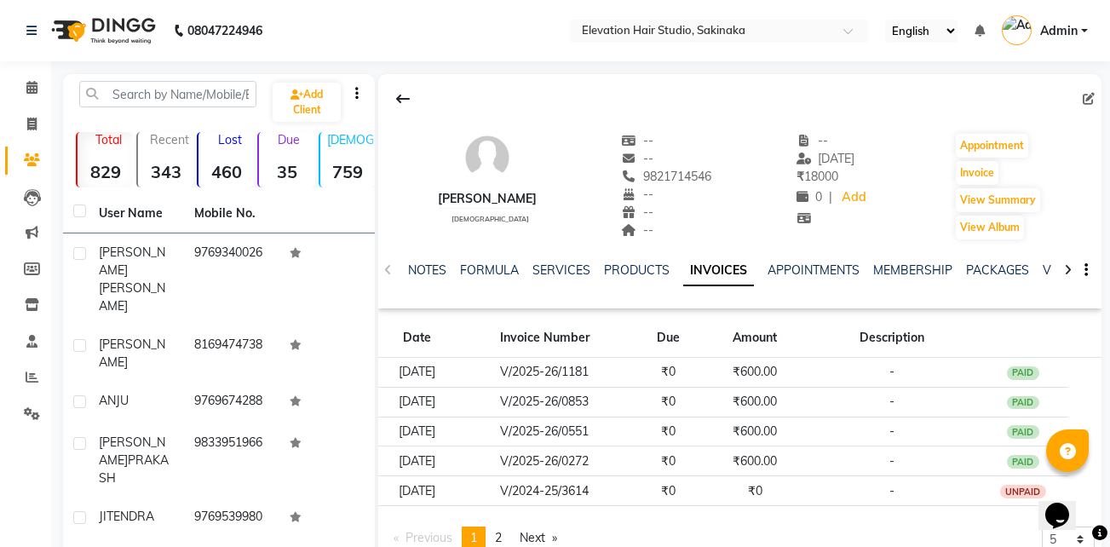
drag, startPoint x: 435, startPoint y: 192, endPoint x: 550, endPoint y: 190, distance: 115.0
click at [550, 190] on div "SANTOSH GAYKAR male -- -- 9821714546 -- -- -- -- 23-07-2025 ₹ 18000 0 | Add App…" at bounding box center [739, 178] width 723 height 126
copy div "SANTOSH GAYKAR"
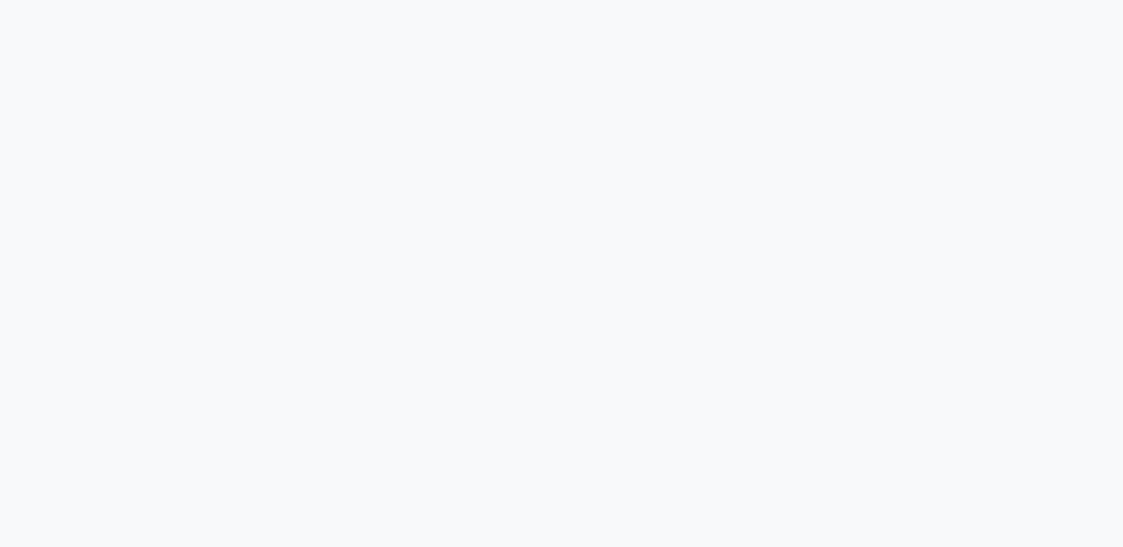
select select "service"
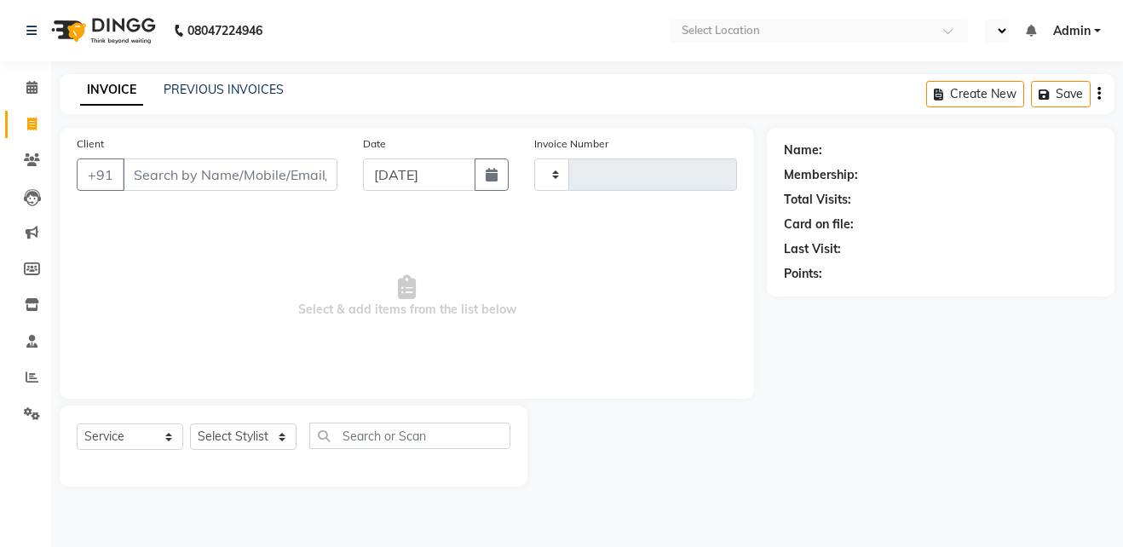
select select "en"
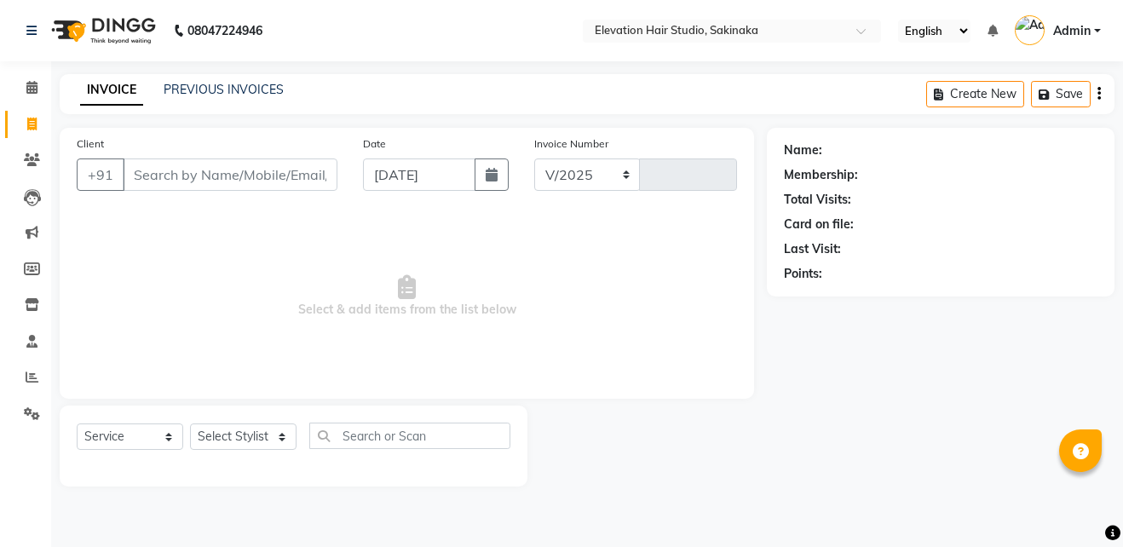
select select "4949"
type input "1628"
click at [271, 83] on link "PREVIOUS INVOICES" at bounding box center [224, 89] width 120 height 15
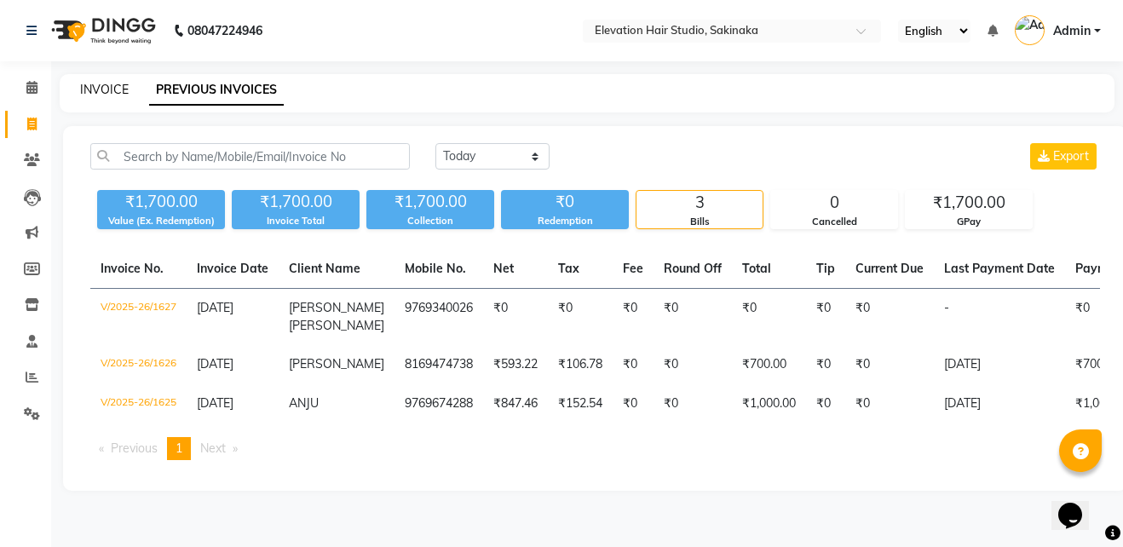
click at [99, 92] on link "INVOICE" at bounding box center [104, 89] width 49 height 15
select select "service"
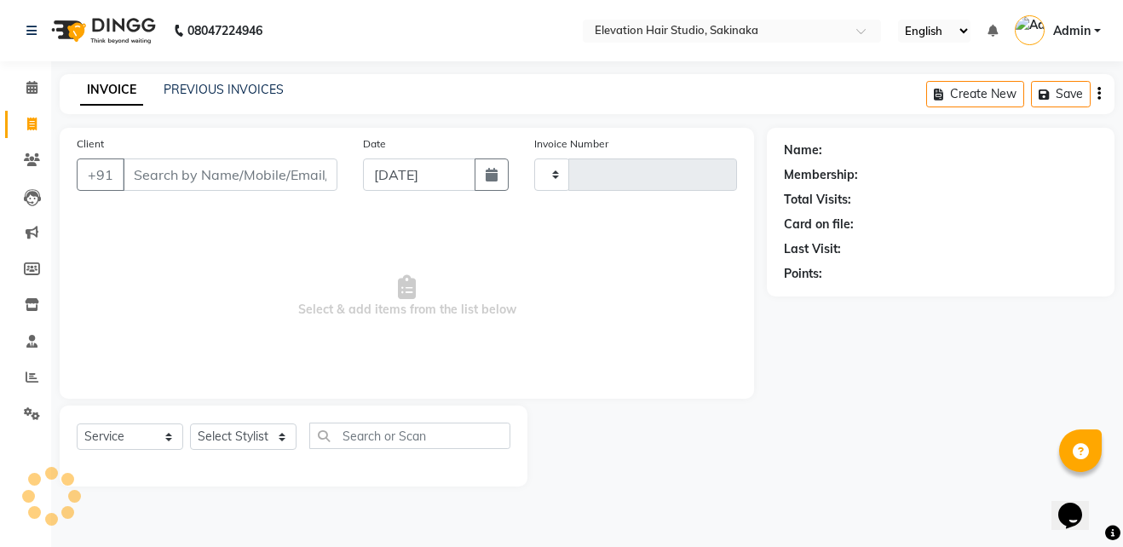
type input "1628"
select select "4949"
select select "service"
type input "1628"
select select "4949"
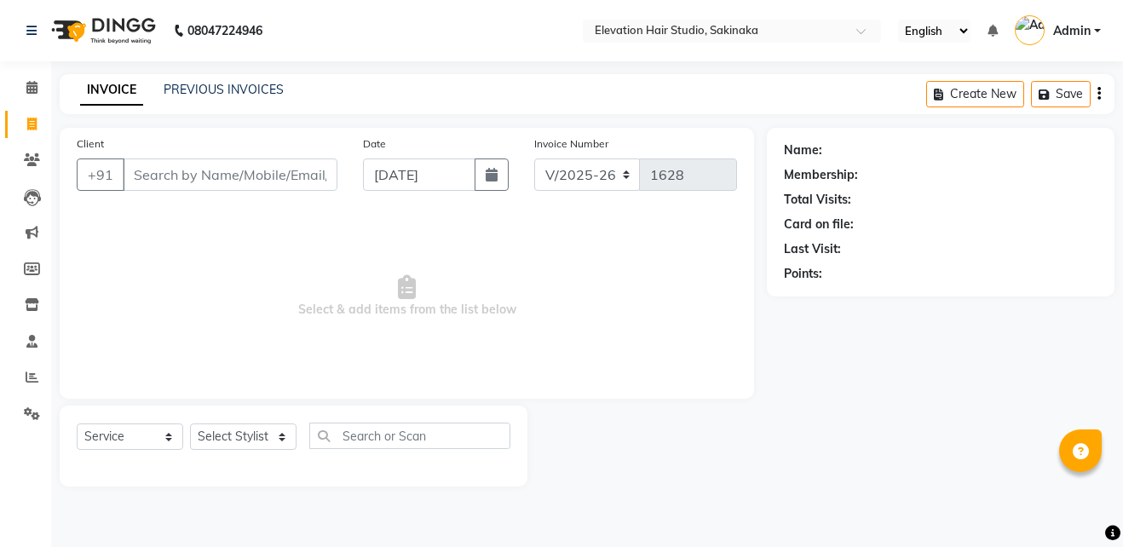
click at [193, 177] on input "Client" at bounding box center [230, 174] width 215 height 32
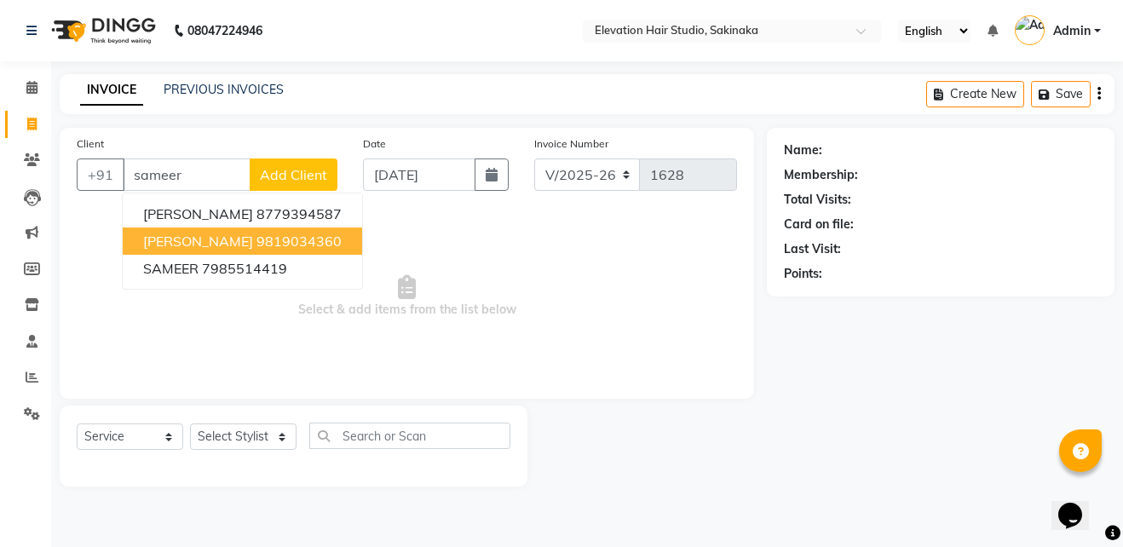
click at [250, 241] on span "SAMEER NAGWEKAR" at bounding box center [198, 241] width 110 height 17
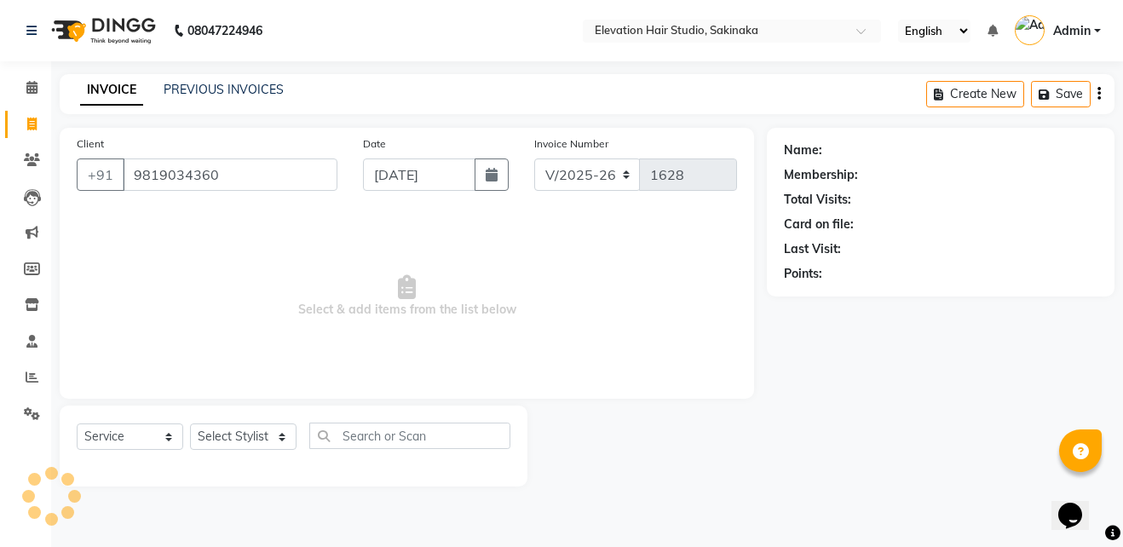
type input "9819034360"
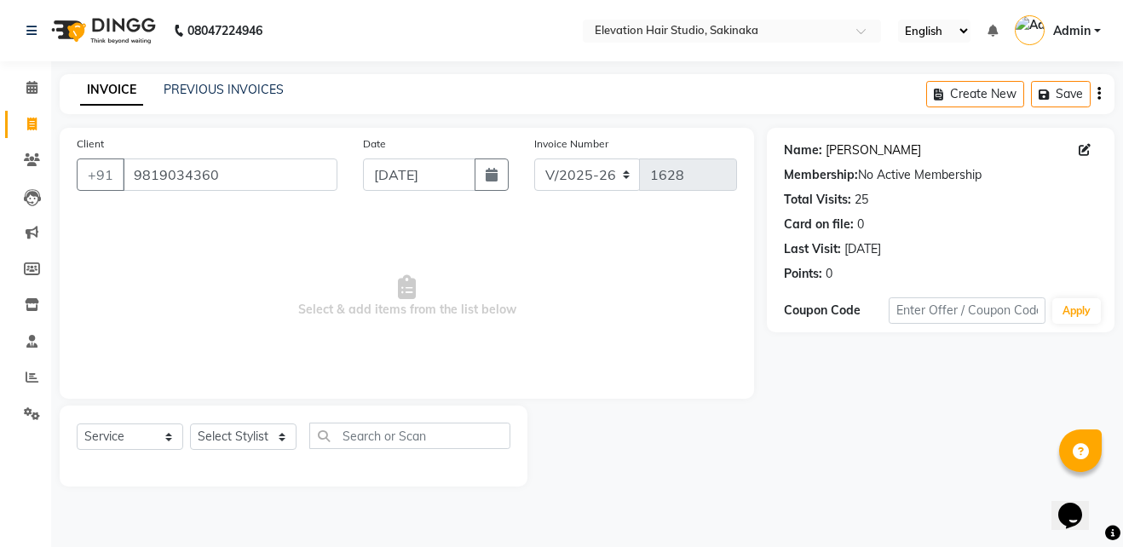
click at [840, 142] on link "Sameer Nagwekar" at bounding box center [872, 150] width 95 height 18
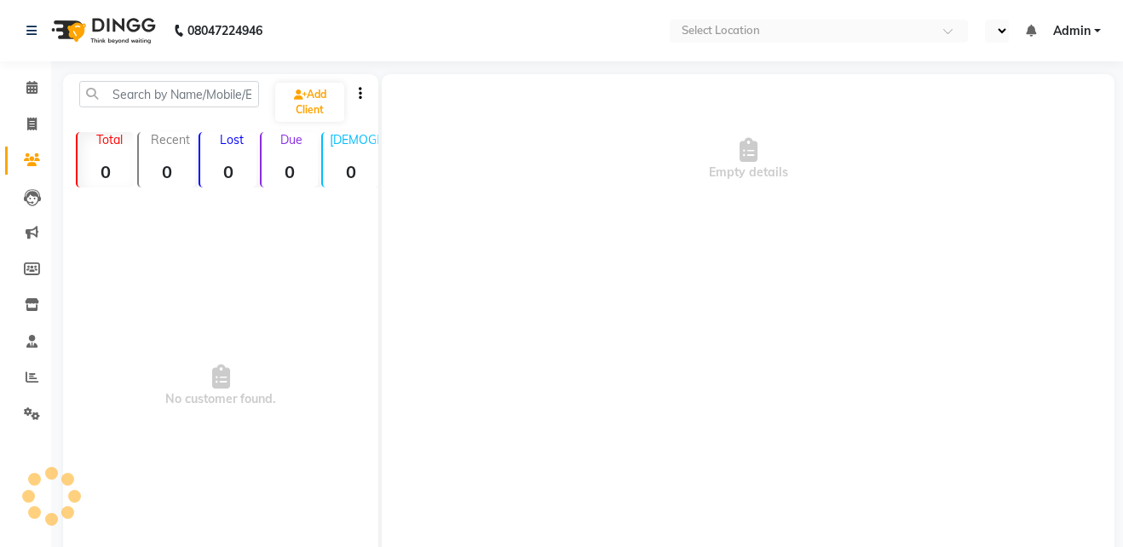
select select "en"
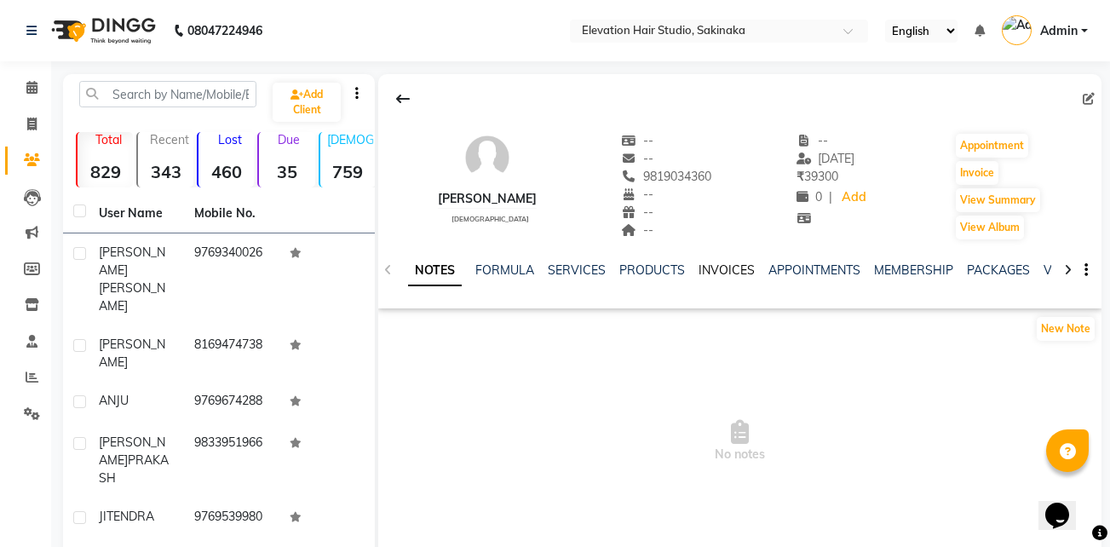
click at [738, 271] on link "INVOICES" at bounding box center [726, 269] width 56 height 15
click at [724, 261] on div "INVOICES" at bounding box center [726, 270] width 56 height 18
click at [723, 273] on link "INVOICES" at bounding box center [726, 269] width 56 height 15
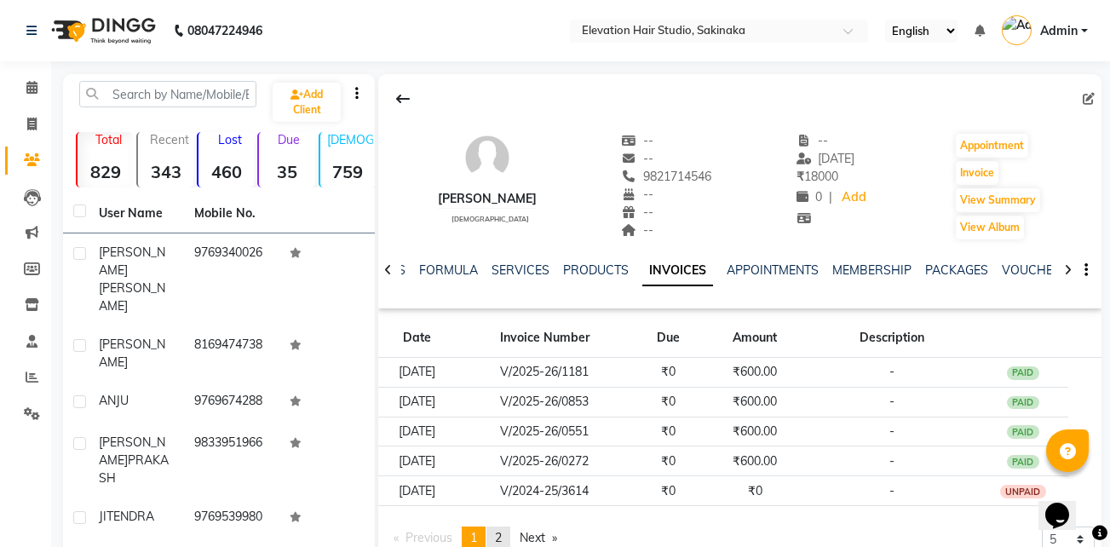
click at [502, 543] on span "2" at bounding box center [498, 537] width 7 height 15
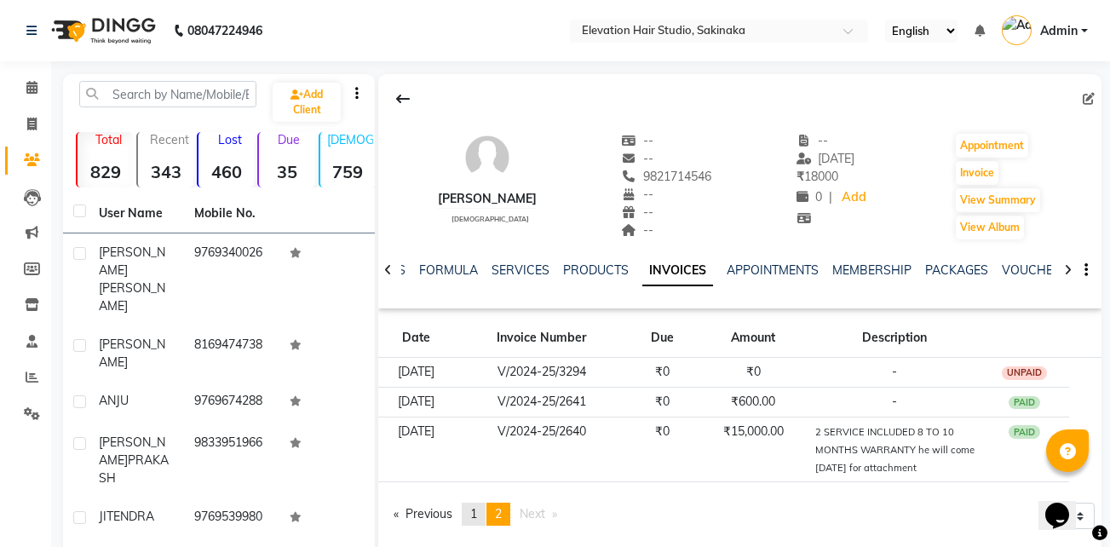
click at [472, 522] on link "page 1" at bounding box center [474, 514] width 24 height 23
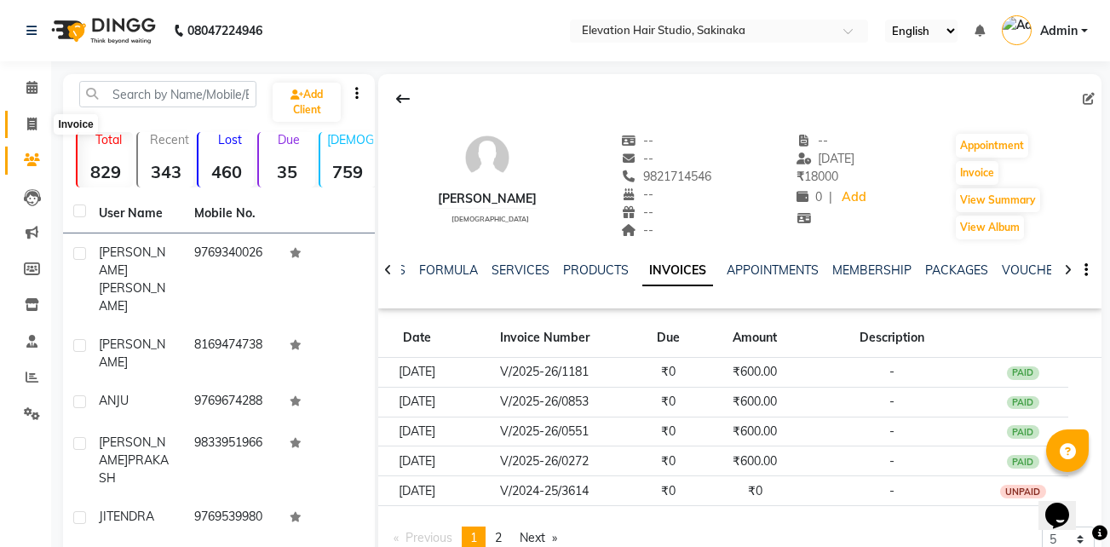
click at [32, 115] on span at bounding box center [32, 125] width 30 height 20
select select "service"
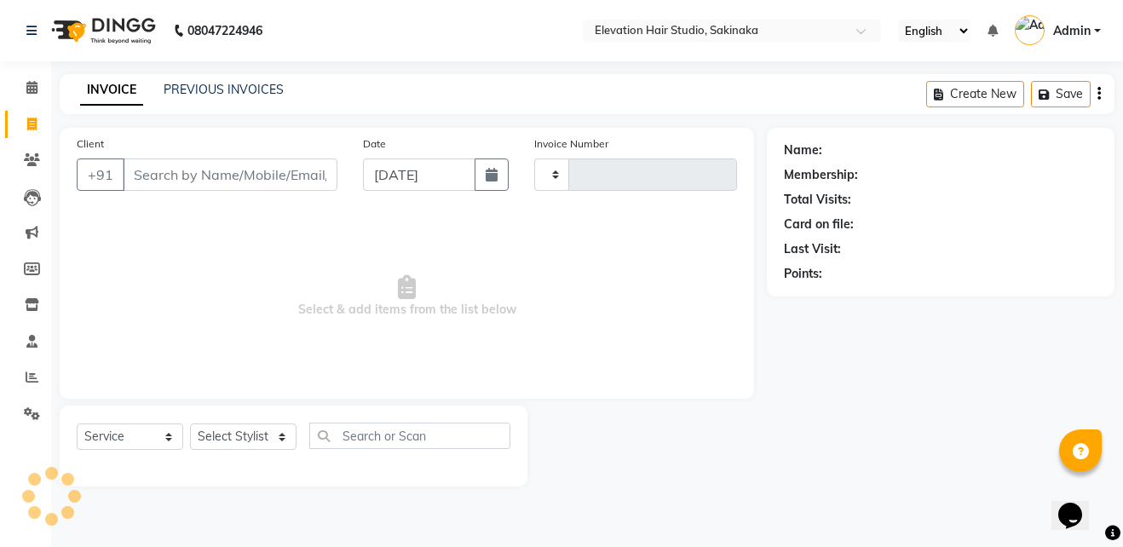
type input "1628"
select select "4949"
click at [181, 174] on input "Client" at bounding box center [230, 174] width 215 height 32
click at [193, 164] on input "Client" at bounding box center [230, 174] width 215 height 32
click at [192, 169] on input "Client" at bounding box center [230, 174] width 215 height 32
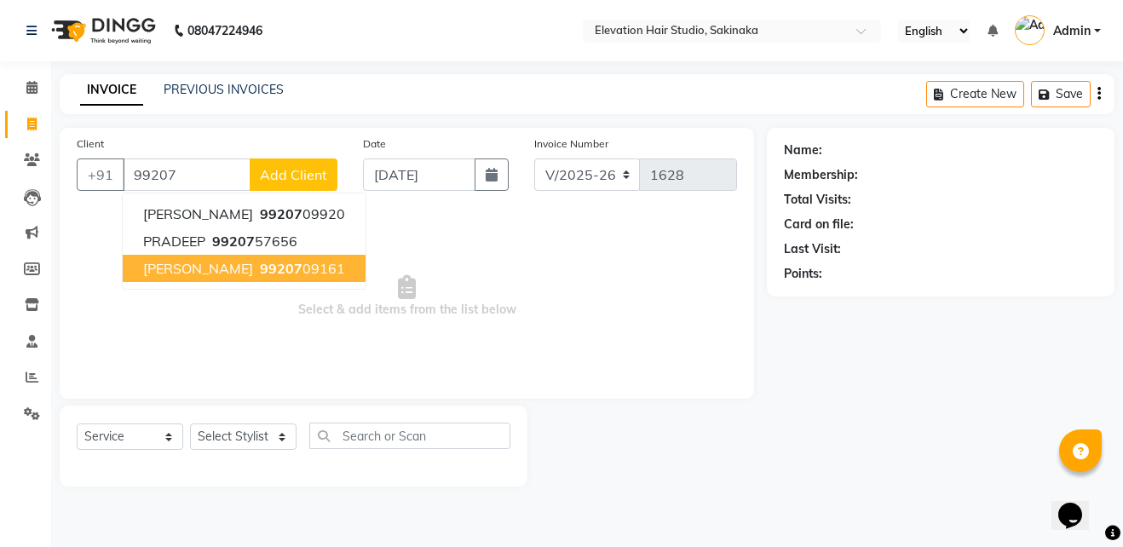
click at [237, 262] on span "AVDHUT WADEKAR" at bounding box center [198, 268] width 110 height 17
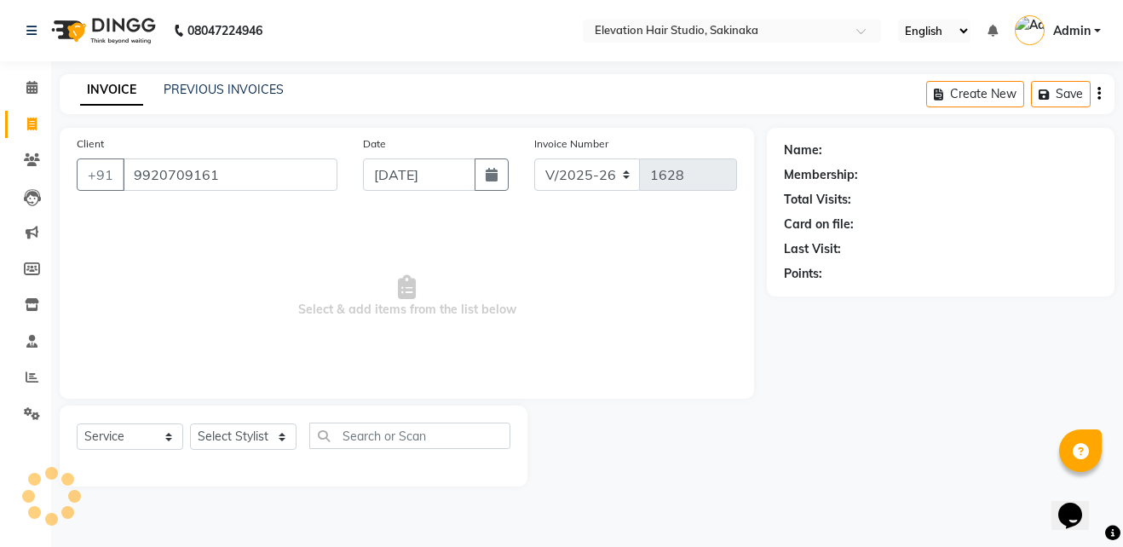
type input "9920709161"
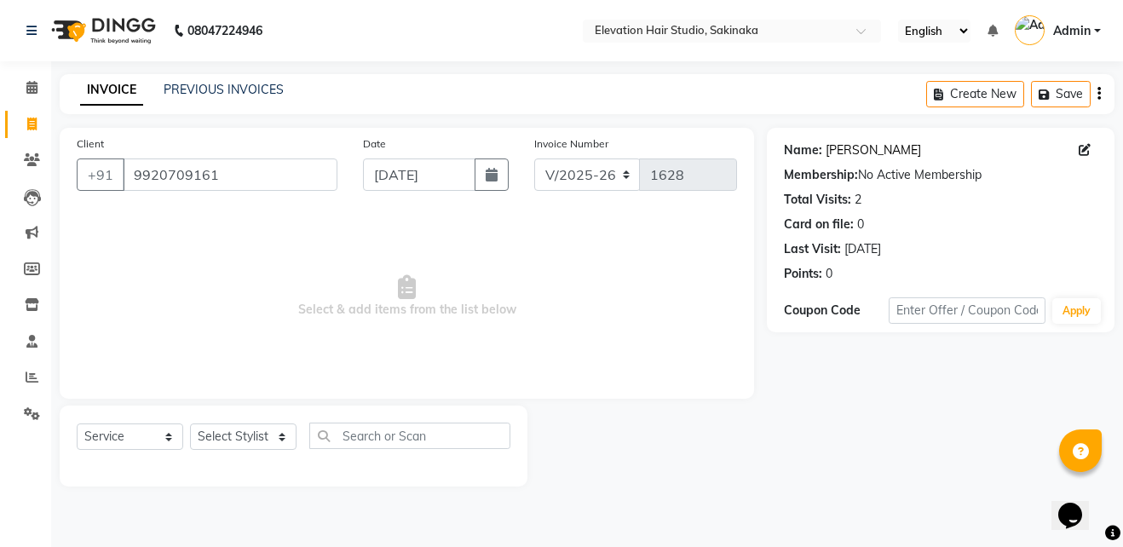
click at [897, 147] on link "Avdhut Wadekar" at bounding box center [872, 150] width 95 height 18
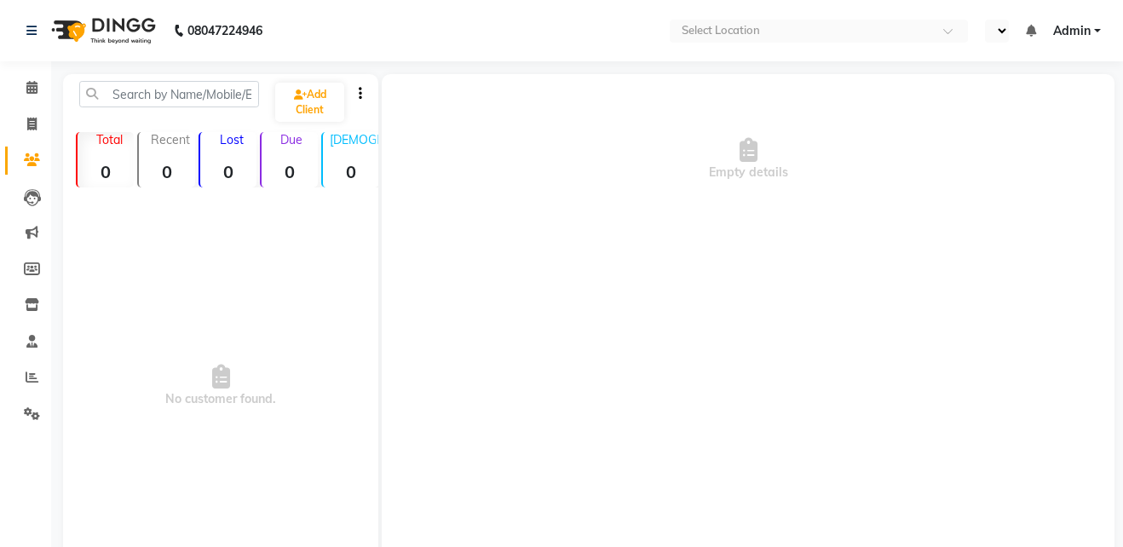
select select "en"
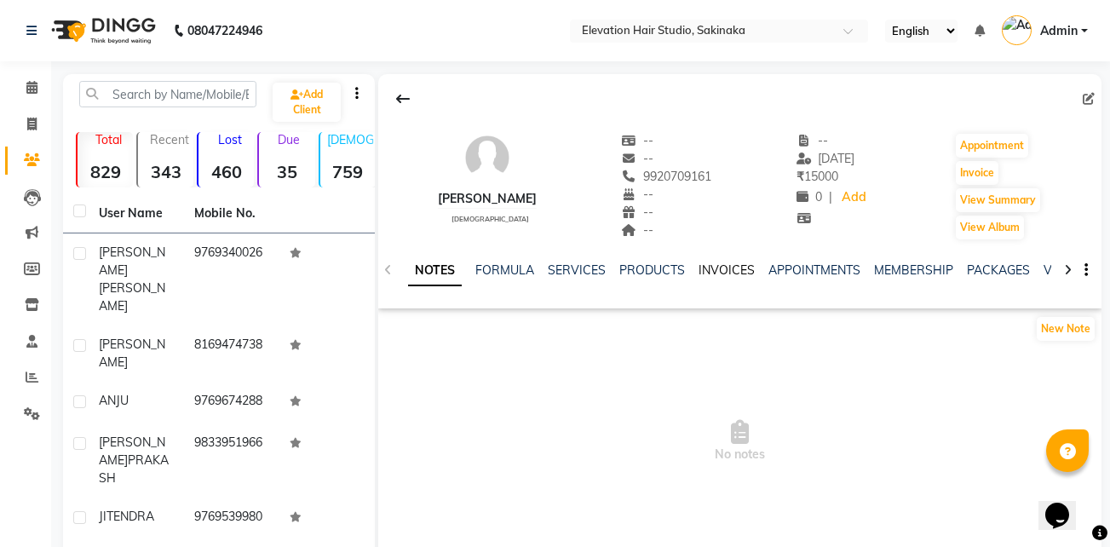
drag, startPoint x: 705, startPoint y: 258, endPoint x: 707, endPoint y: 269, distance: 11.2
click at [707, 269] on div "NOTES FORMULA SERVICES PRODUCTS INVOICES APPOINTMENTS MEMBERSHIP PACKAGES VOUCH…" at bounding box center [739, 270] width 723 height 59
click at [707, 269] on link "INVOICES" at bounding box center [726, 269] width 56 height 15
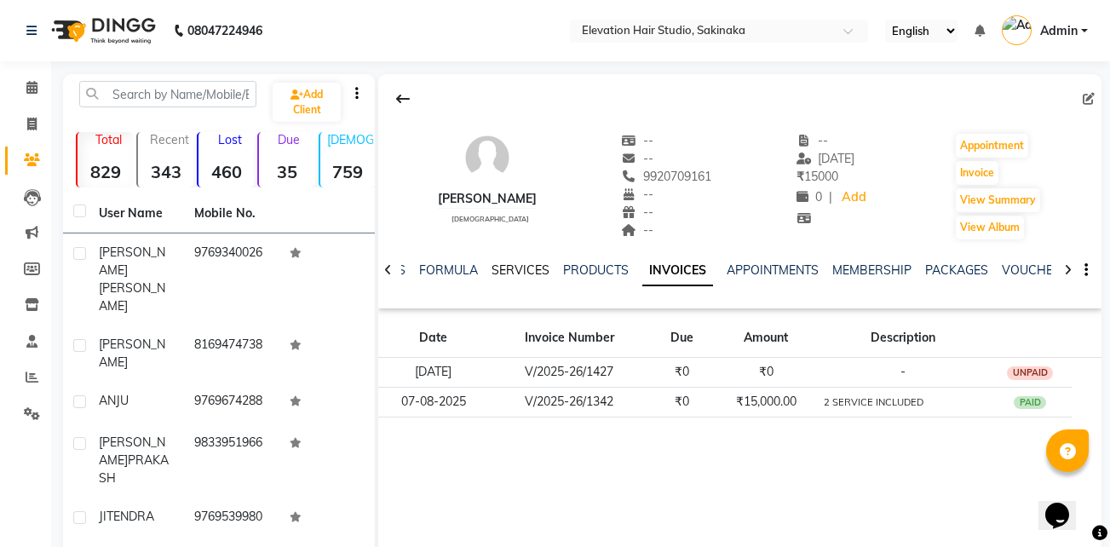
click at [512, 277] on link "SERVICES" at bounding box center [520, 269] width 58 height 15
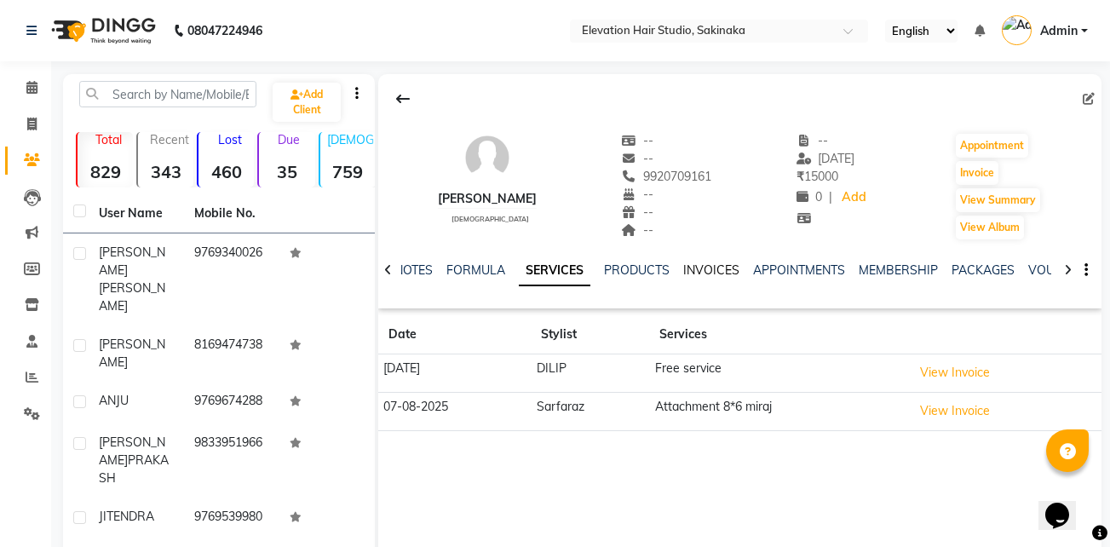
click at [733, 271] on link "INVOICES" at bounding box center [711, 269] width 56 height 15
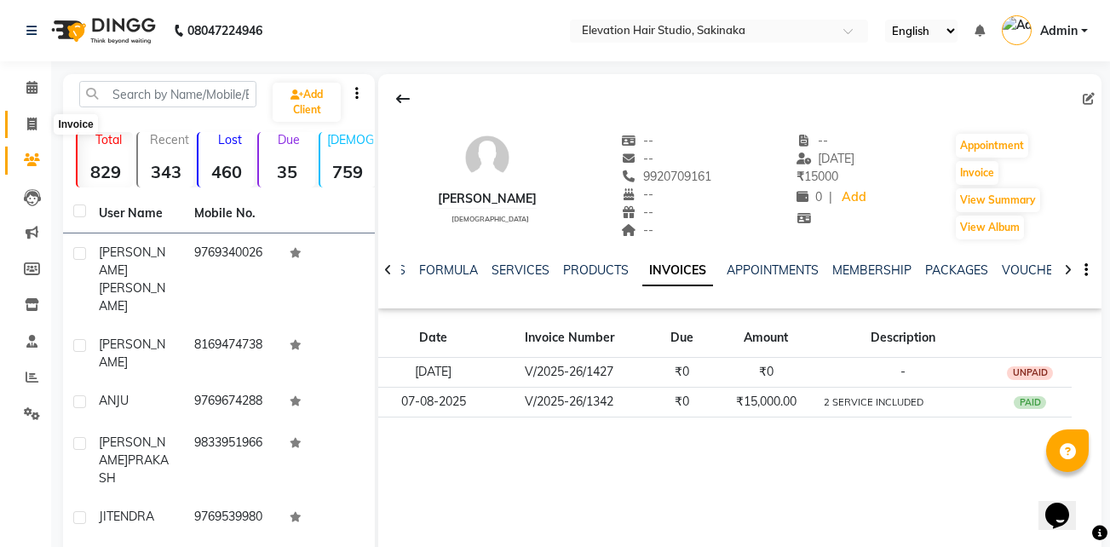
click at [20, 127] on span at bounding box center [32, 125] width 30 height 20
select select "service"
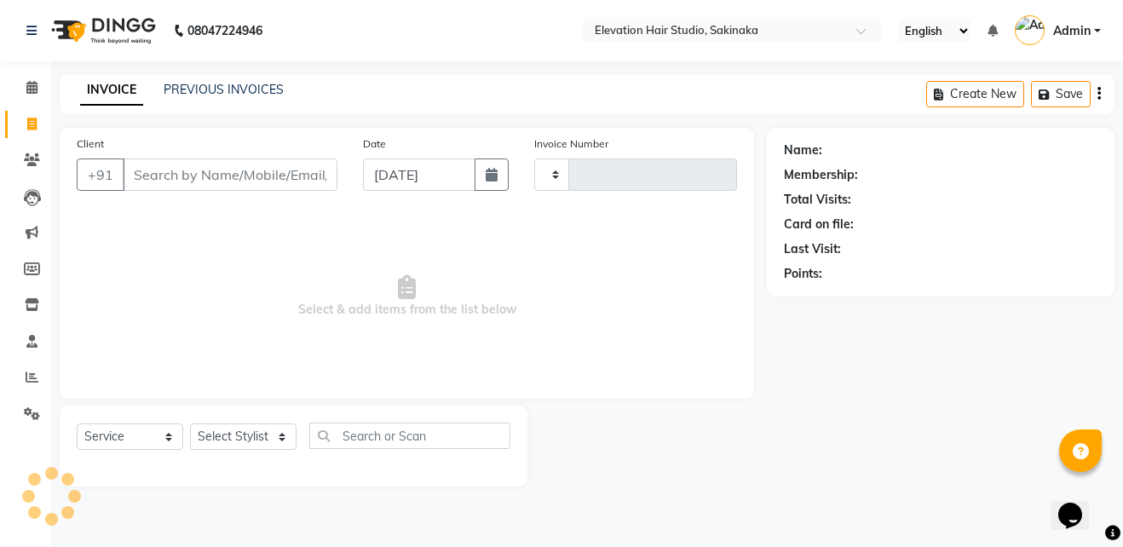
type input "1628"
select select "4949"
click at [208, 84] on link "PREVIOUS INVOICES" at bounding box center [224, 89] width 120 height 15
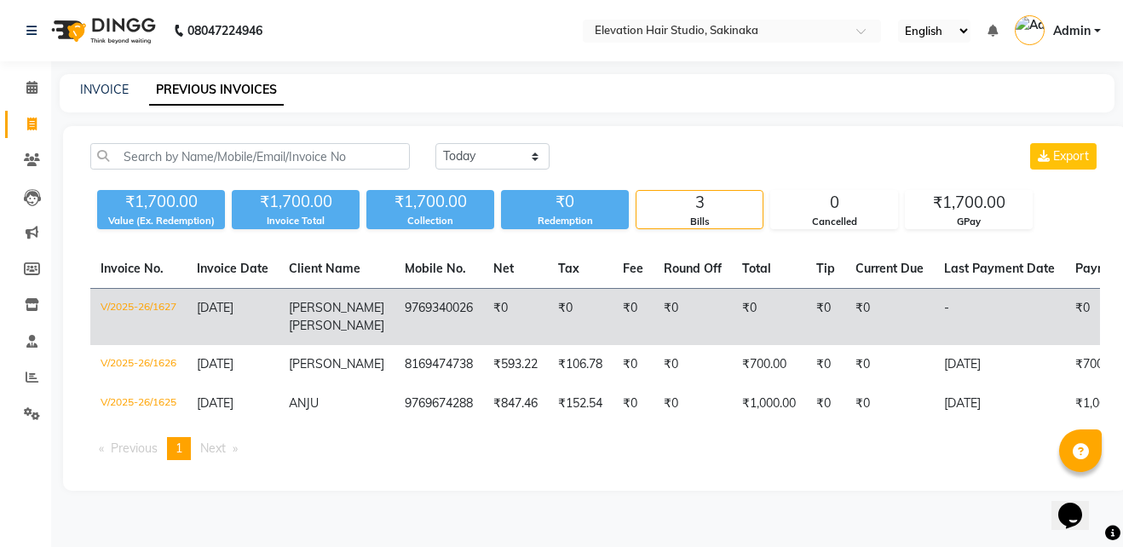
click at [334, 302] on span "MAHESH" at bounding box center [336, 307] width 95 height 15
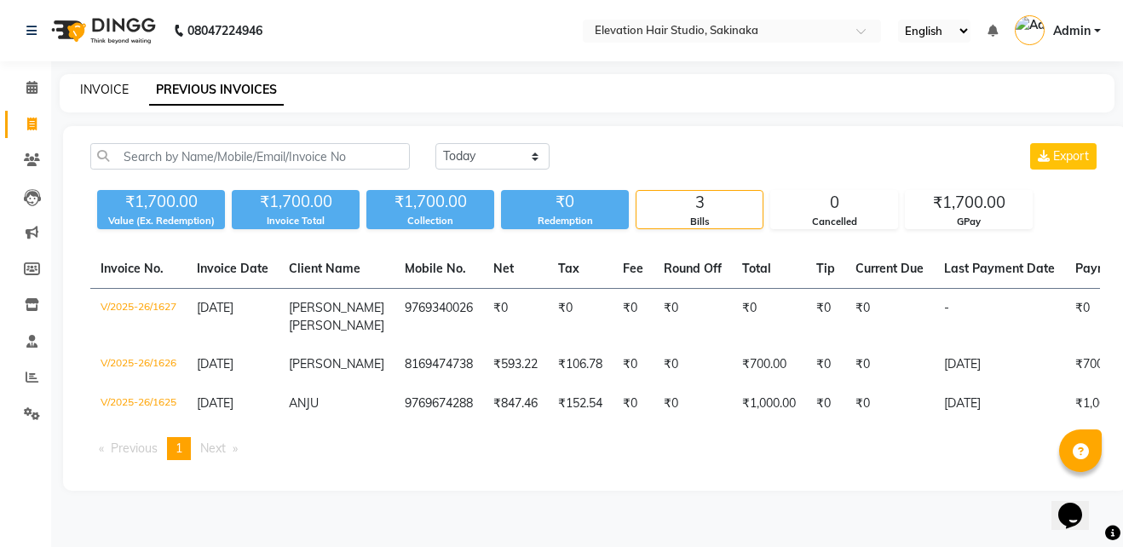
click at [114, 89] on link "INVOICE" at bounding box center [104, 89] width 49 height 15
select select "service"
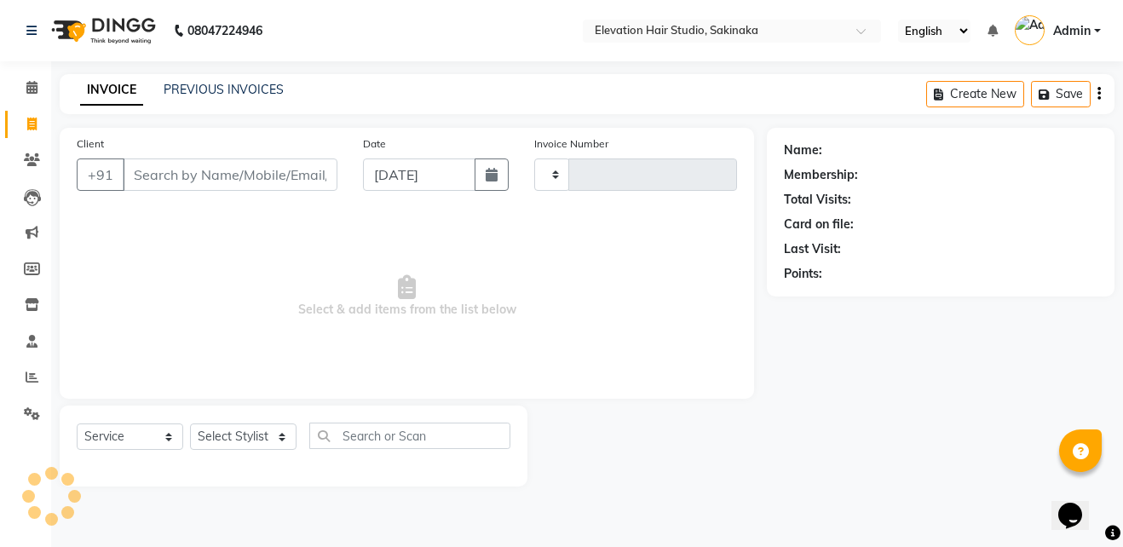
type input "1628"
select select "4949"
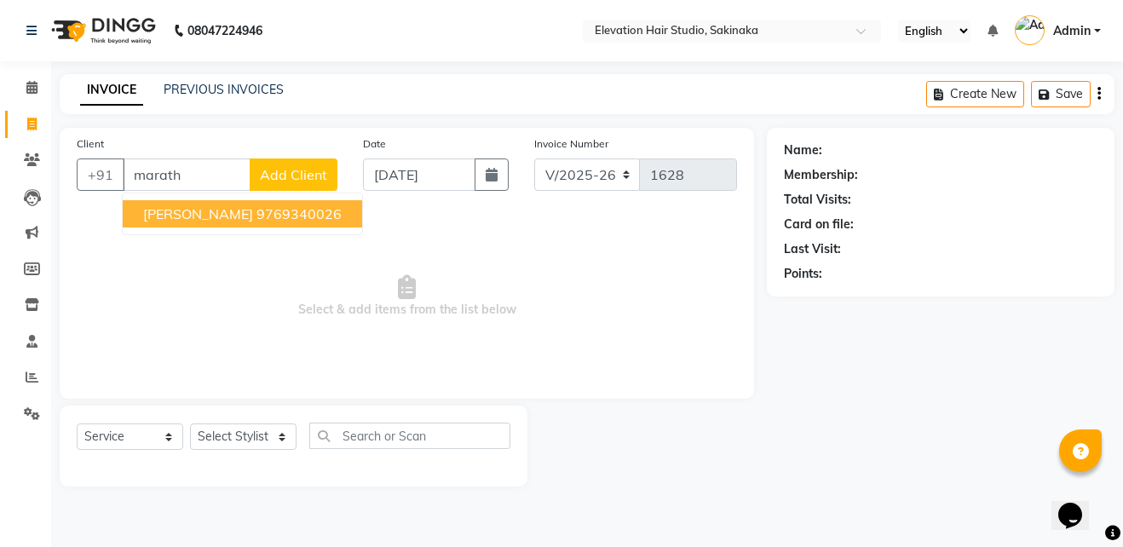
click at [227, 213] on span "MAHESH MARATHE" at bounding box center [198, 213] width 110 height 17
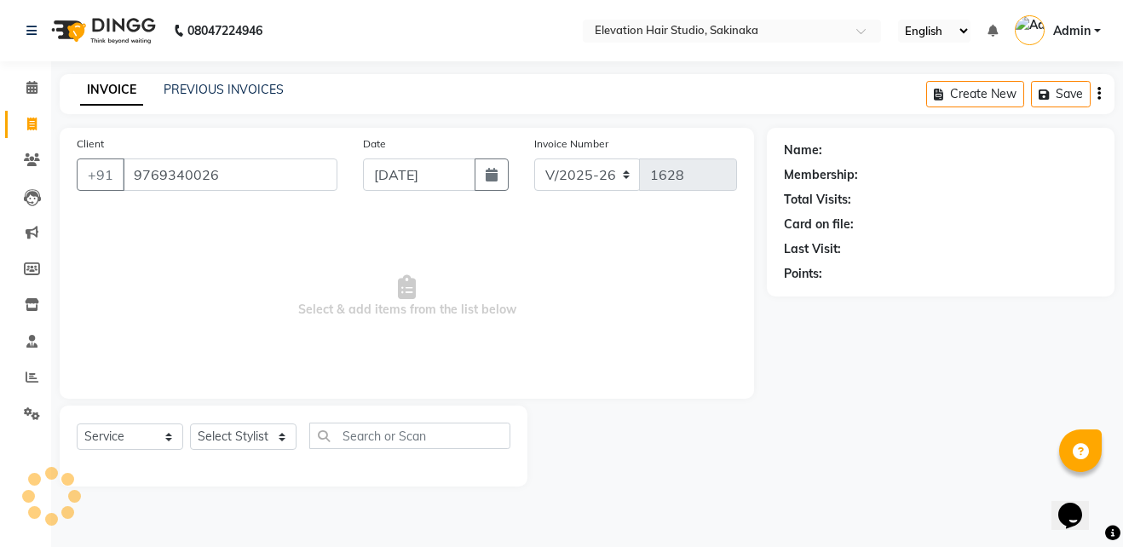
type input "9769340026"
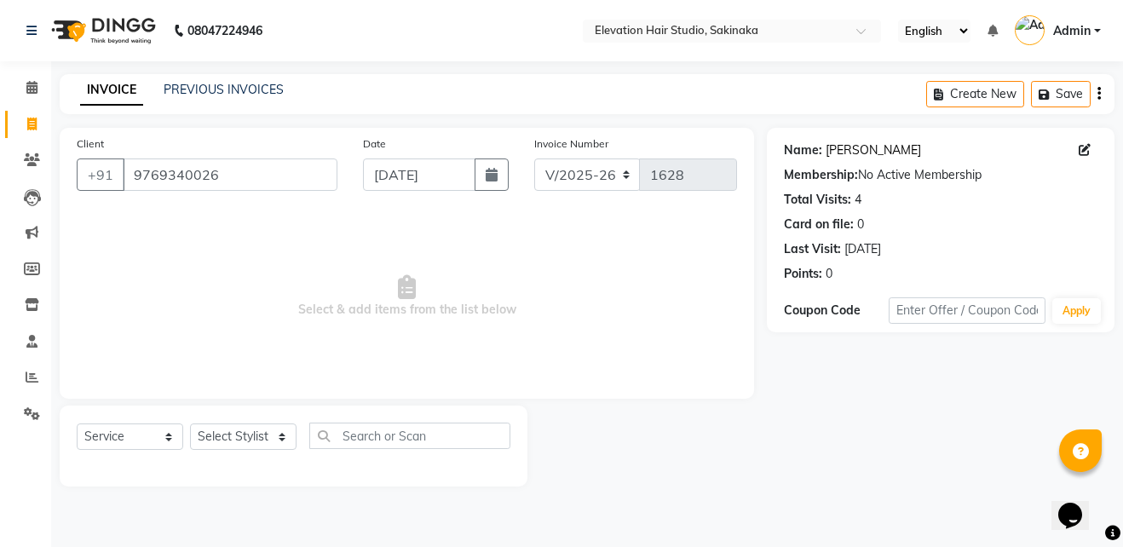
click at [869, 146] on link "Mahesh Marathe" at bounding box center [872, 150] width 95 height 18
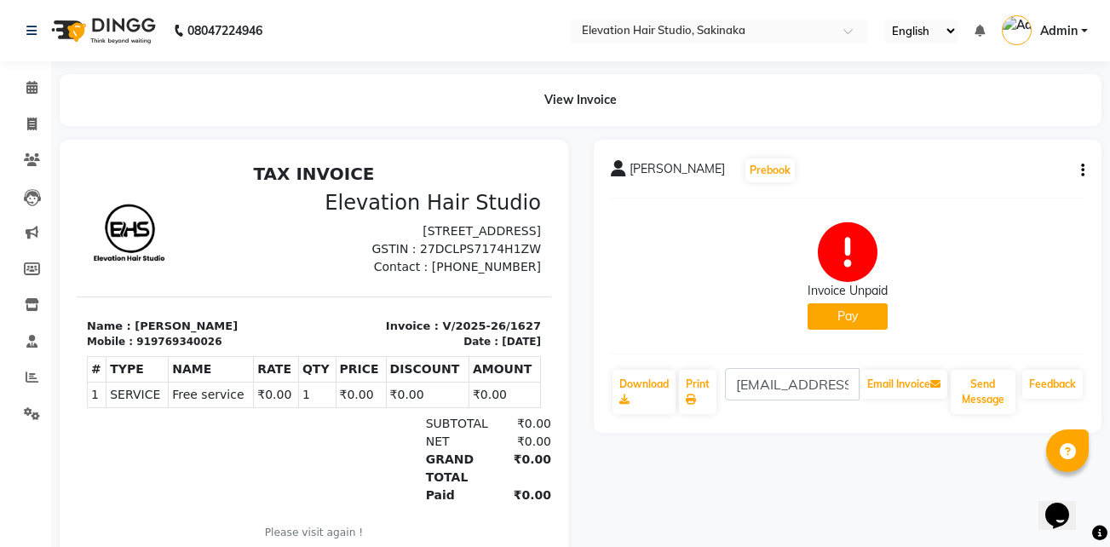
scroll to position [88, 0]
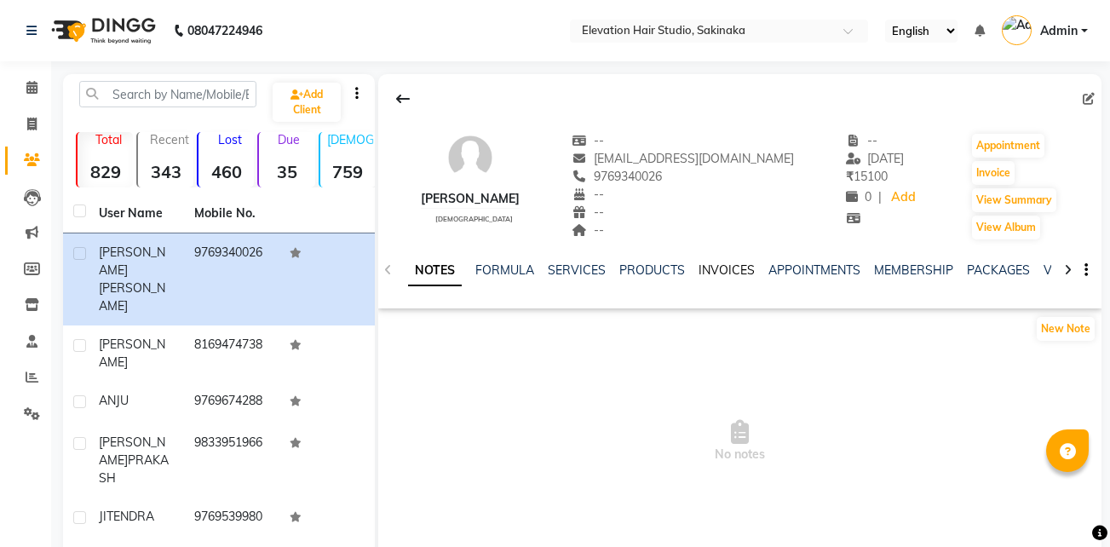
click at [713, 269] on link "INVOICES" at bounding box center [726, 269] width 56 height 15
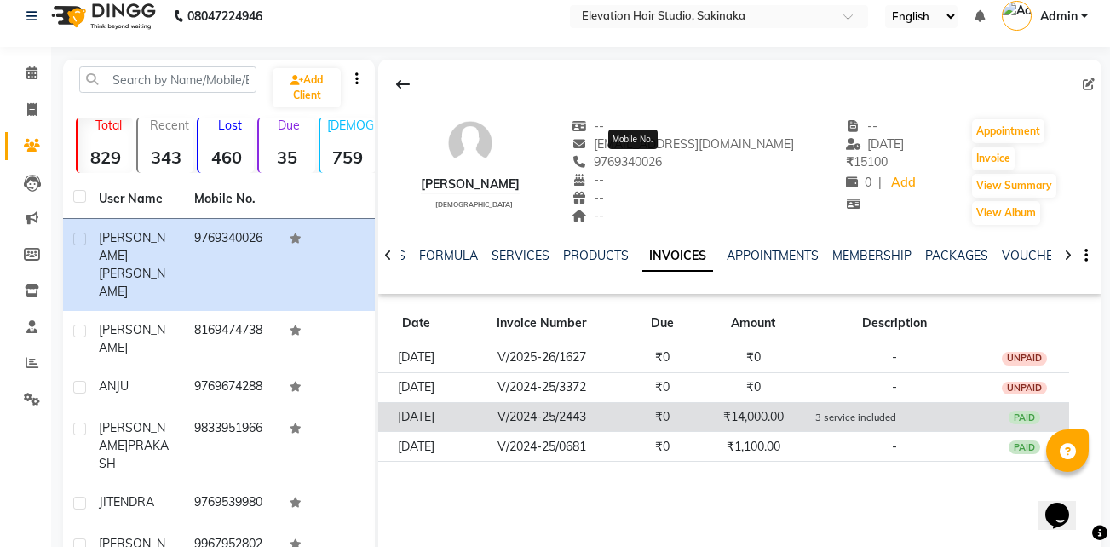
scroll to position [14, 0]
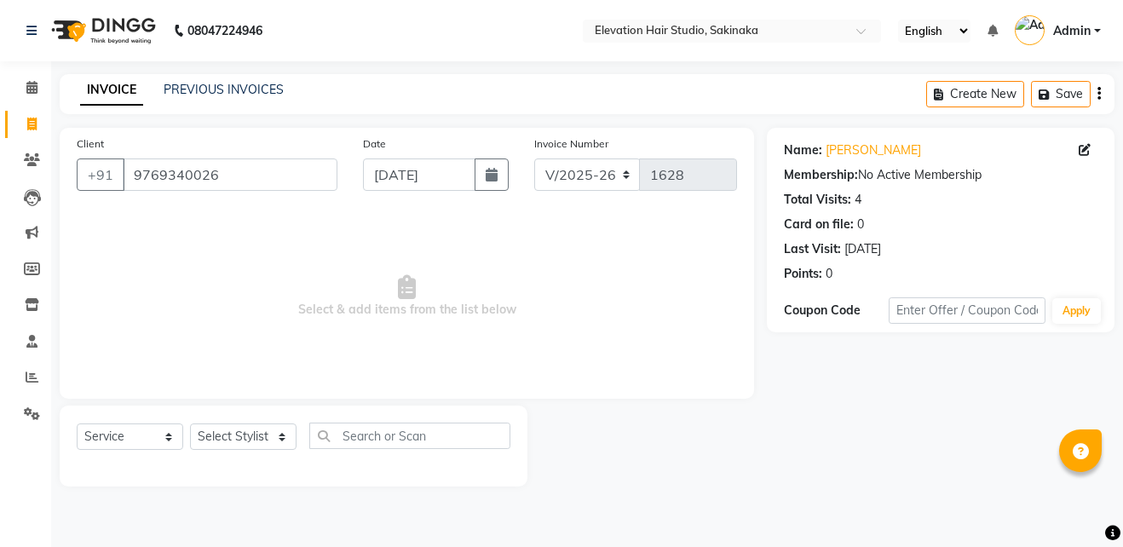
select select "4949"
select select "service"
select select "4949"
select select "service"
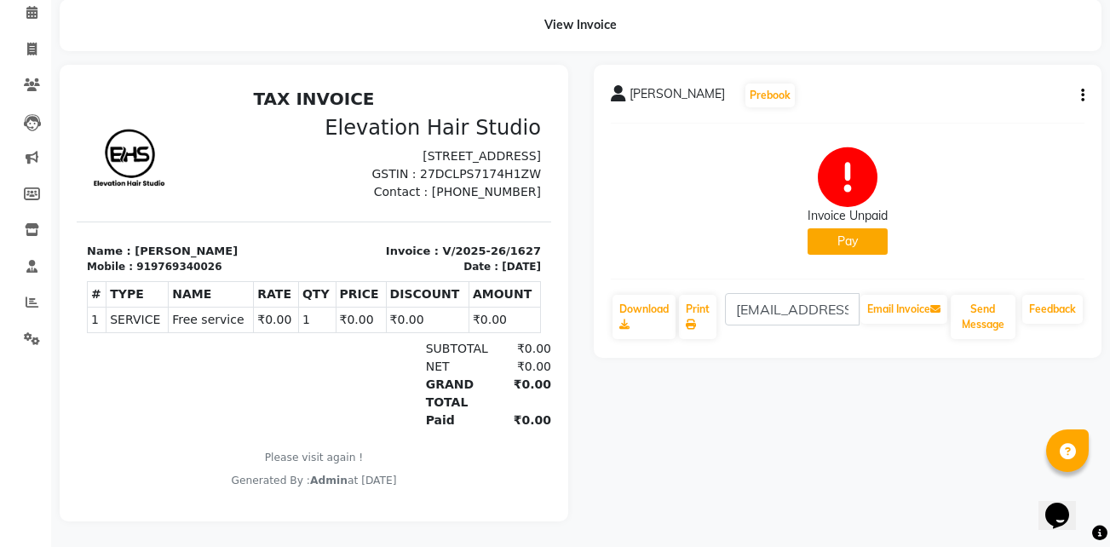
scroll to position [88, 0]
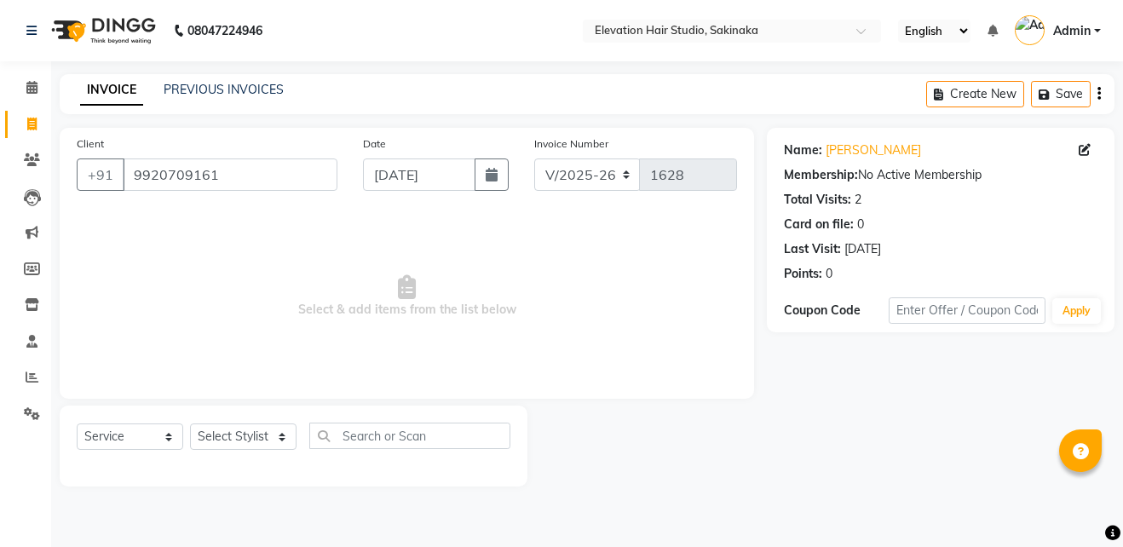
select select "4949"
select select "service"
click at [847, 156] on link "Avdhut Wadekar" at bounding box center [872, 150] width 95 height 18
click at [214, 431] on select "Select Stylist Admin (EHS Thane) ANEES DILIP KAPIL PRIYA RUPESH SAHIL Sarfaraz …" at bounding box center [243, 436] width 106 height 26
click at [241, 435] on select "Select Stylist Admin (EHS Thane) ANEES DILIP KAPIL PRIYA RUPESH SAHIL Sarfaraz …" at bounding box center [243, 436] width 106 height 26
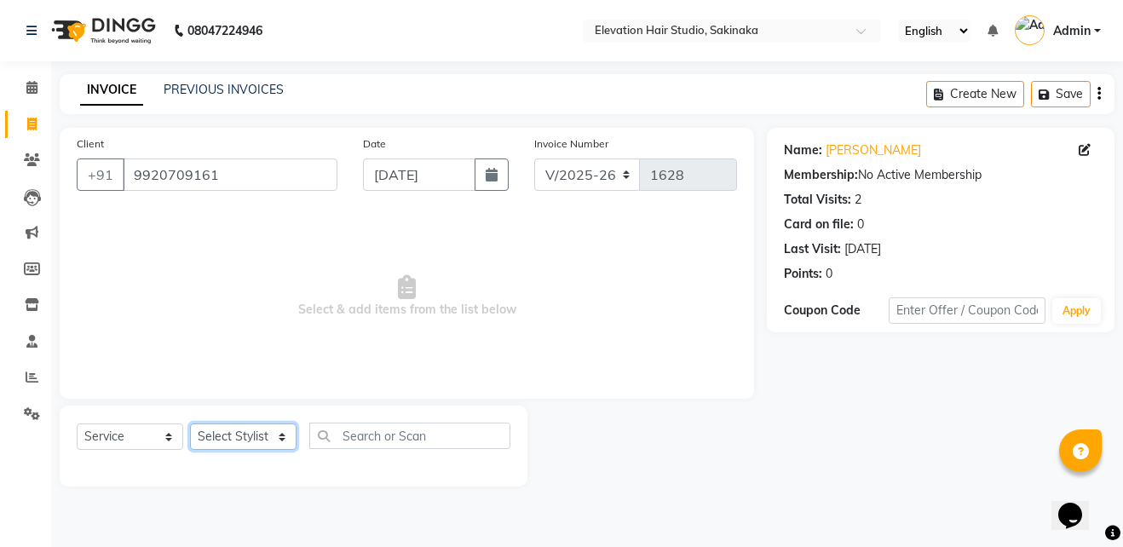
select select "50821"
click at [190, 423] on select "Select Stylist Admin (EHS Thane) ANEES DILIP KAPIL PRIYA RUPESH SAHIL Sarfaraz …" at bounding box center [243, 436] width 106 height 26
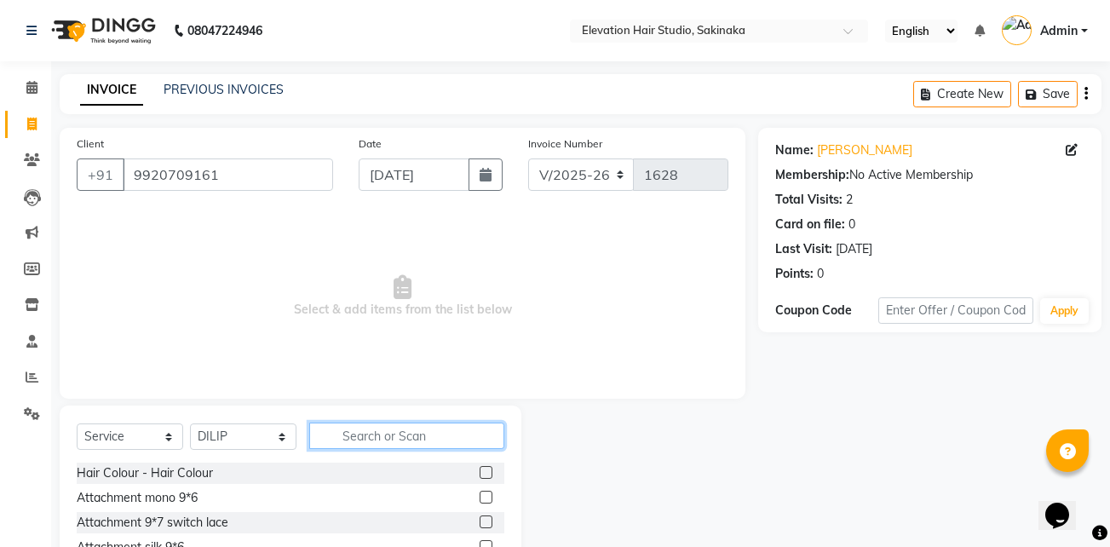
click at [370, 446] on input "text" at bounding box center [406, 435] width 195 height 26
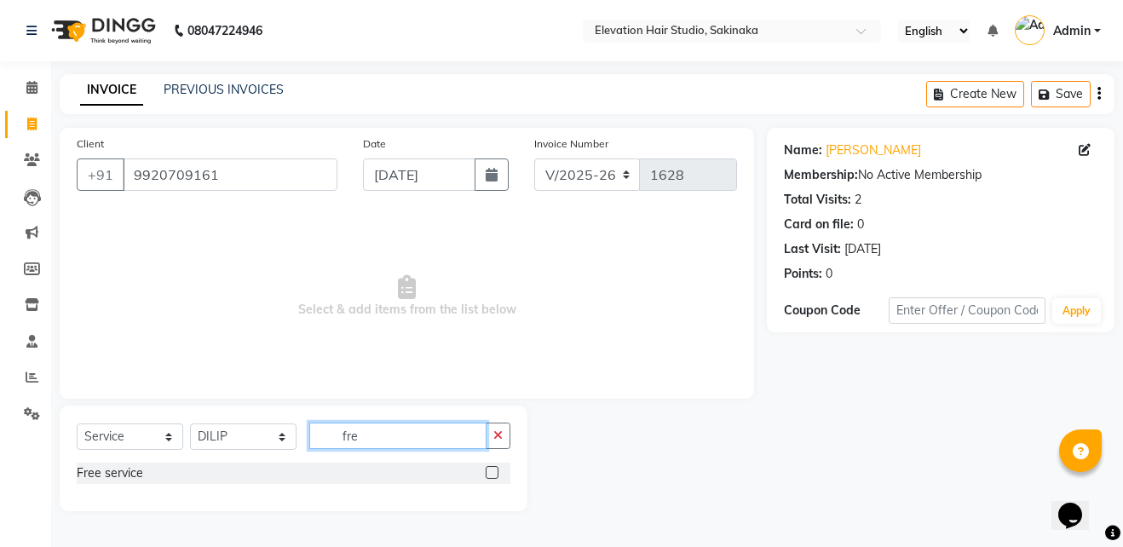
type input "fre"
click at [485, 471] on label at bounding box center [491, 472] width 13 height 13
click at [485, 471] on input "checkbox" at bounding box center [490, 473] width 11 height 11
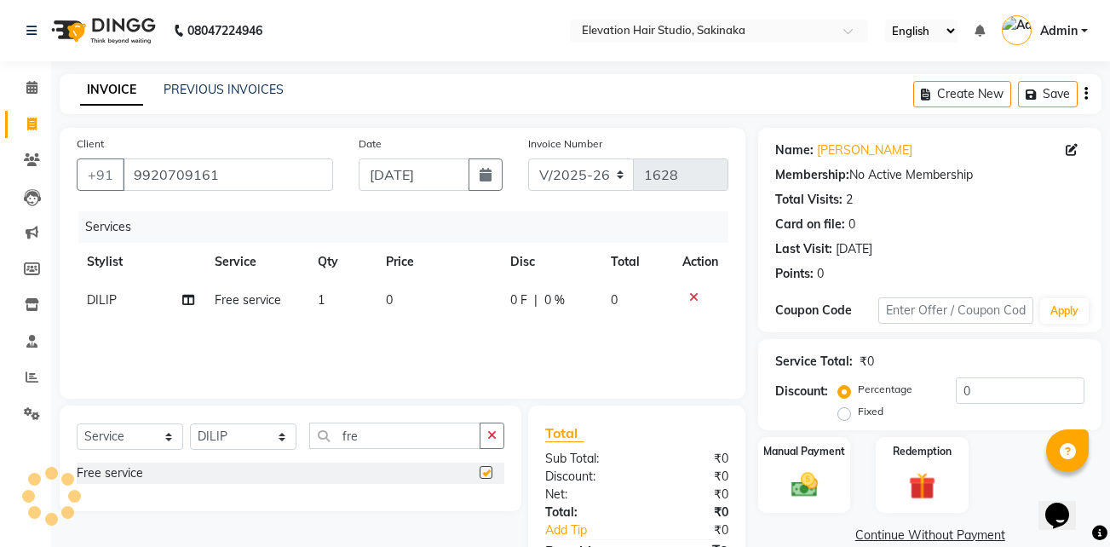
checkbox input "false"
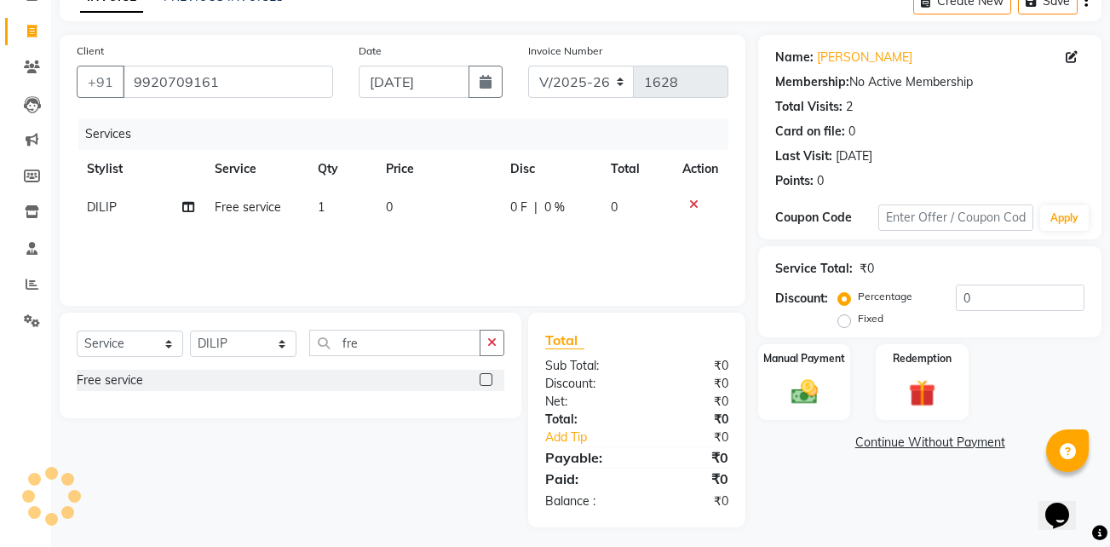
scroll to position [94, 0]
click at [911, 441] on link "Continue Without Payment" at bounding box center [929, 442] width 336 height 18
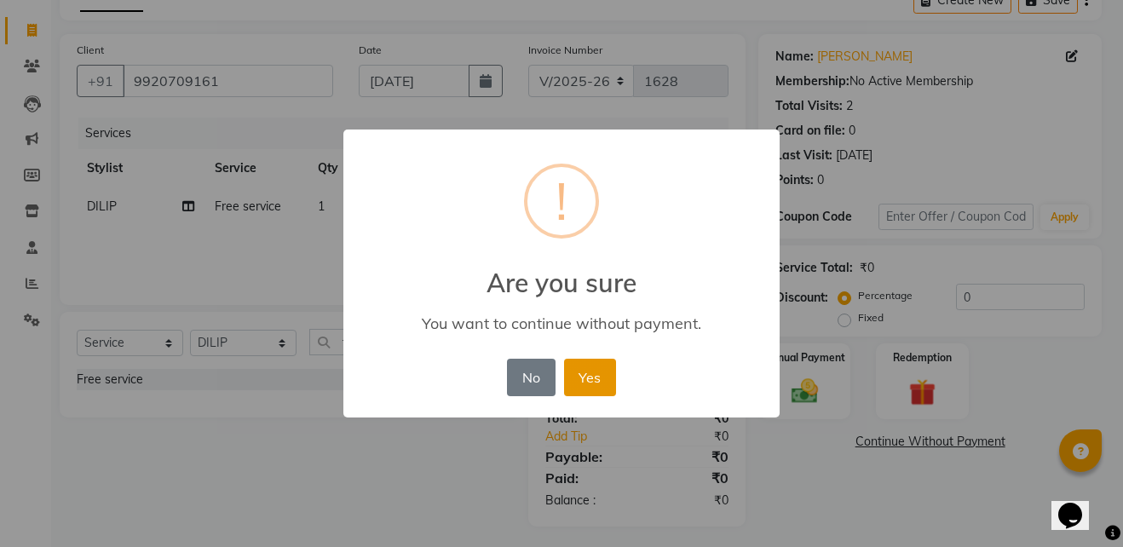
click at [592, 379] on button "Yes" at bounding box center [590, 377] width 52 height 37
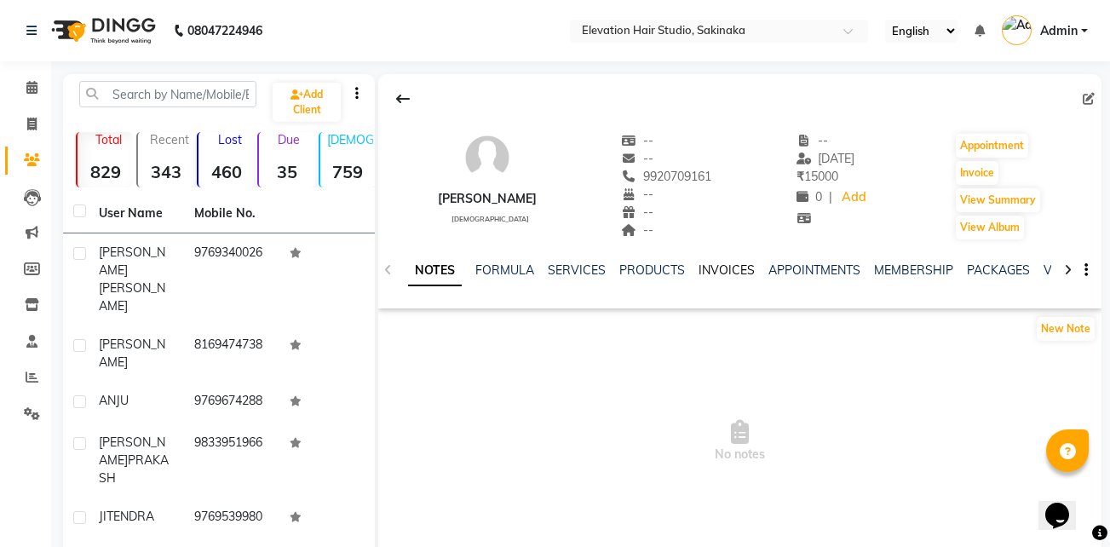
click at [704, 271] on link "INVOICES" at bounding box center [726, 269] width 56 height 15
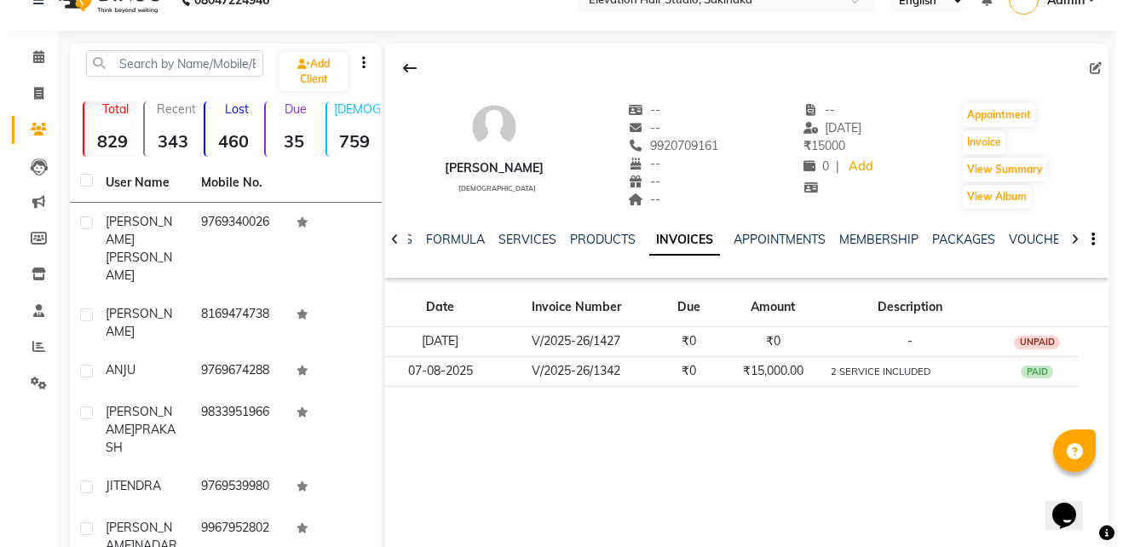
scroll to position [32, 0]
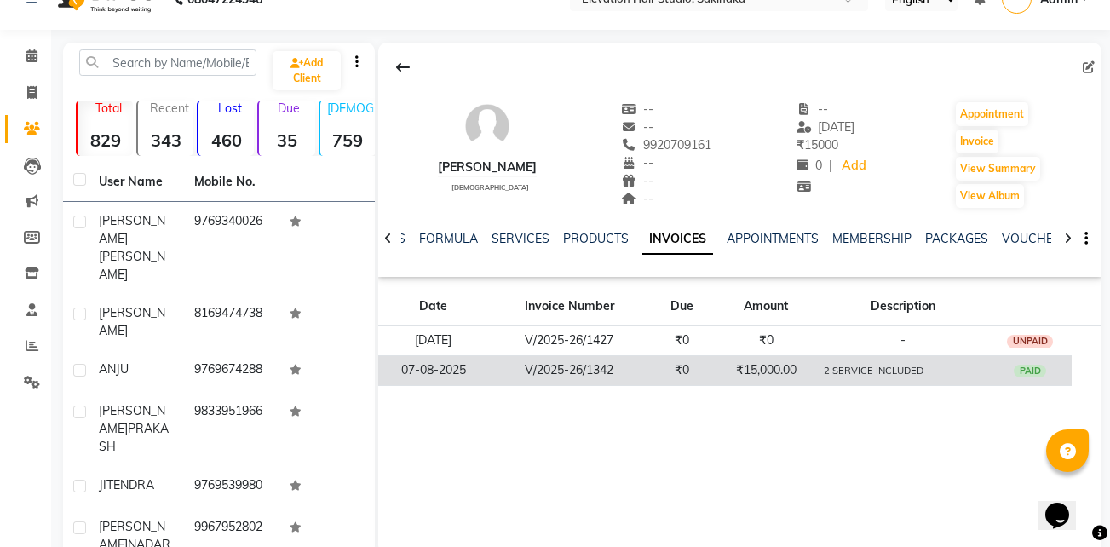
click at [647, 379] on td "V/2025-26/1342" at bounding box center [569, 370] width 161 height 30
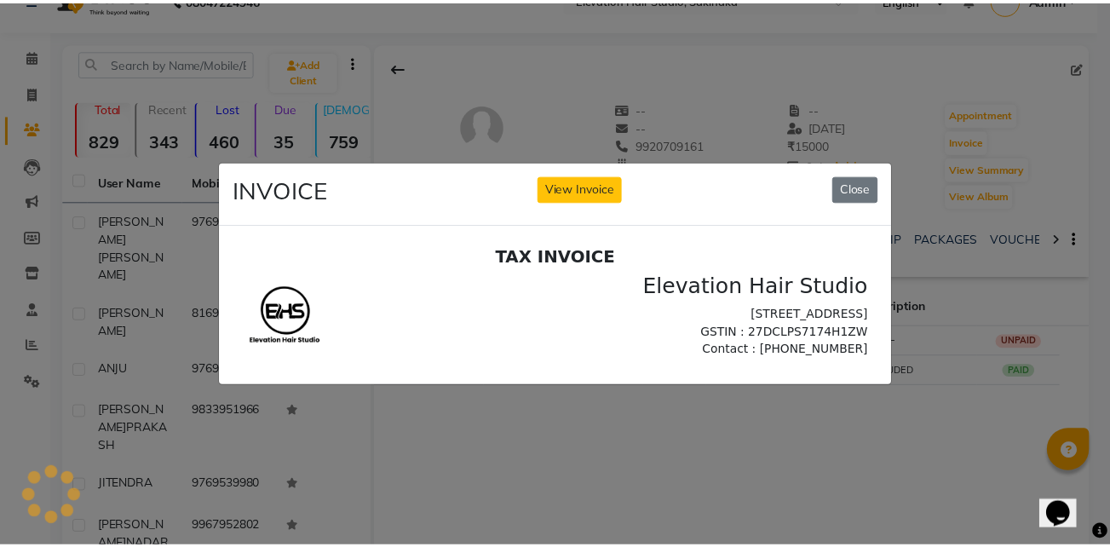
scroll to position [0, 0]
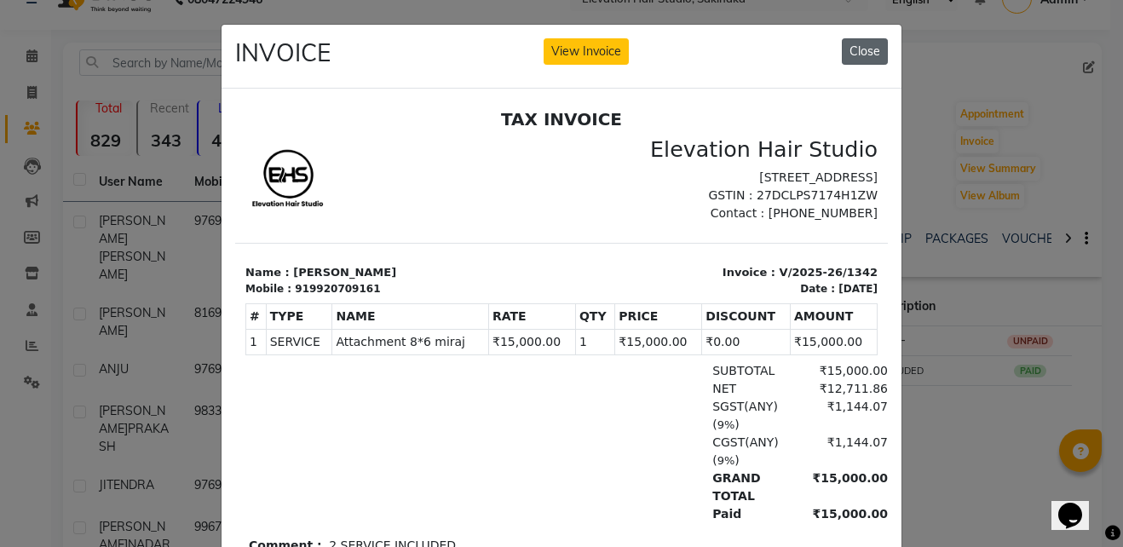
click at [857, 40] on button "Close" at bounding box center [865, 51] width 46 height 26
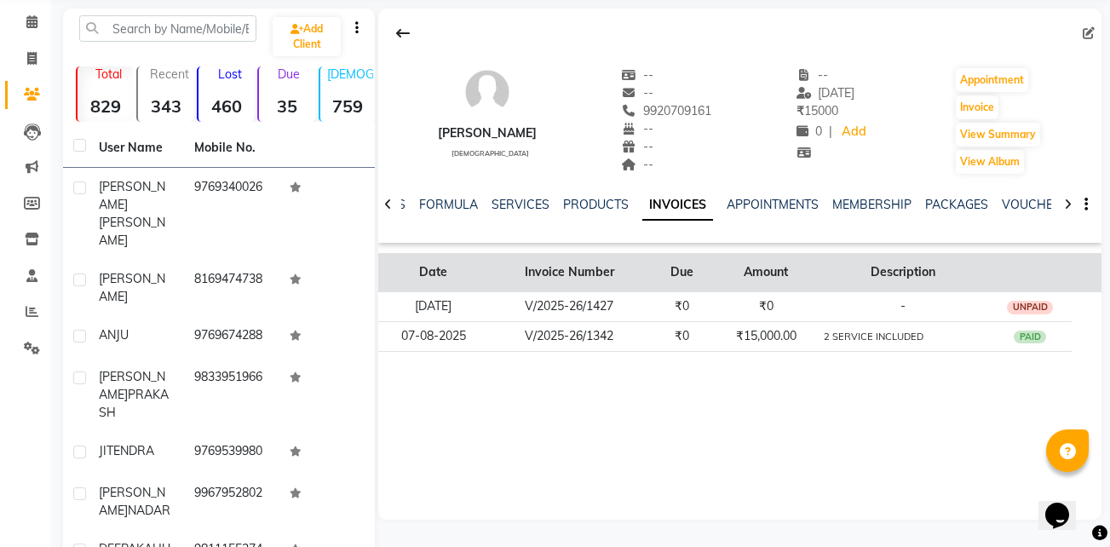
scroll to position [66, 0]
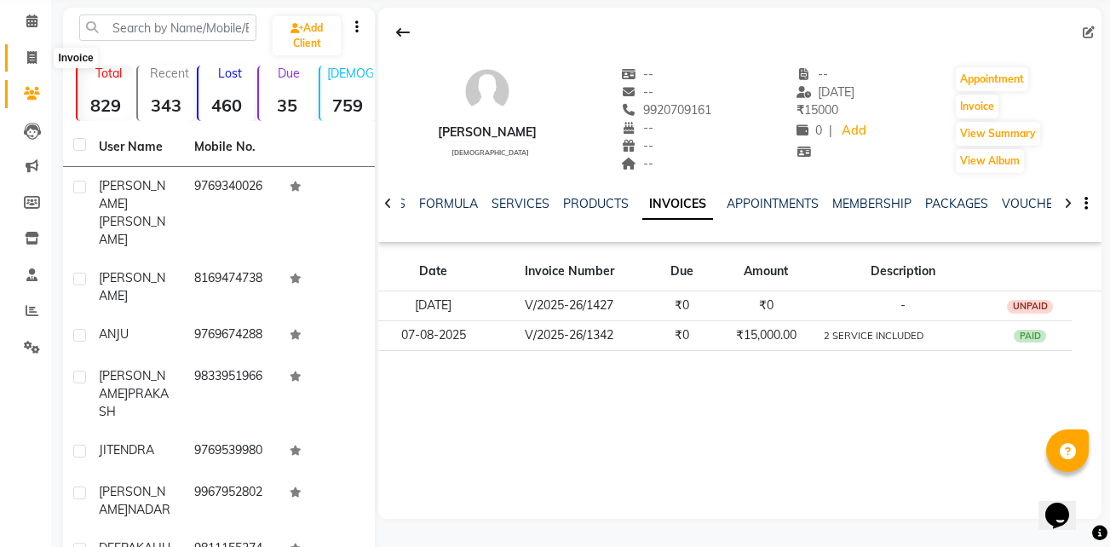
click at [29, 54] on icon at bounding box center [31, 57] width 9 height 13
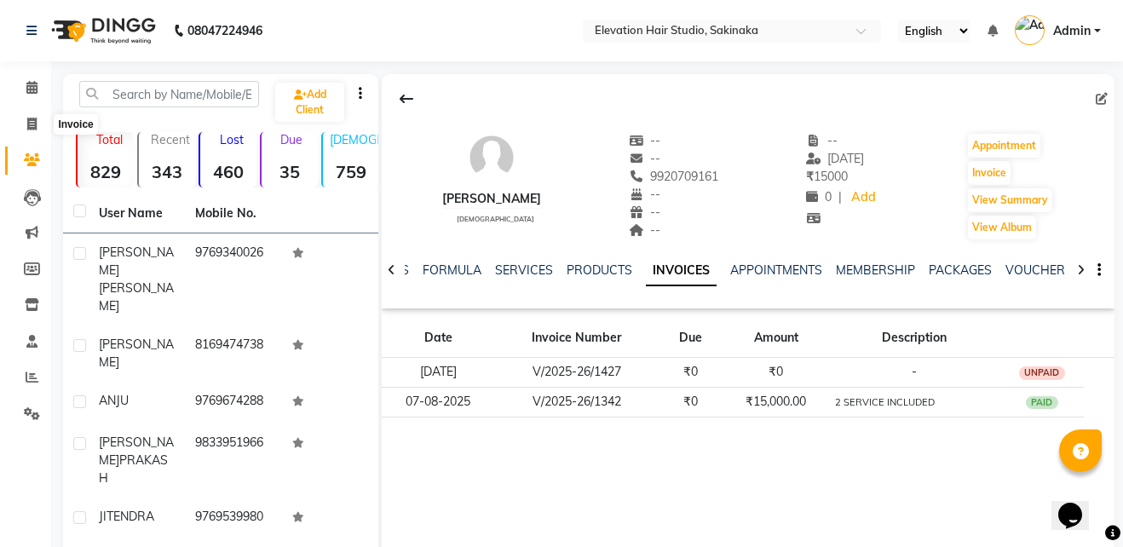
select select "service"
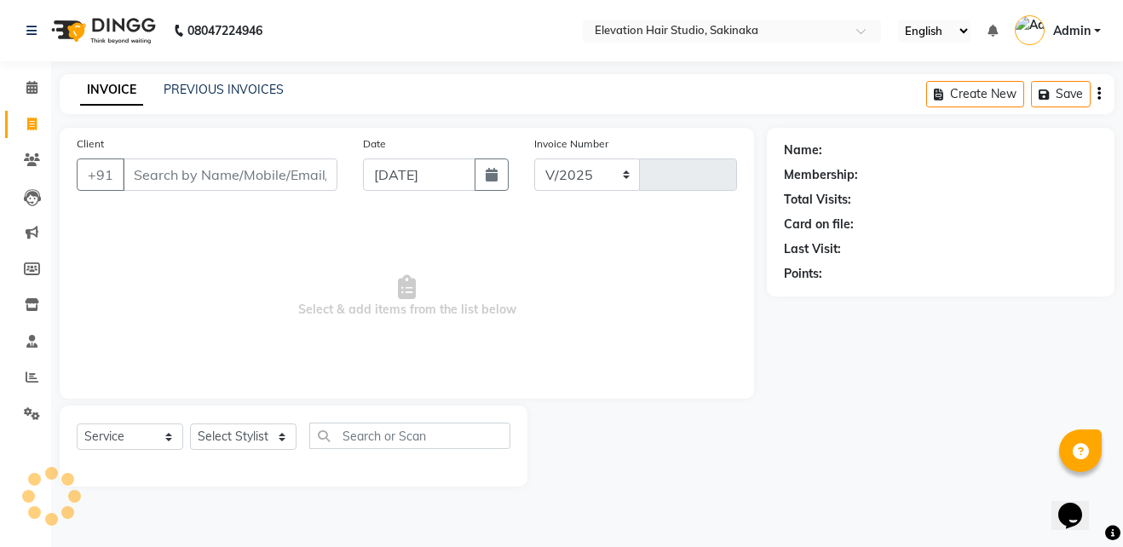
select select "4949"
type input "1629"
click at [192, 86] on link "PREVIOUS INVOICES" at bounding box center [224, 89] width 120 height 15
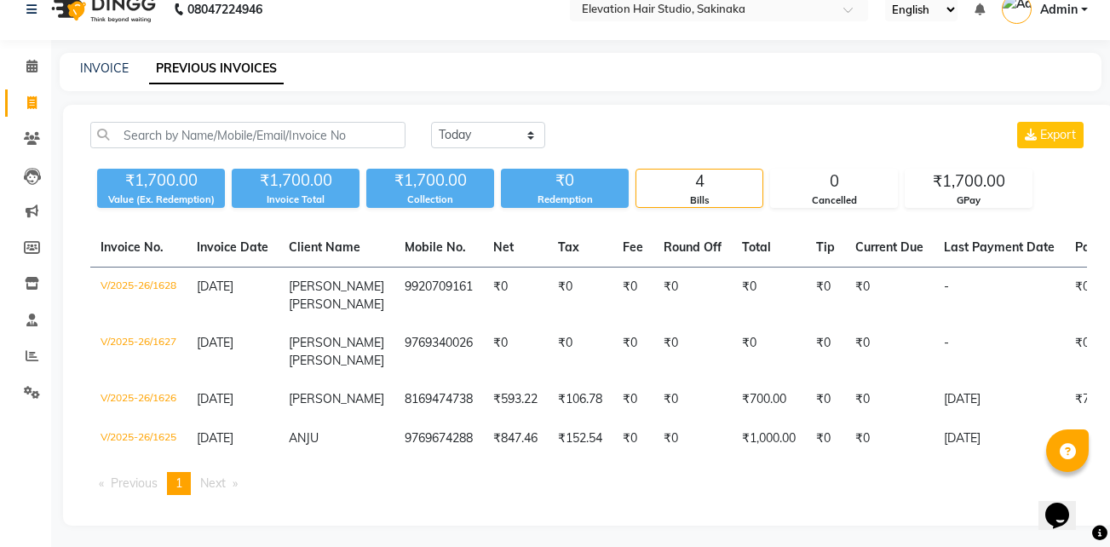
scroll to position [20, 0]
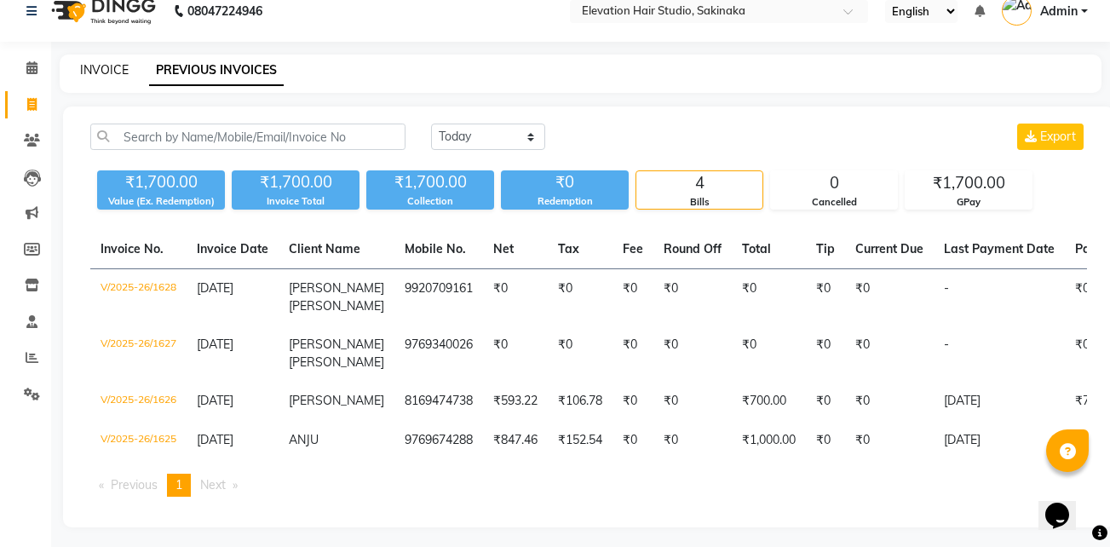
click at [102, 72] on link "INVOICE" at bounding box center [104, 69] width 49 height 15
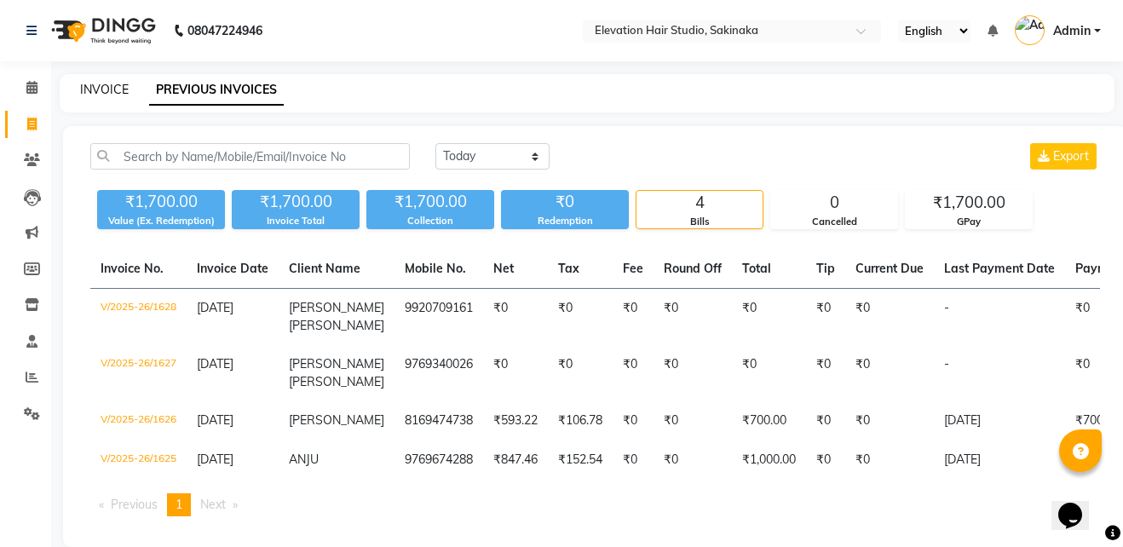
select select "service"
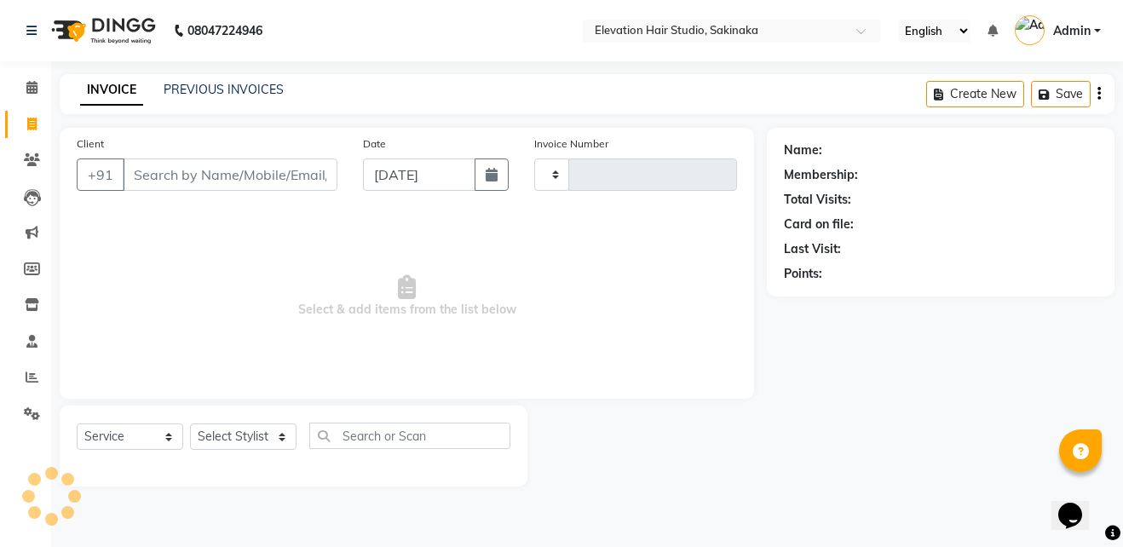
type input "1629"
select select "4949"
click at [26, 415] on icon at bounding box center [32, 413] width 16 height 13
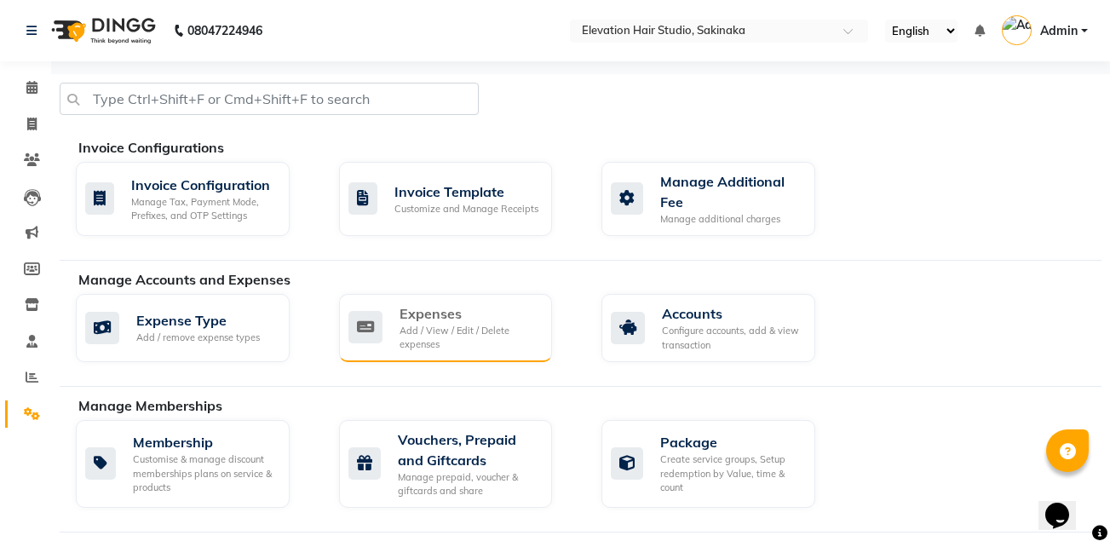
click at [437, 328] on div "Add / View / Edit / Delete expenses" at bounding box center [469, 338] width 140 height 28
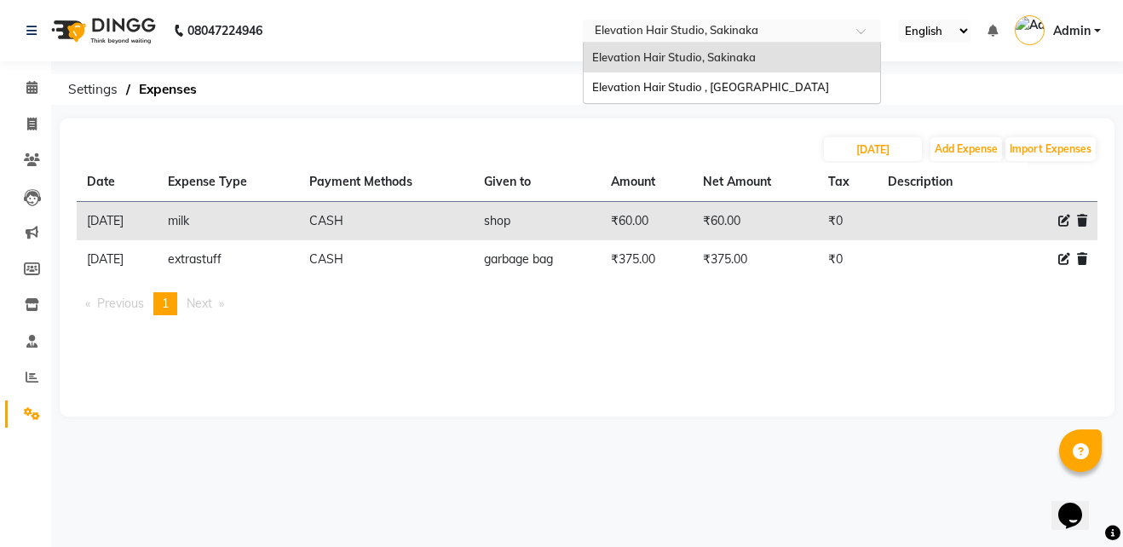
click at [616, 32] on input "text" at bounding box center [714, 32] width 247 height 17
click at [637, 87] on span "Elevation Hair Studio , [GEOGRAPHIC_DATA]" at bounding box center [710, 87] width 237 height 14
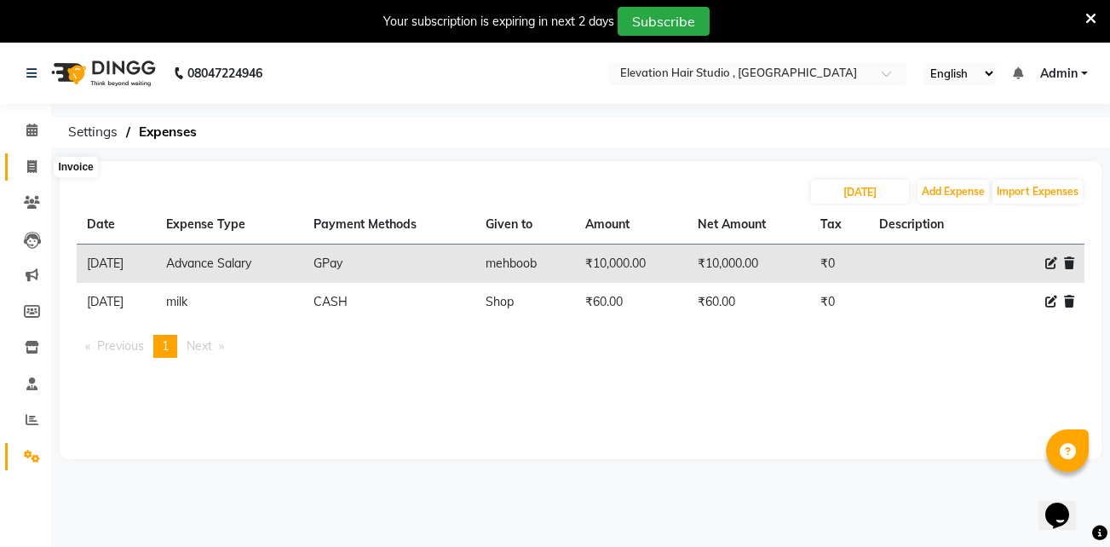
click at [43, 160] on span at bounding box center [32, 168] width 30 height 20
select select "service"
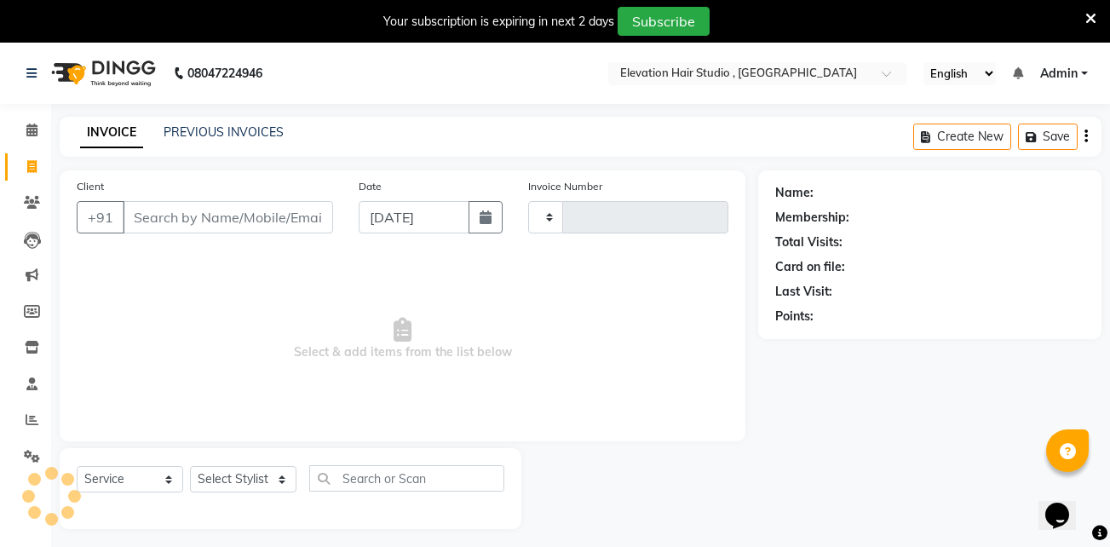
scroll to position [43, 0]
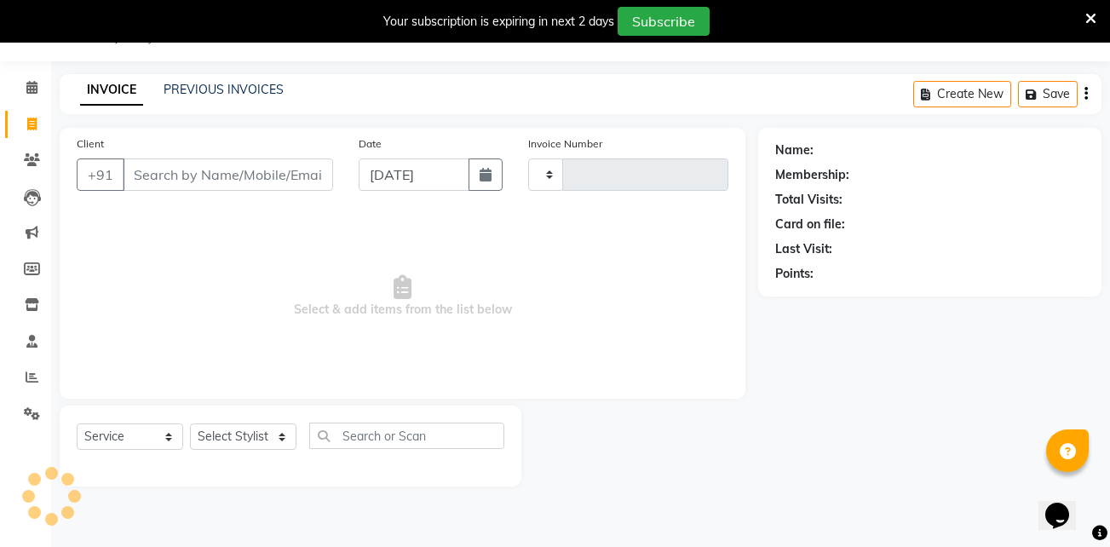
type input "0853"
select select "6886"
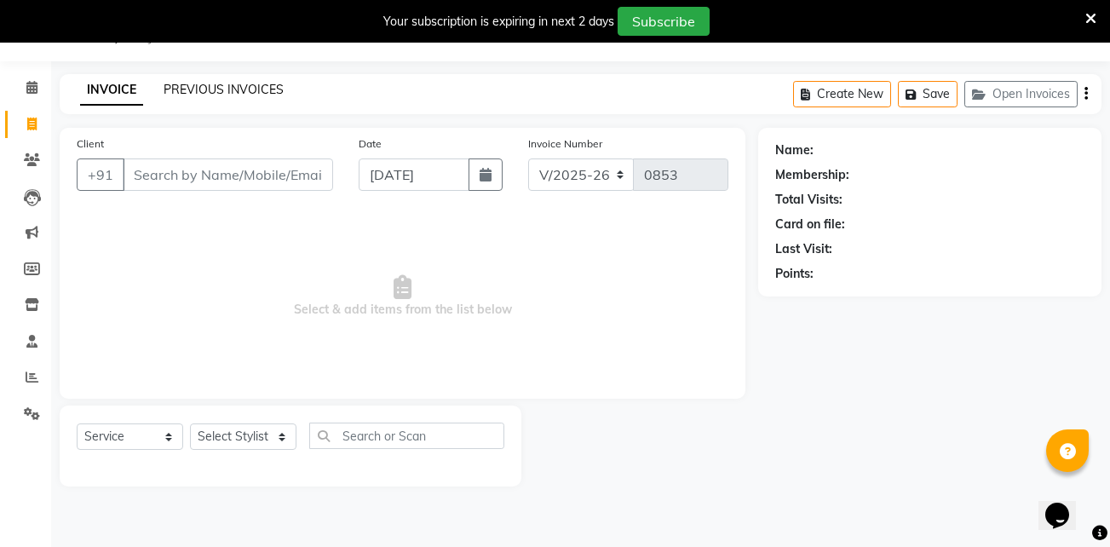
click at [221, 91] on link "PREVIOUS INVOICES" at bounding box center [224, 89] width 120 height 15
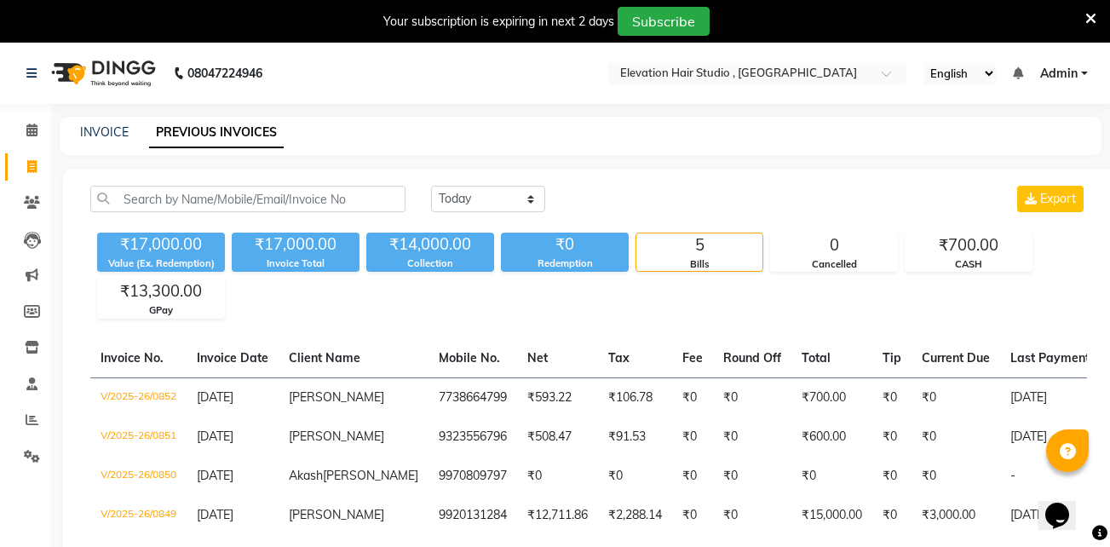
click at [1089, 16] on icon at bounding box center [1090, 18] width 11 height 15
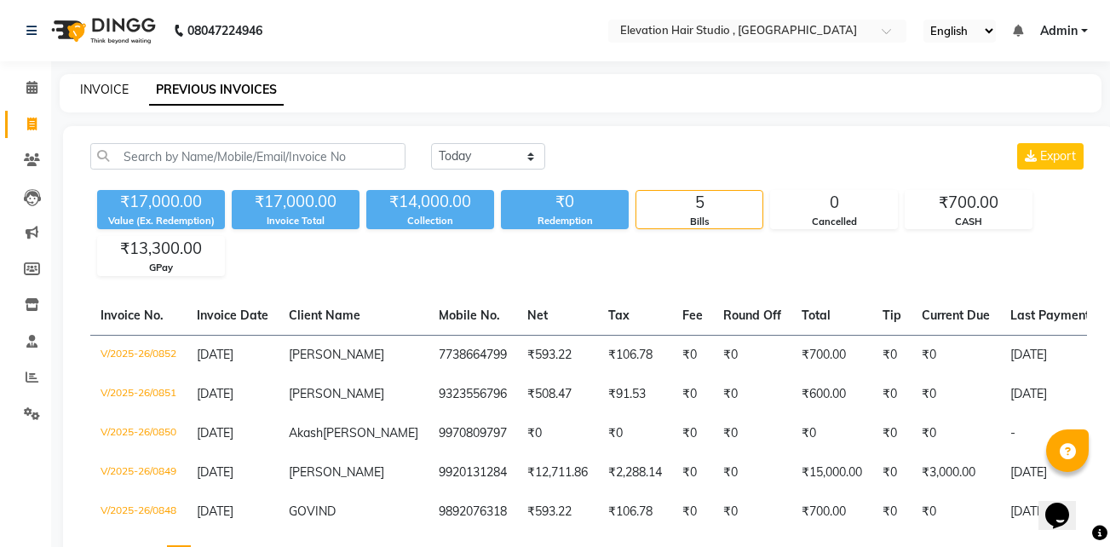
click at [97, 83] on link "INVOICE" at bounding box center [104, 89] width 49 height 15
select select "service"
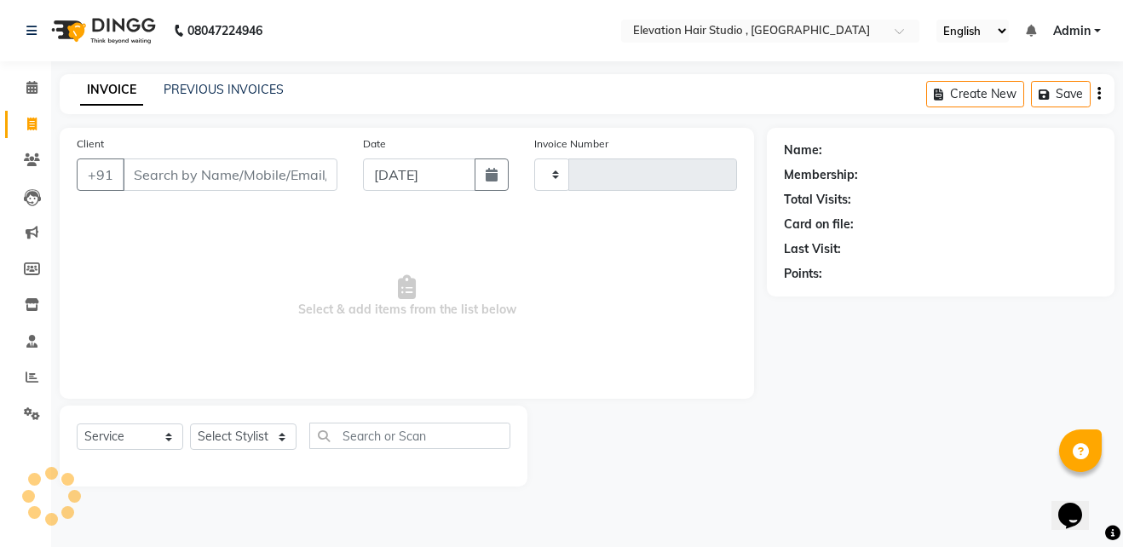
type input "0853"
select select "6886"
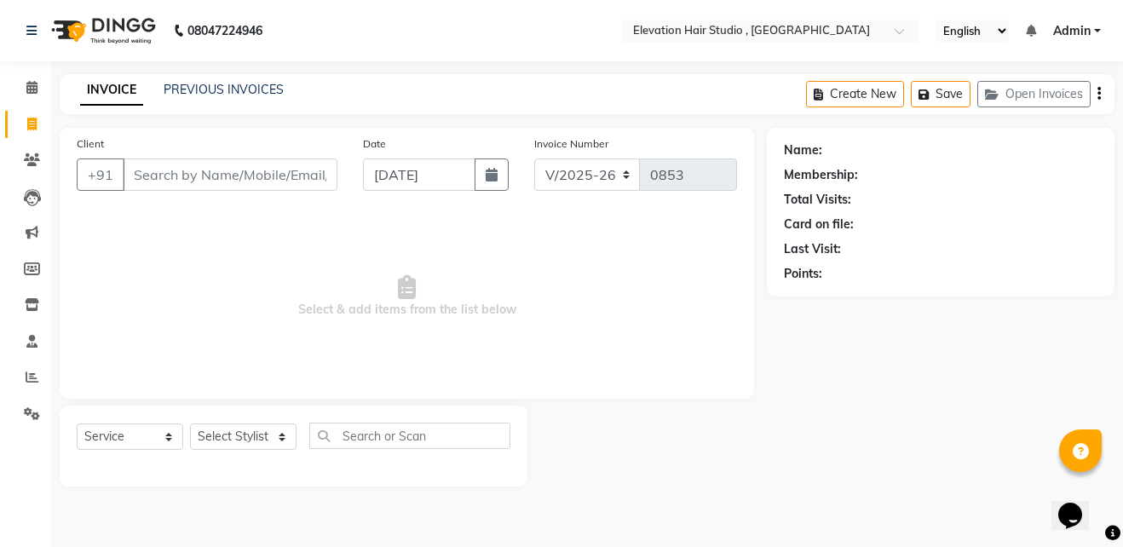
click at [405, 309] on span "Select & add items from the list below" at bounding box center [407, 296] width 660 height 170
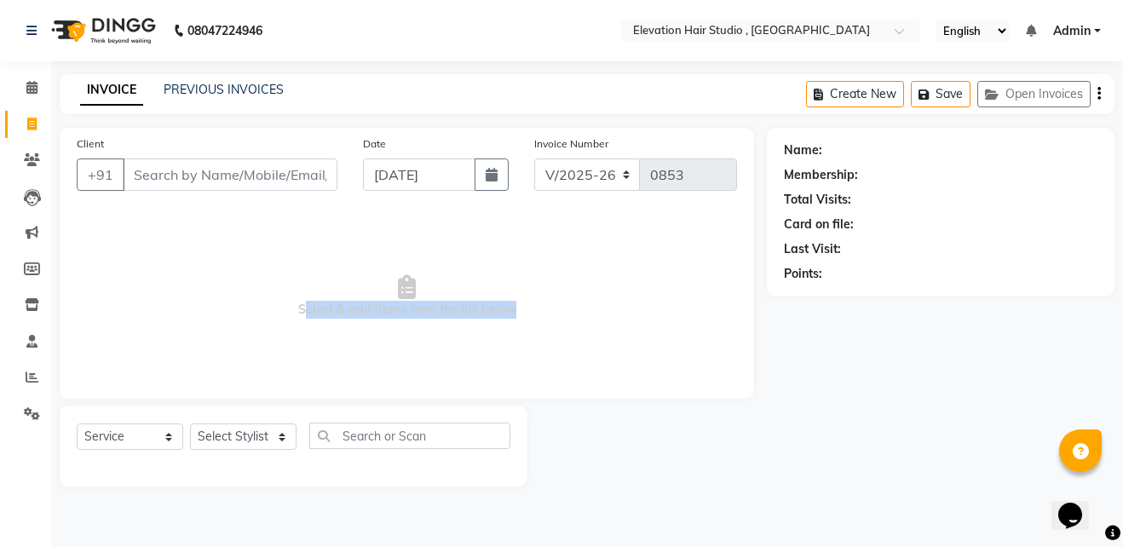
click at [405, 309] on span "Select & add items from the list below" at bounding box center [407, 296] width 660 height 170
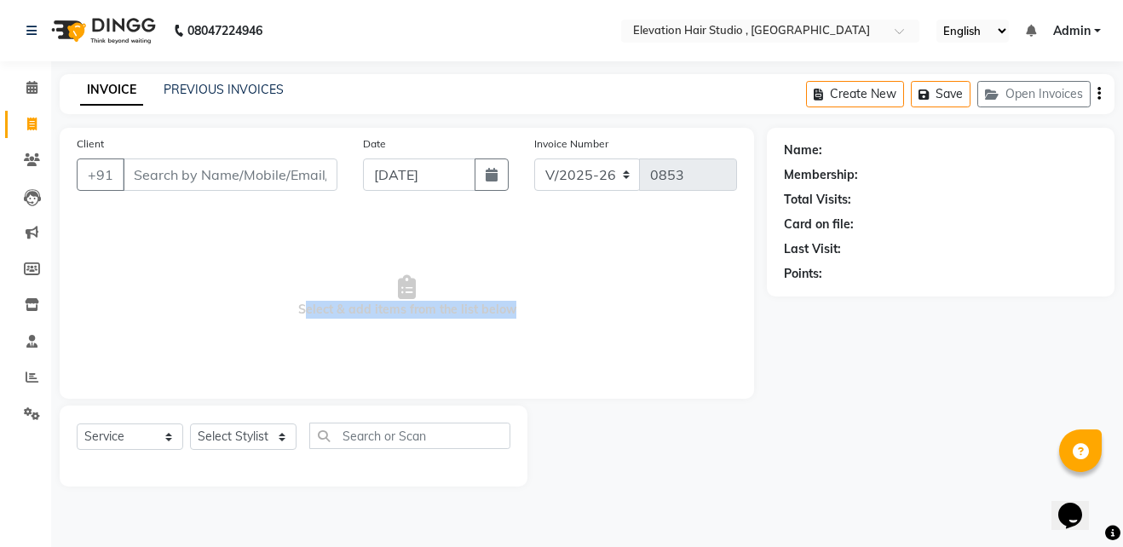
click at [405, 309] on span "Select & add items from the list below" at bounding box center [407, 296] width 660 height 170
click at [200, 89] on link "PREVIOUS INVOICES" at bounding box center [224, 89] width 120 height 15
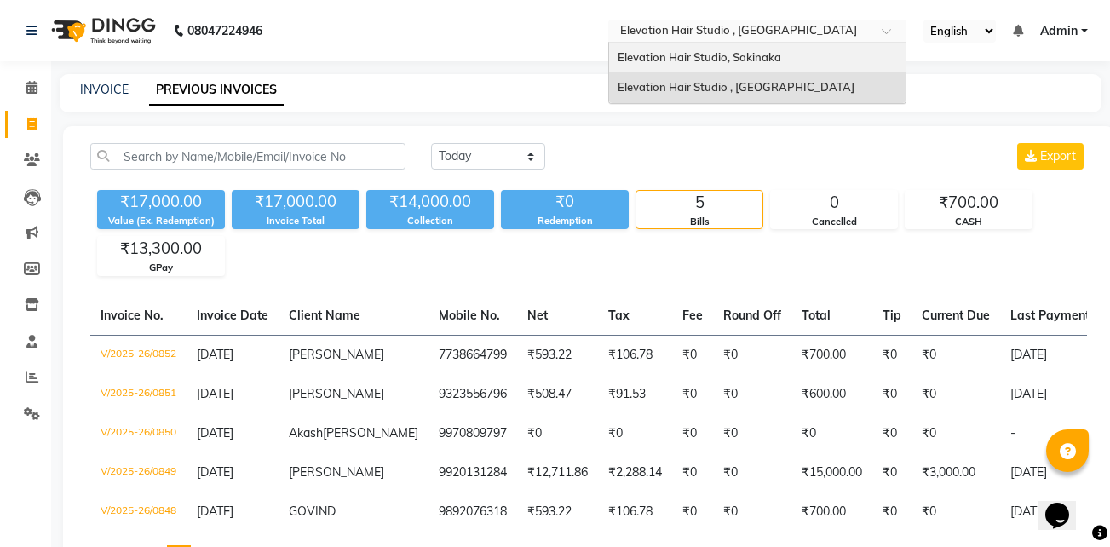
drag, startPoint x: 736, startPoint y: 31, endPoint x: 784, endPoint y: 60, distance: 56.5
click at [784, 43] on ng-select "Select Location × Elevation Hair Studio , Thane West Elevation Hair Studio, Sak…" at bounding box center [757, 31] width 298 height 23
click at [784, 60] on div "Elevation Hair Studio, Sakinaka" at bounding box center [757, 58] width 296 height 31
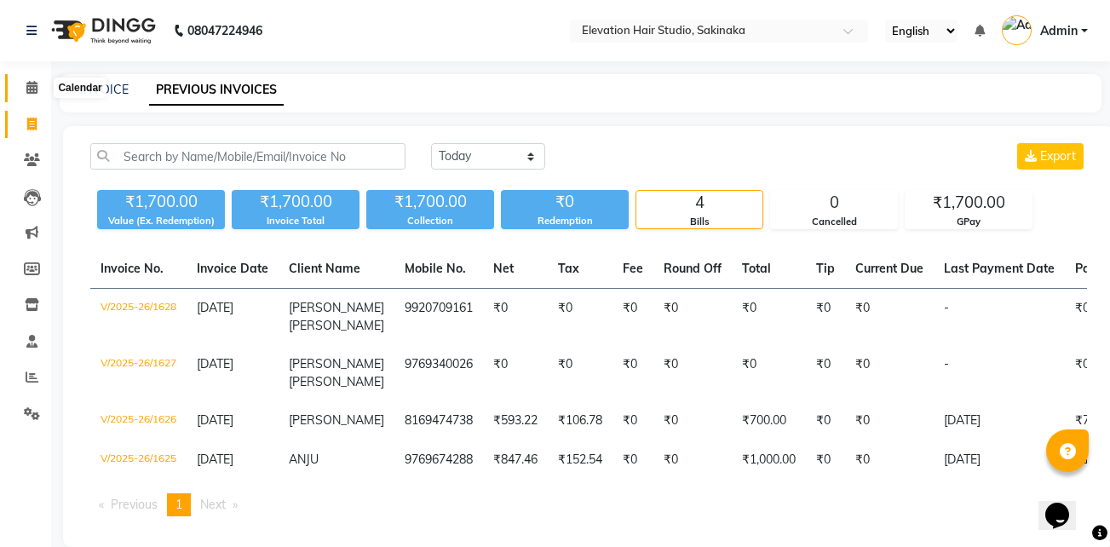
click at [25, 85] on span at bounding box center [32, 88] width 30 height 20
